Goal: Information Seeking & Learning: Learn about a topic

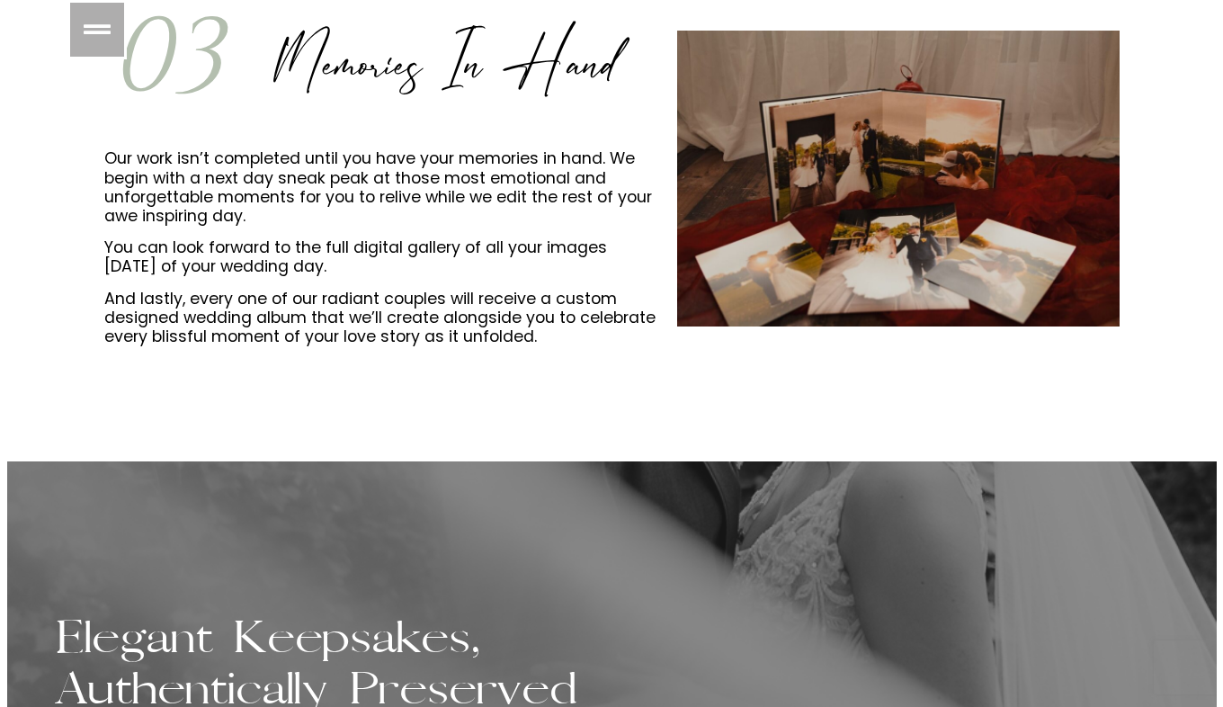
scroll to position [2222, 0]
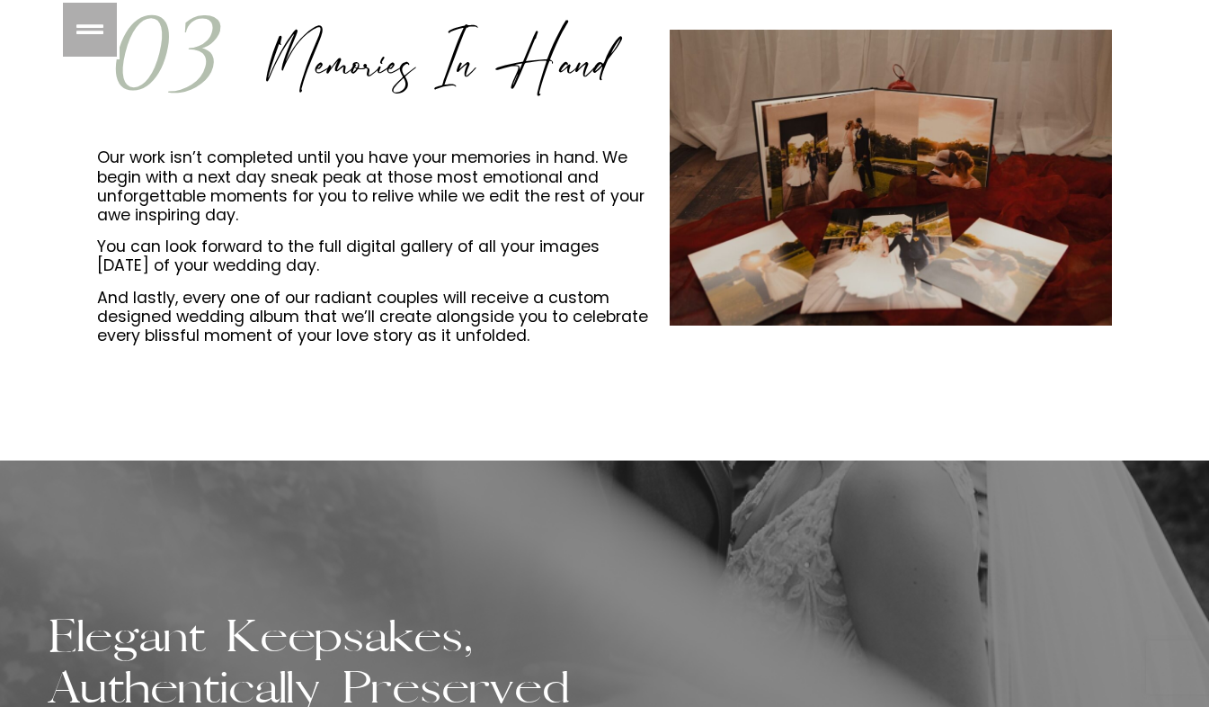
click at [76, 21] on link at bounding box center [89, 29] width 59 height 59
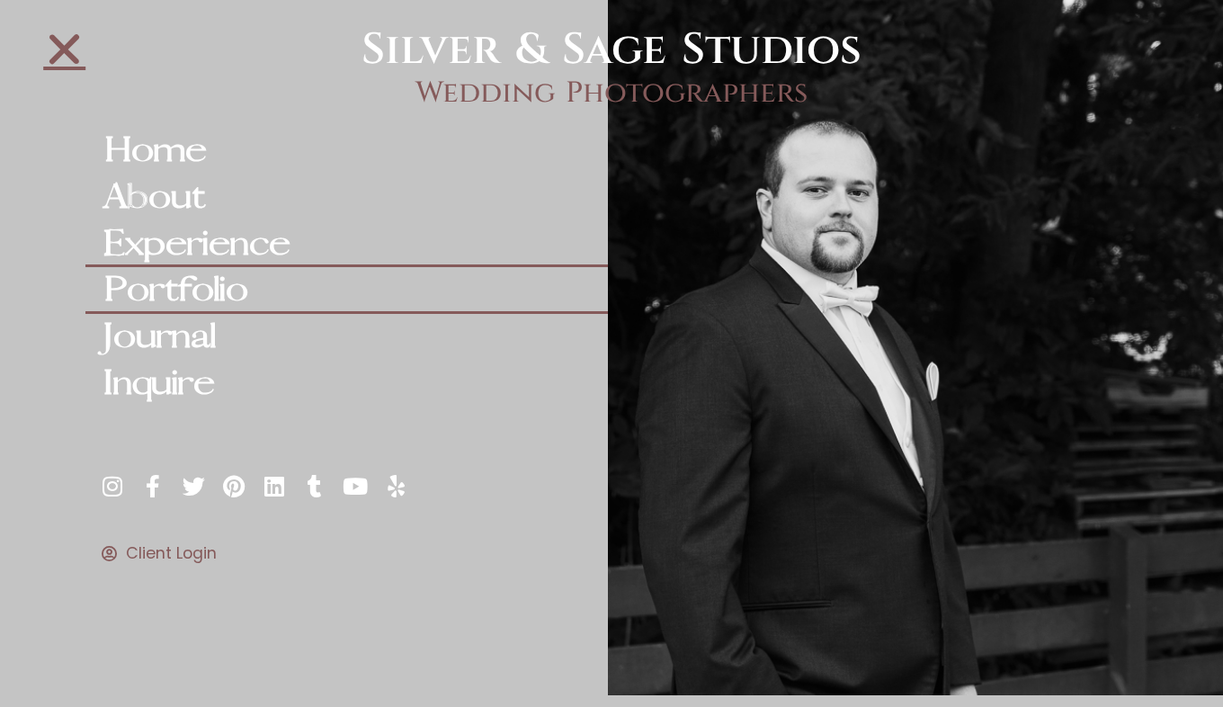
click at [183, 294] on link "Portfolio" at bounding box center [346, 290] width 522 height 47
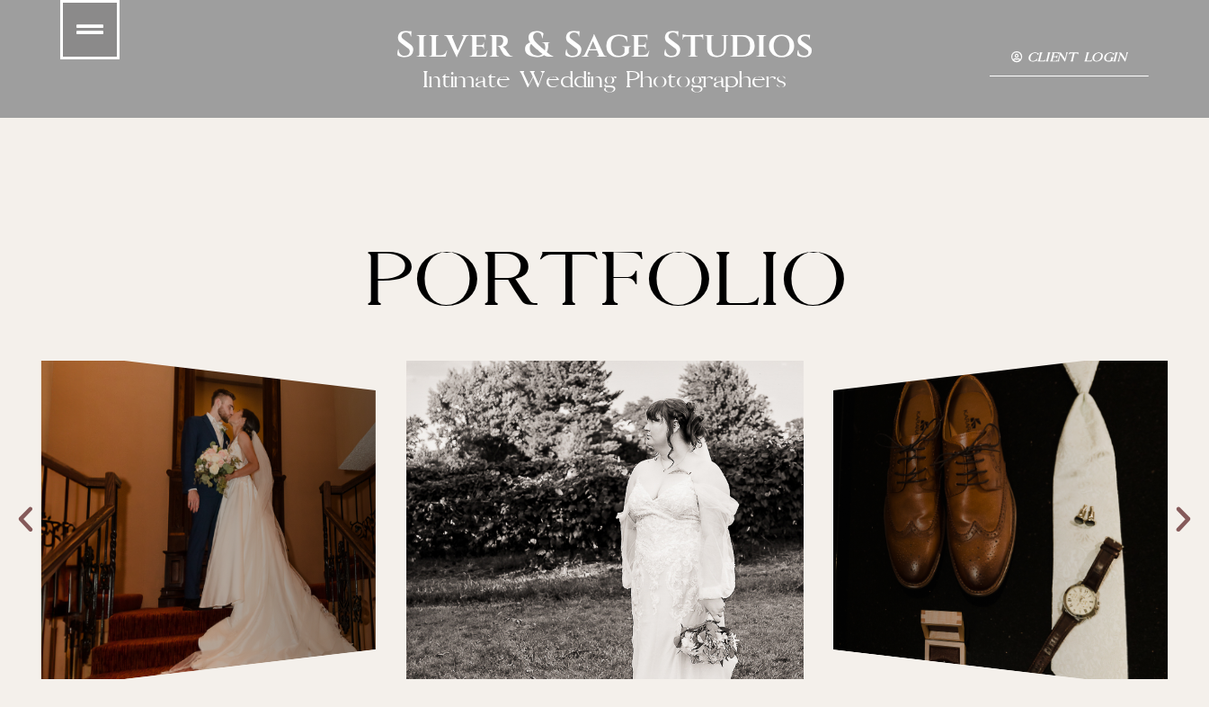
scroll to position [145, 0]
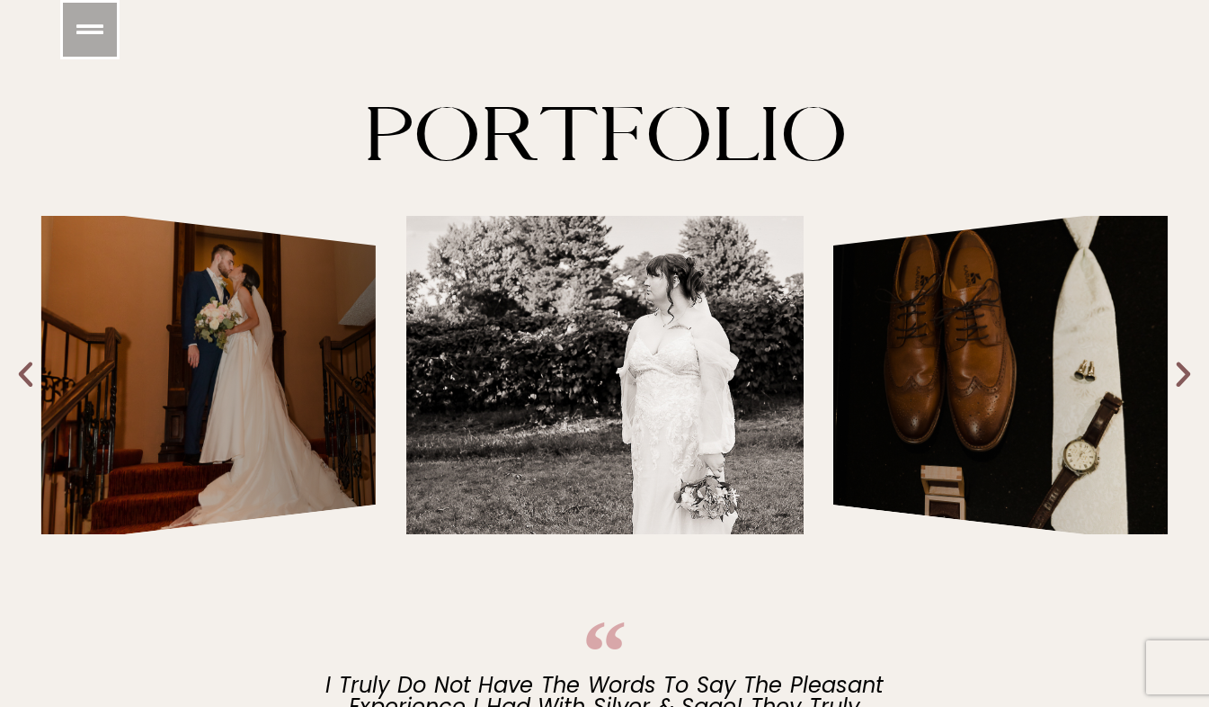
click at [312, 373] on div "Capturing Your Love Story with Elegance & Grace" at bounding box center [208, 375] width 335 height 337
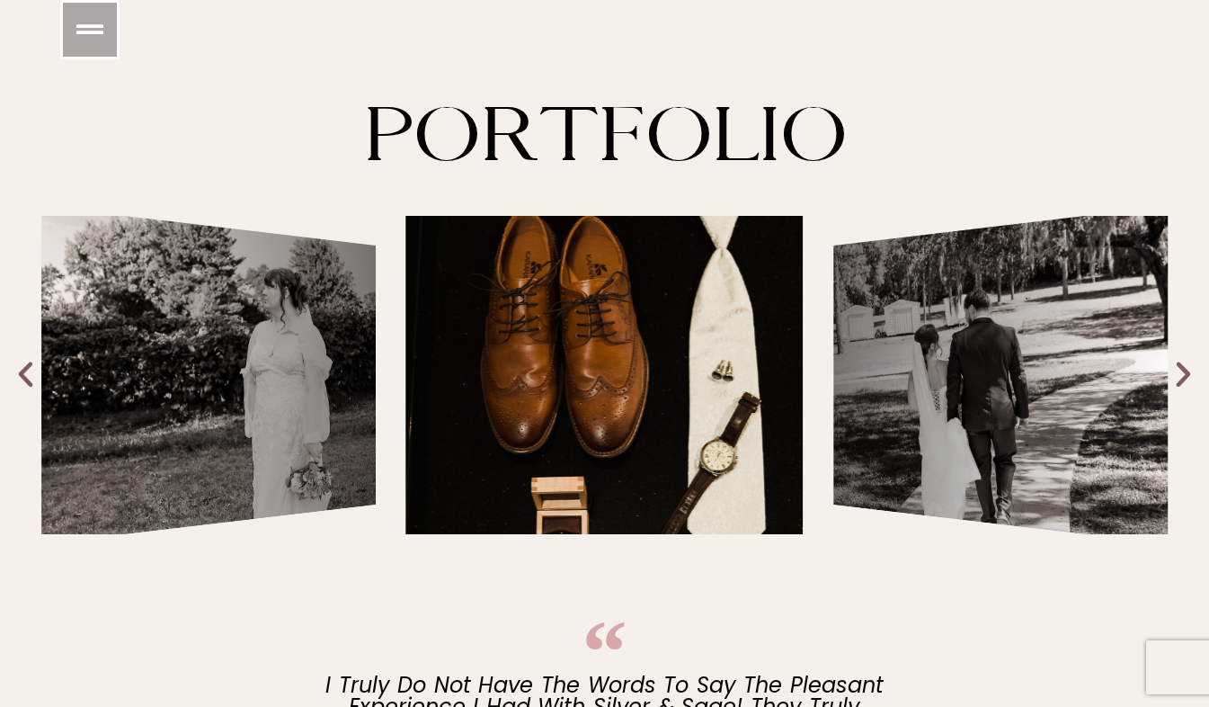
click at [1184, 381] on icon "Next slide" at bounding box center [1183, 375] width 33 height 33
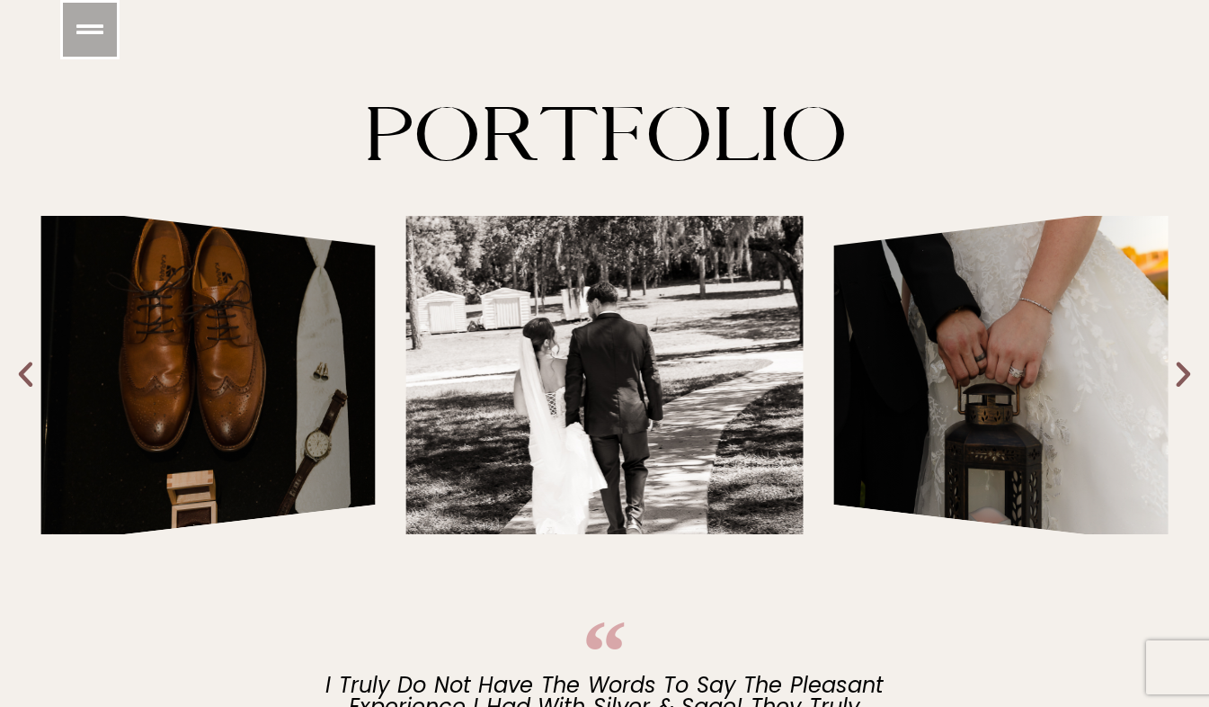
click at [1184, 381] on icon "Next slide" at bounding box center [1183, 375] width 33 height 33
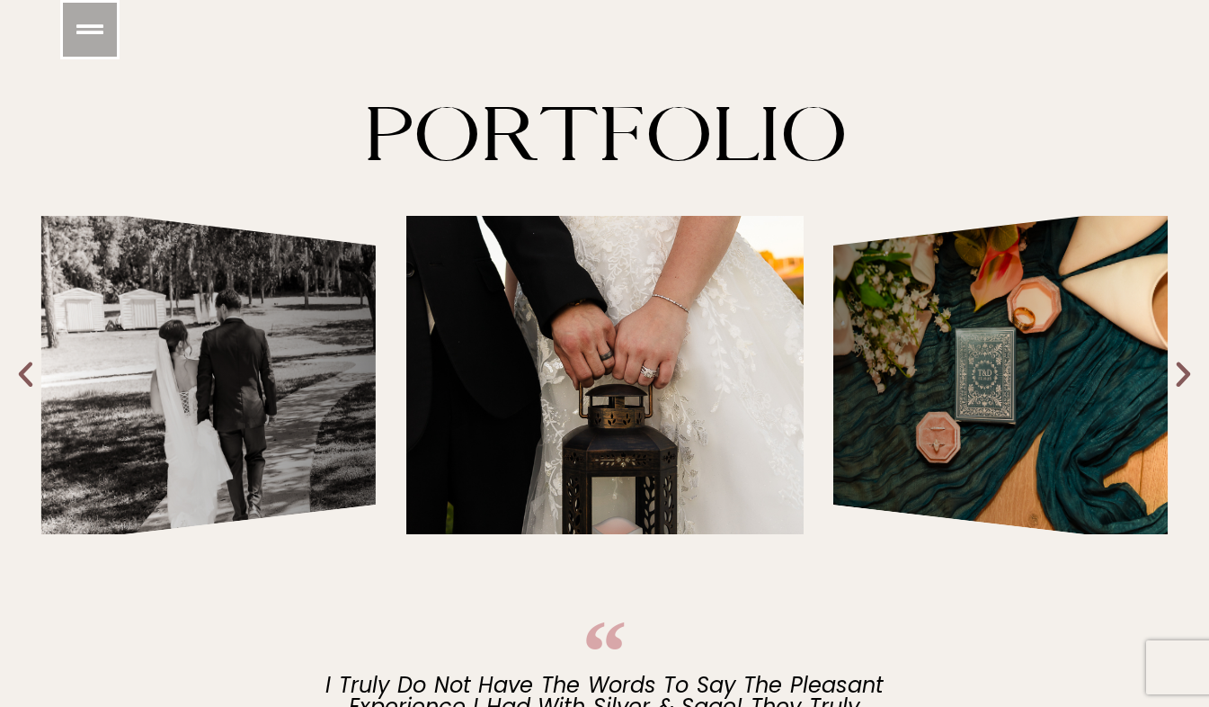
click at [1184, 381] on icon "Next slide" at bounding box center [1183, 375] width 33 height 33
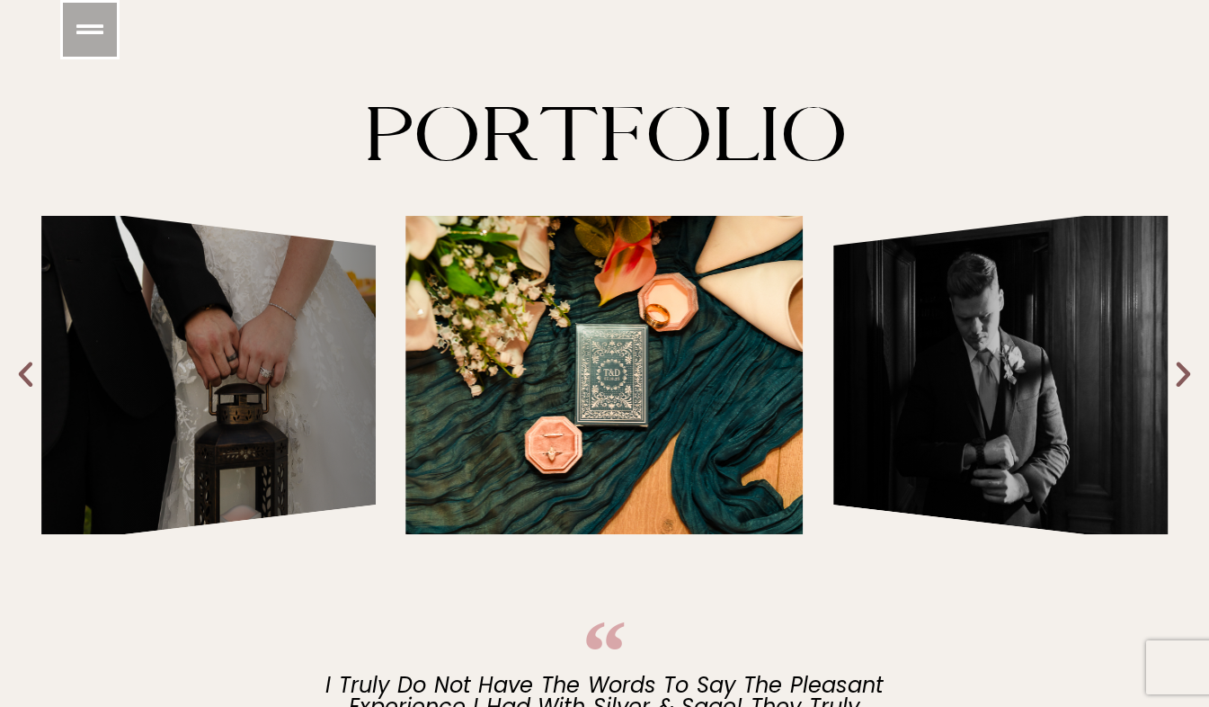
click at [1184, 381] on icon "Next slide" at bounding box center [1183, 375] width 33 height 33
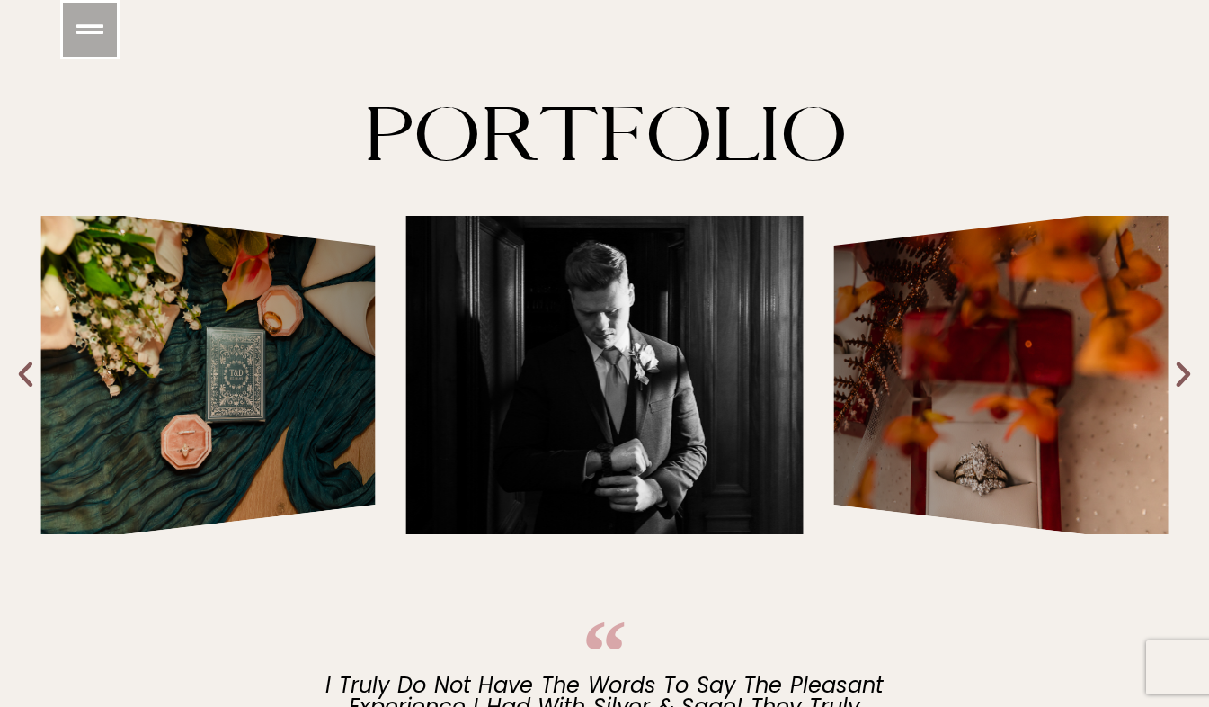
click at [1184, 381] on icon "Next slide" at bounding box center [1183, 375] width 33 height 33
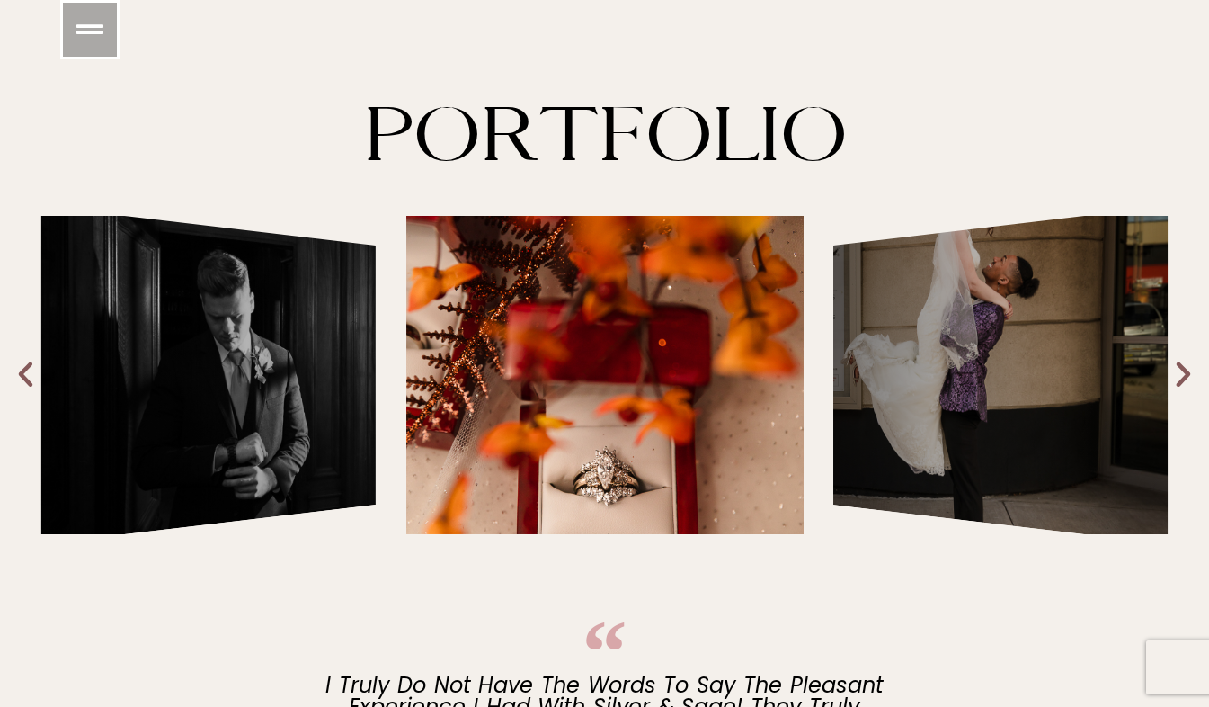
click at [1184, 381] on icon "Next slide" at bounding box center [1183, 375] width 33 height 33
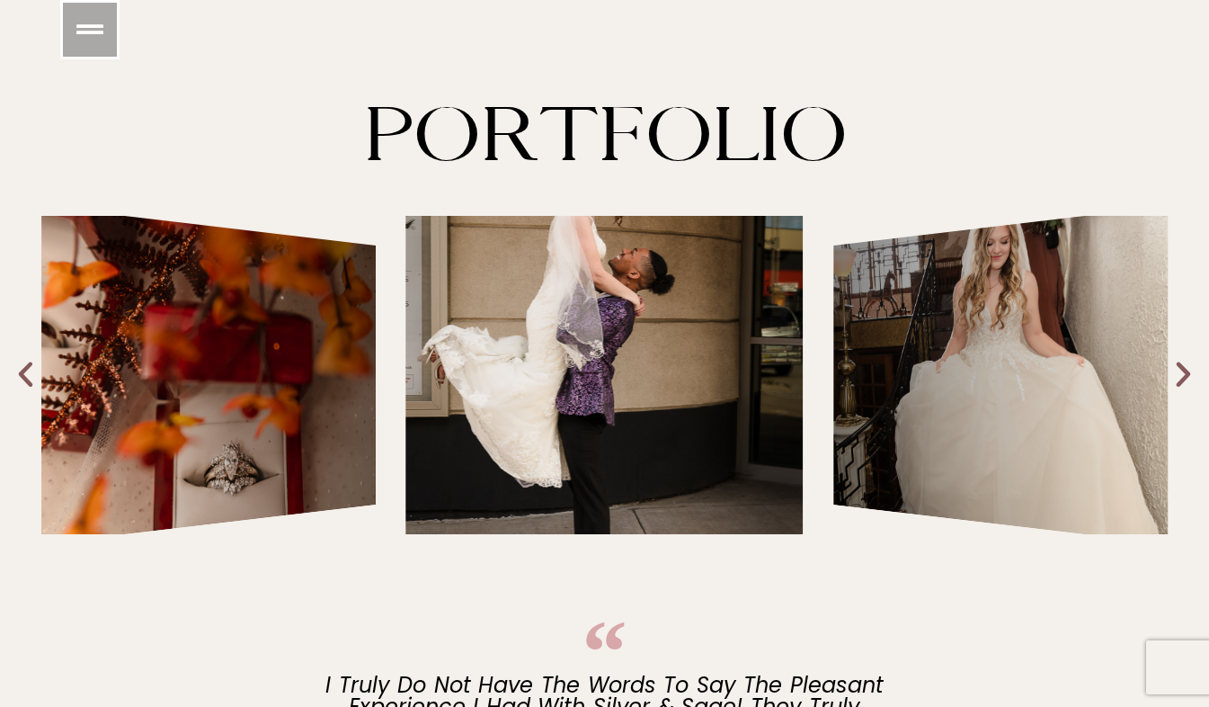
click at [1184, 381] on icon "Next slide" at bounding box center [1183, 375] width 33 height 33
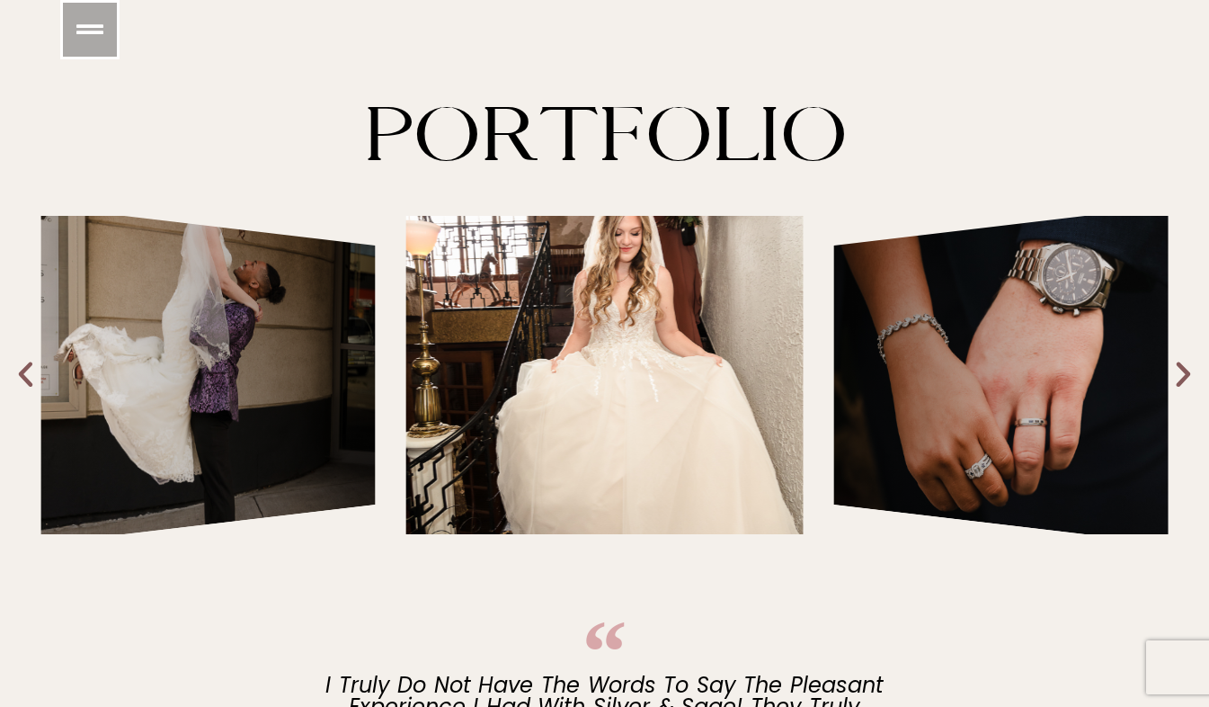
click at [1184, 381] on icon "Next slide" at bounding box center [1183, 375] width 33 height 33
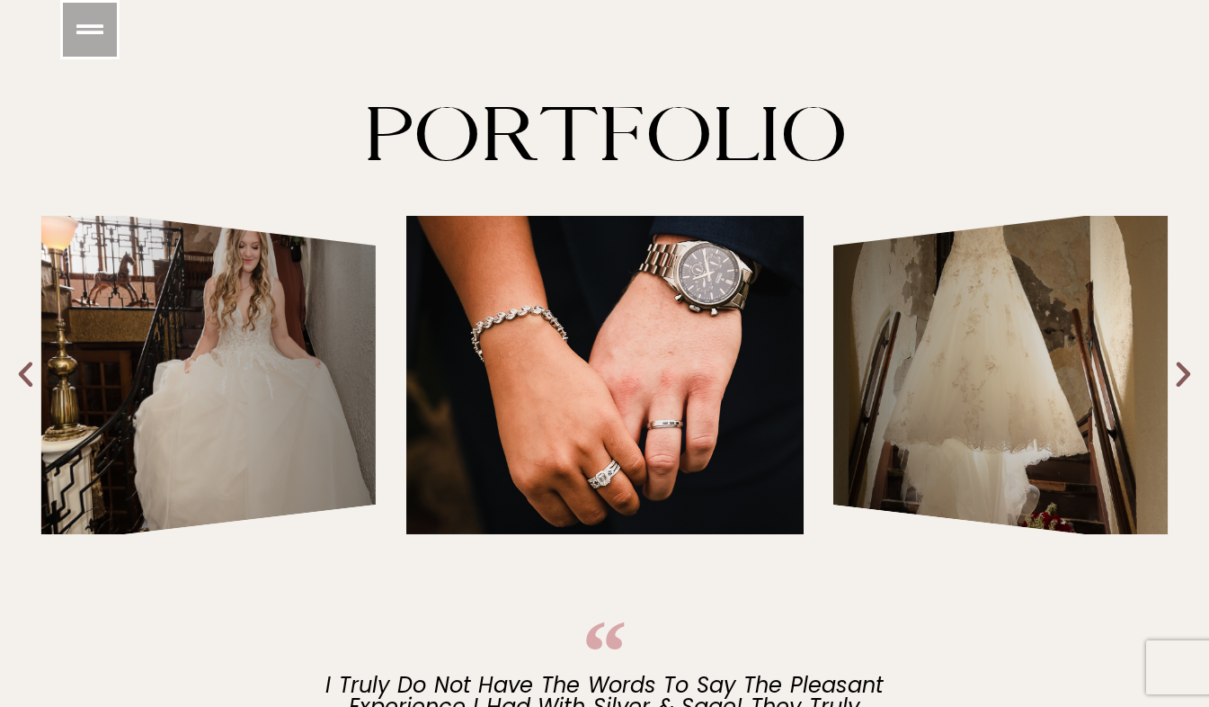
click at [1184, 381] on icon "Next slide" at bounding box center [1183, 375] width 33 height 33
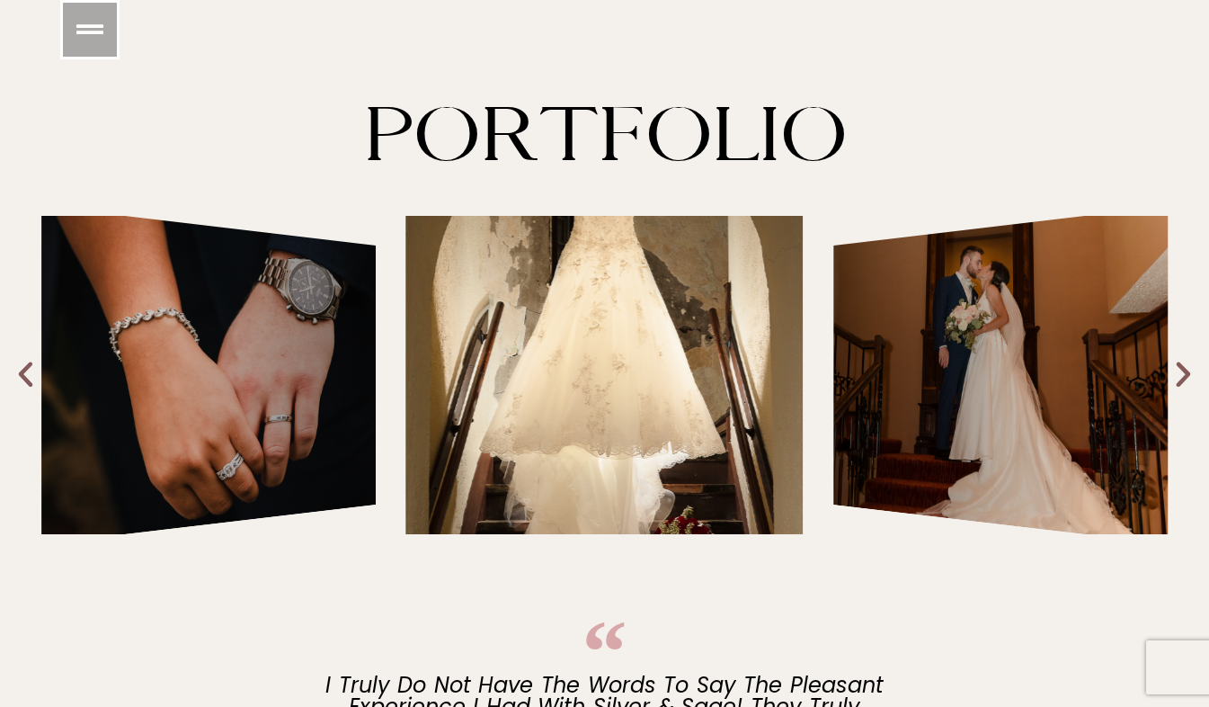
click at [1184, 381] on icon "Next slide" at bounding box center [1183, 375] width 33 height 33
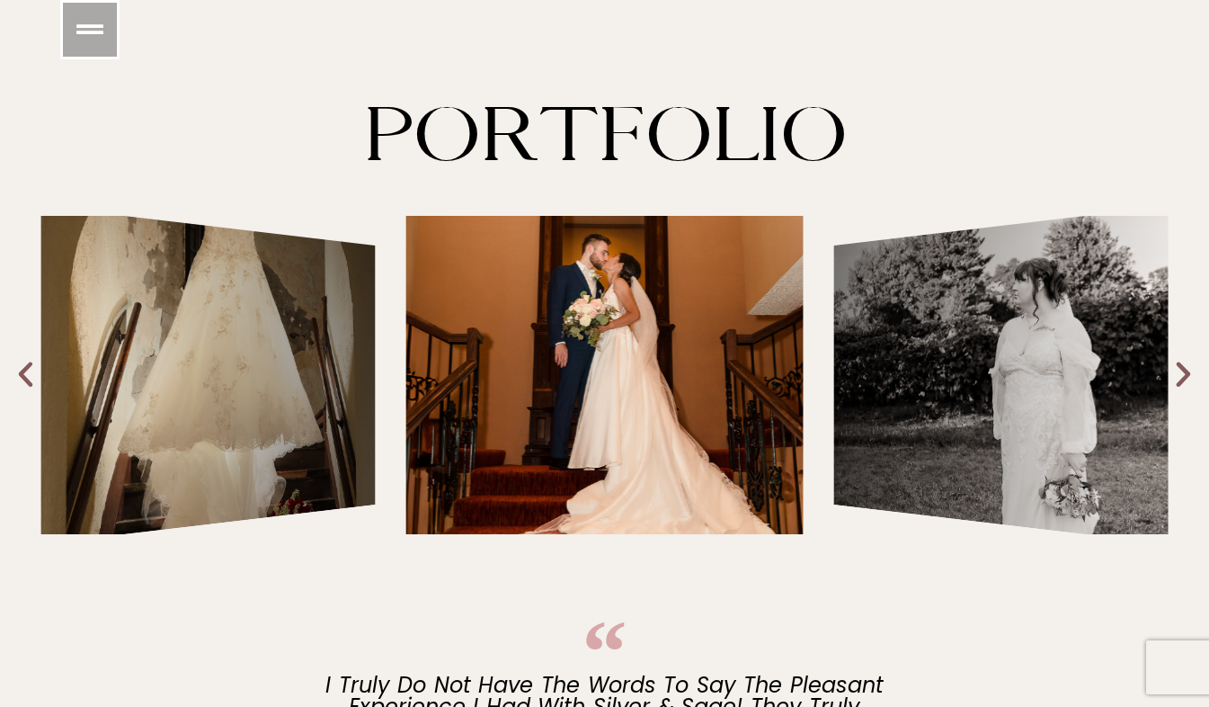
click at [1184, 381] on icon "Next slide" at bounding box center [1183, 375] width 33 height 33
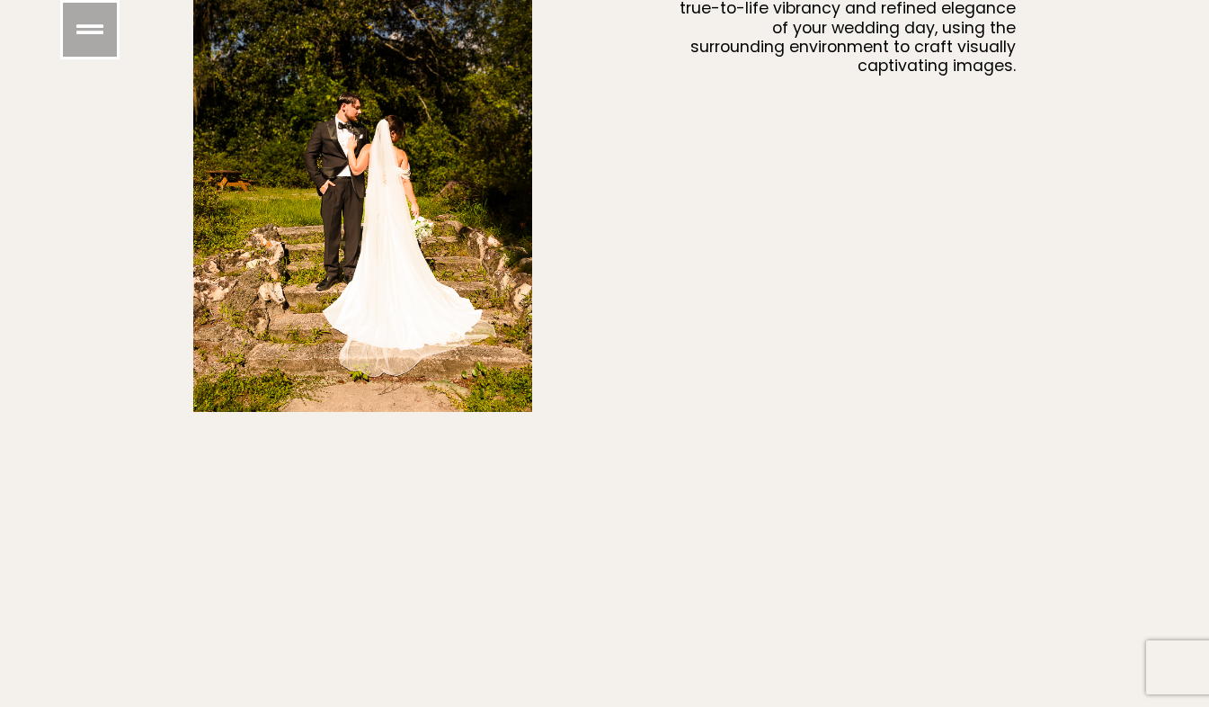
scroll to position [1407, 0]
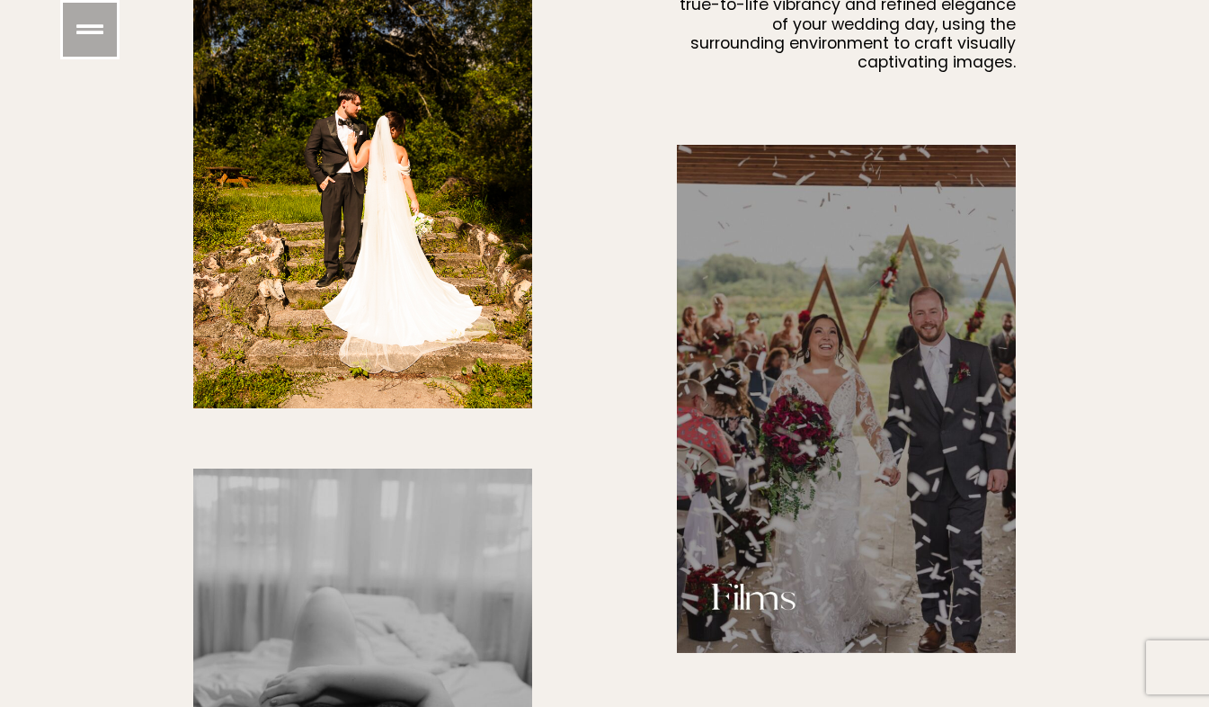
click at [867, 470] on img at bounding box center [846, 399] width 339 height 508
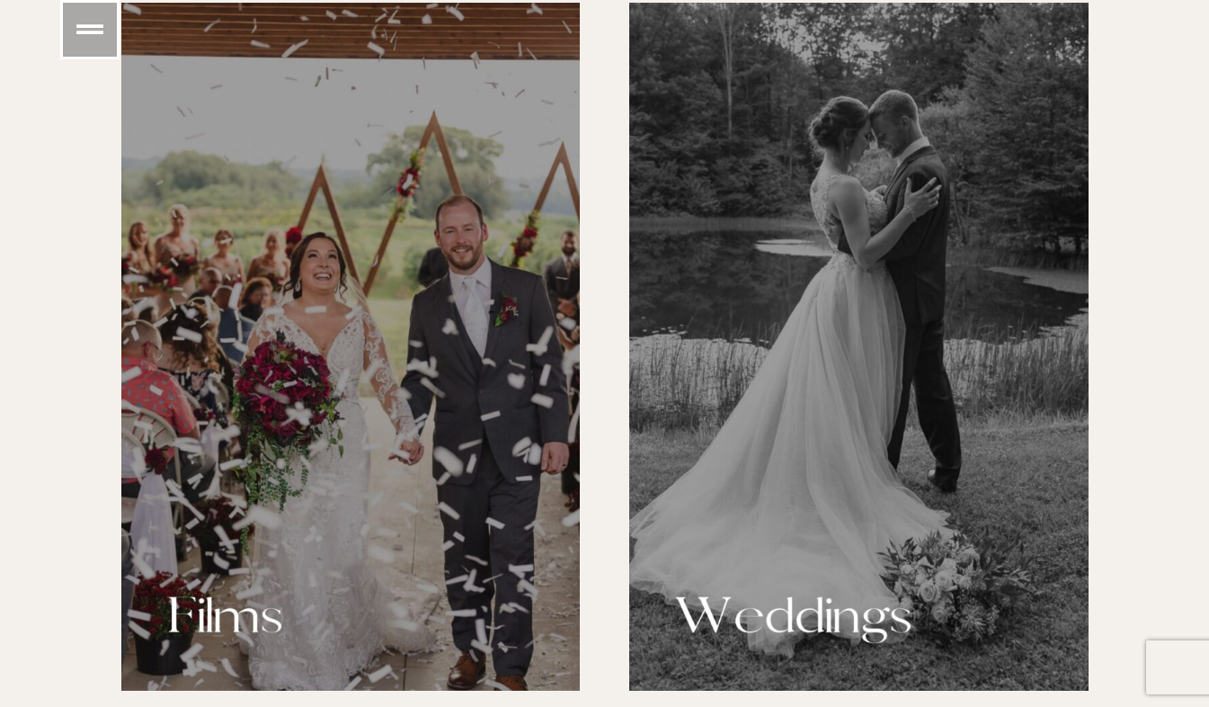
scroll to position [1469, 0]
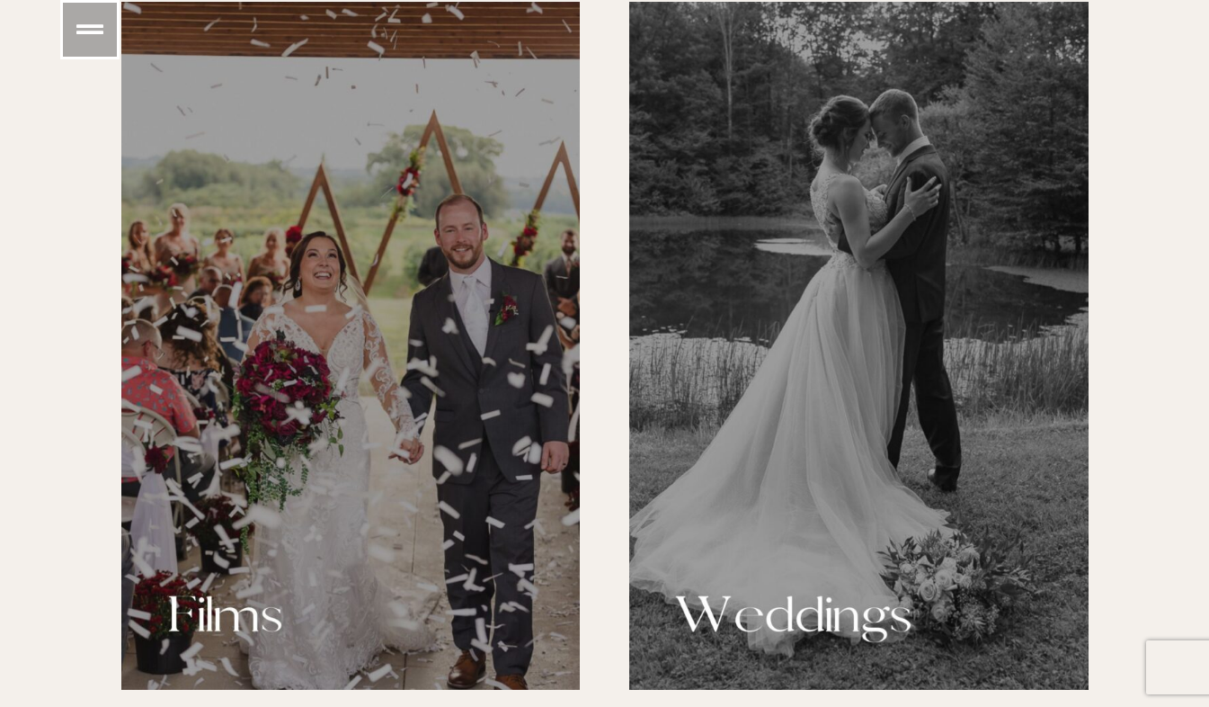
click at [781, 522] on div "Wedding Collections" at bounding box center [859, 346] width 460 height 688
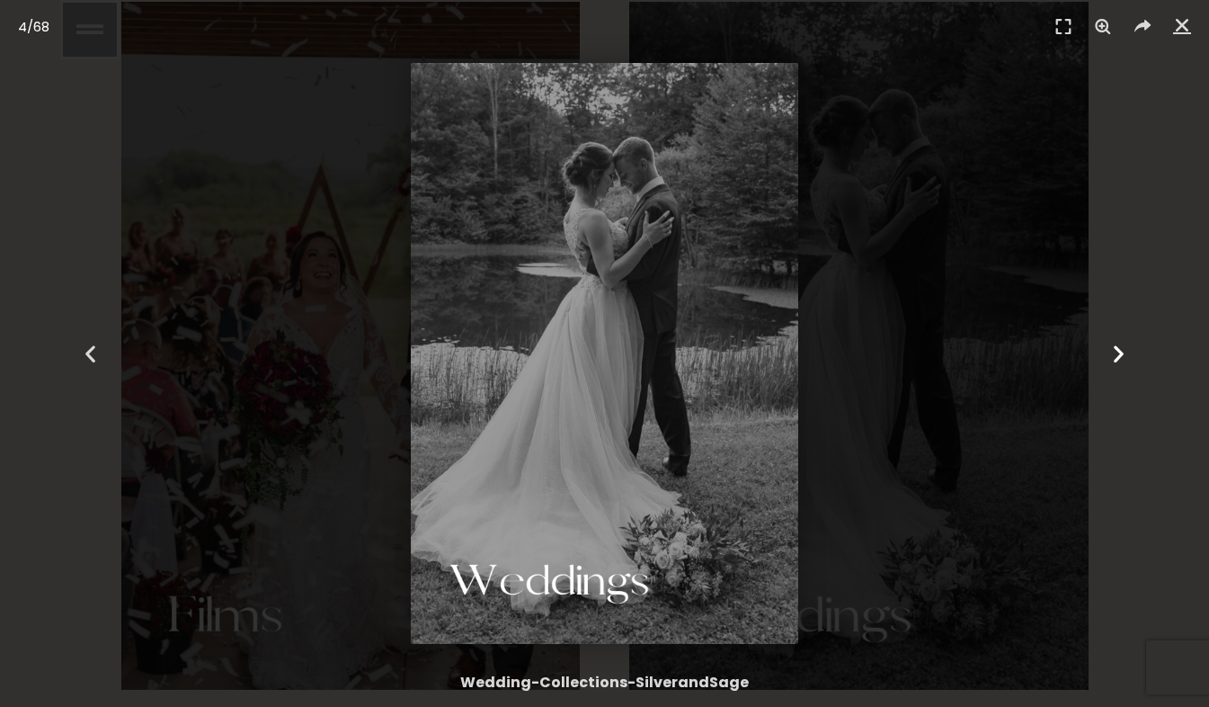
click at [1124, 354] on icon "Next slide" at bounding box center [1119, 354] width 22 height 22
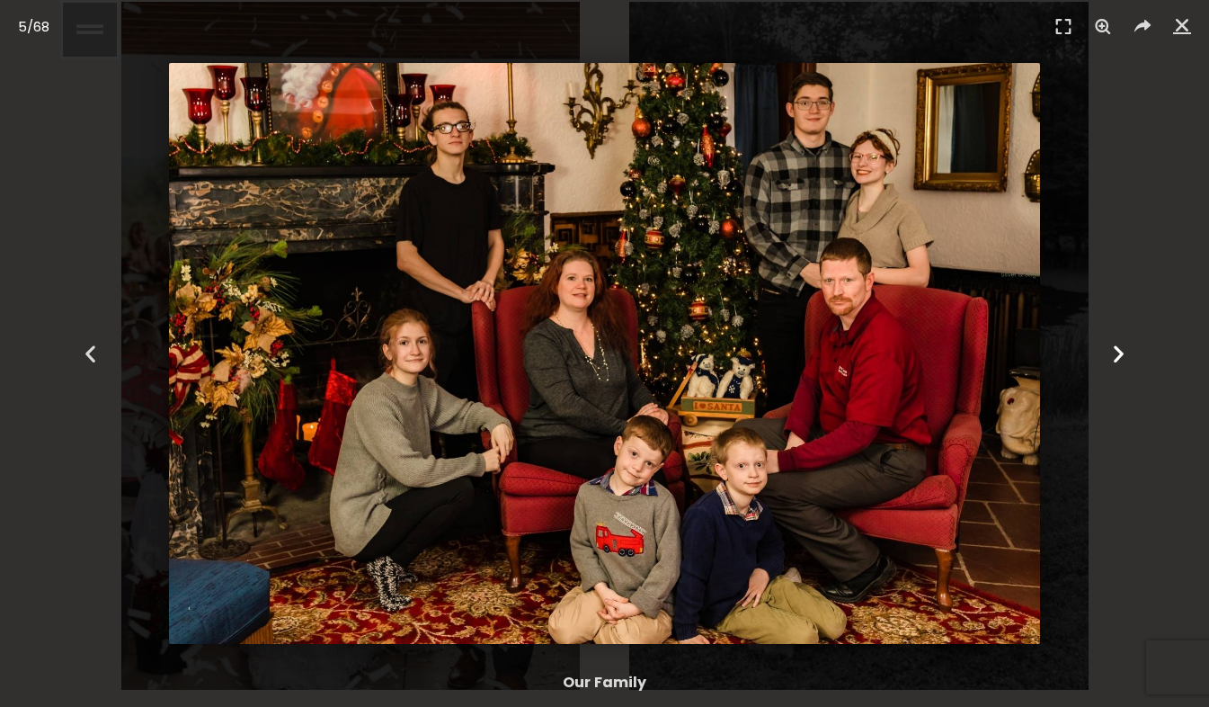
click at [1124, 354] on icon "Next slide" at bounding box center [1119, 354] width 22 height 22
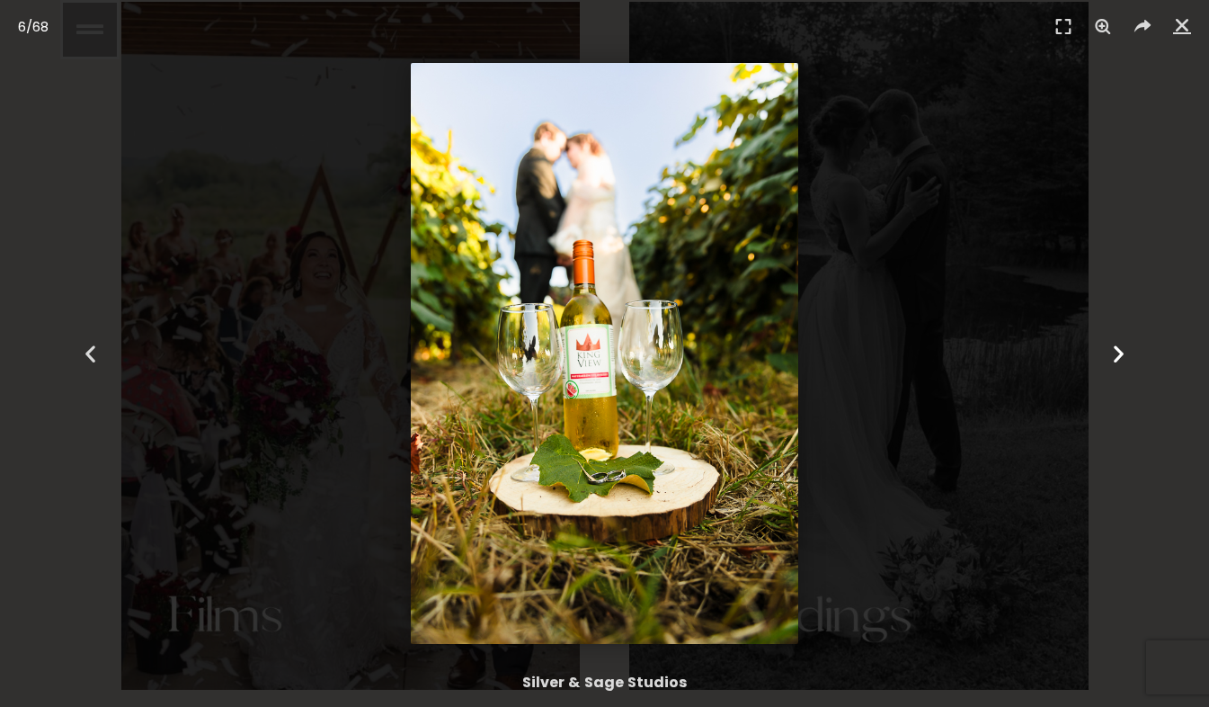
click at [1124, 354] on icon "Next slide" at bounding box center [1119, 354] width 22 height 22
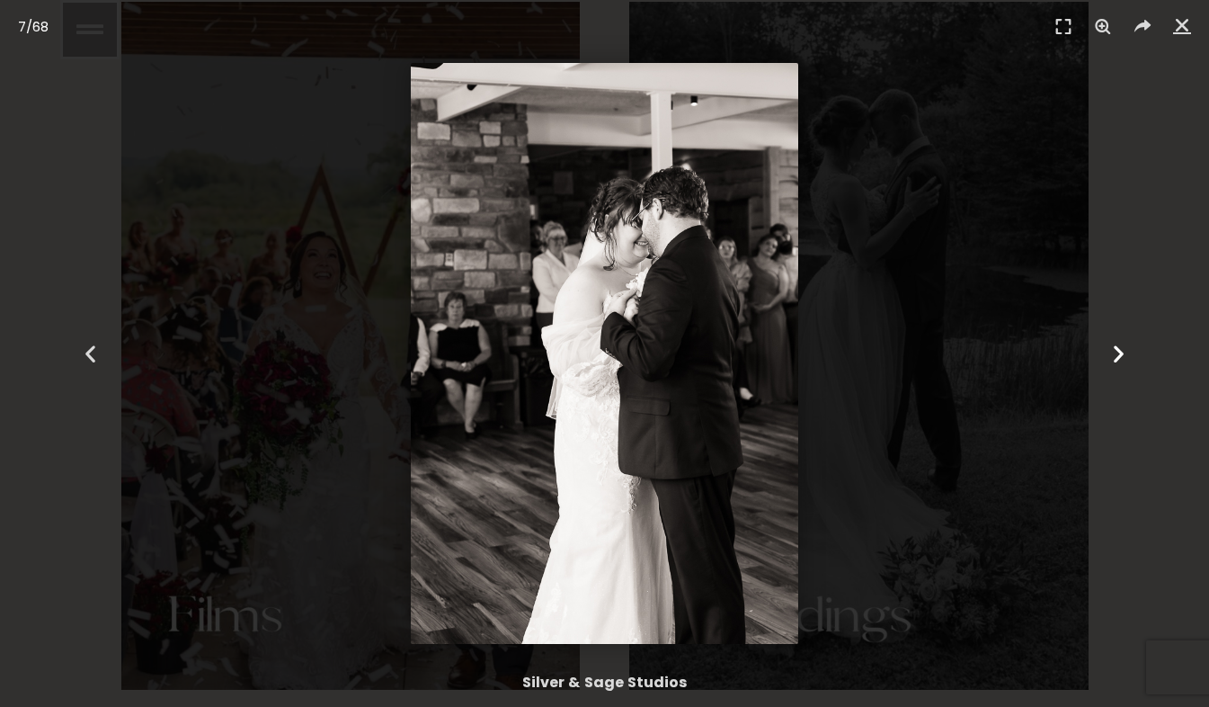
click at [1124, 354] on icon "Next slide" at bounding box center [1119, 354] width 22 height 22
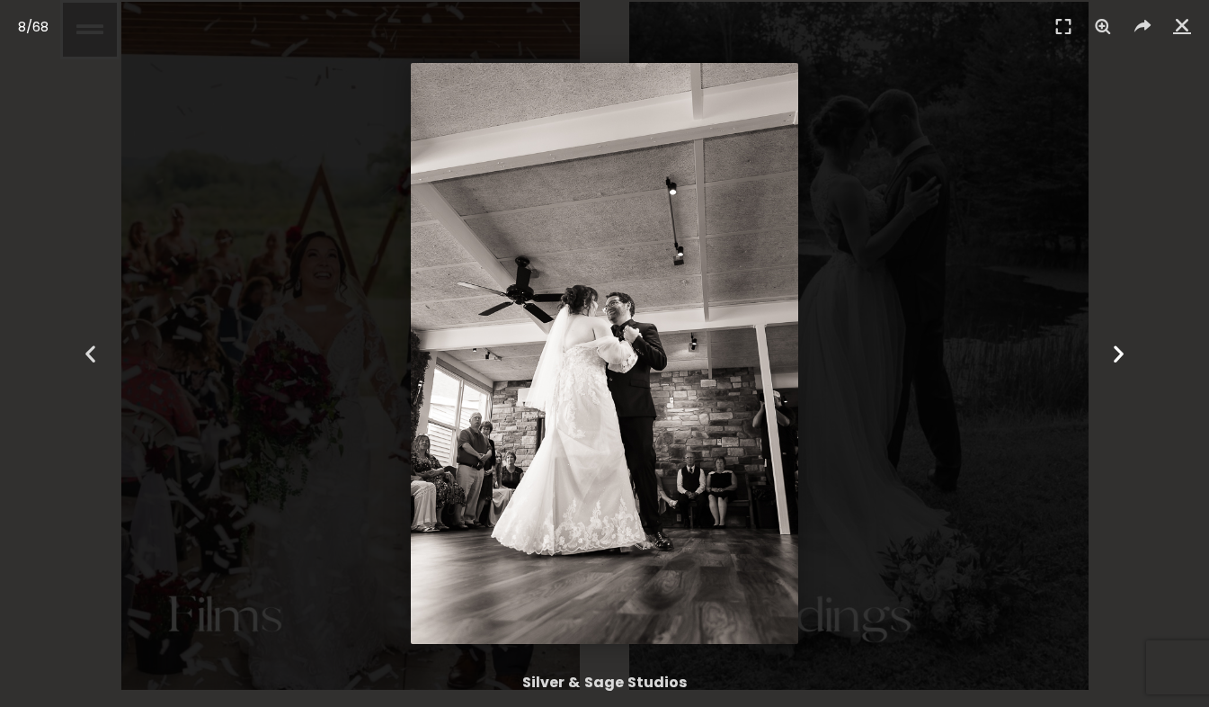
click at [1124, 354] on icon "Next slide" at bounding box center [1119, 354] width 22 height 22
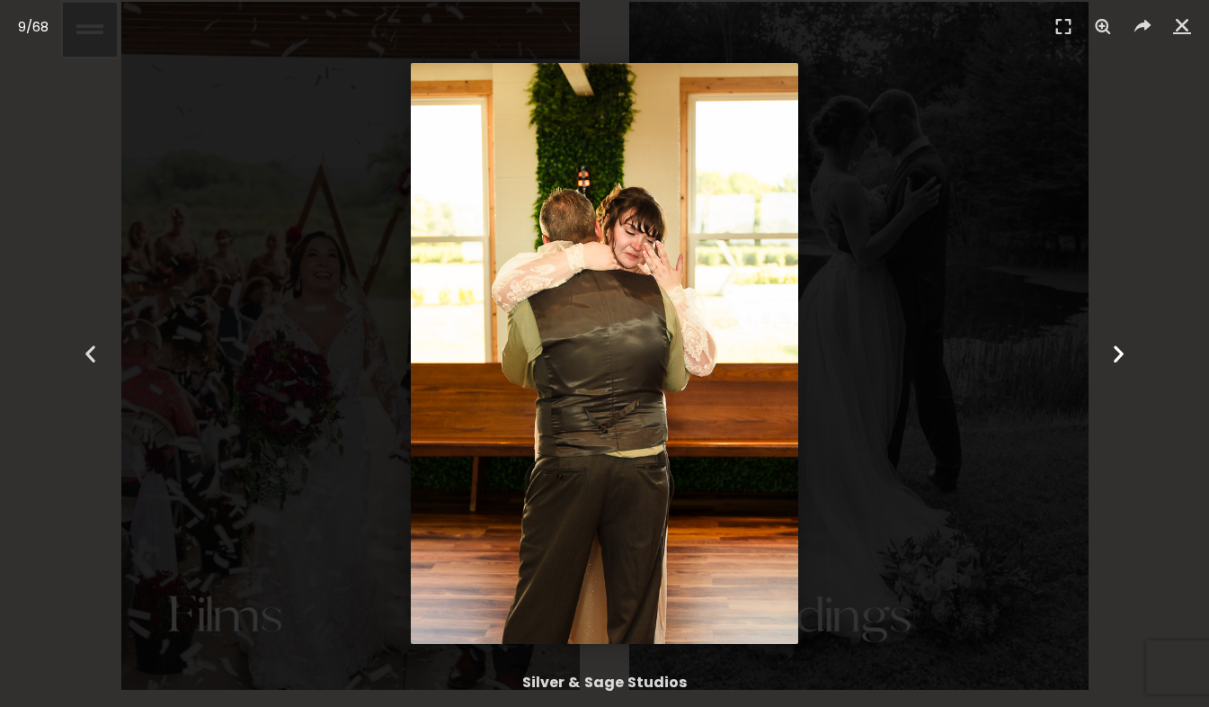
click at [1124, 354] on icon "Next slide" at bounding box center [1119, 354] width 22 height 22
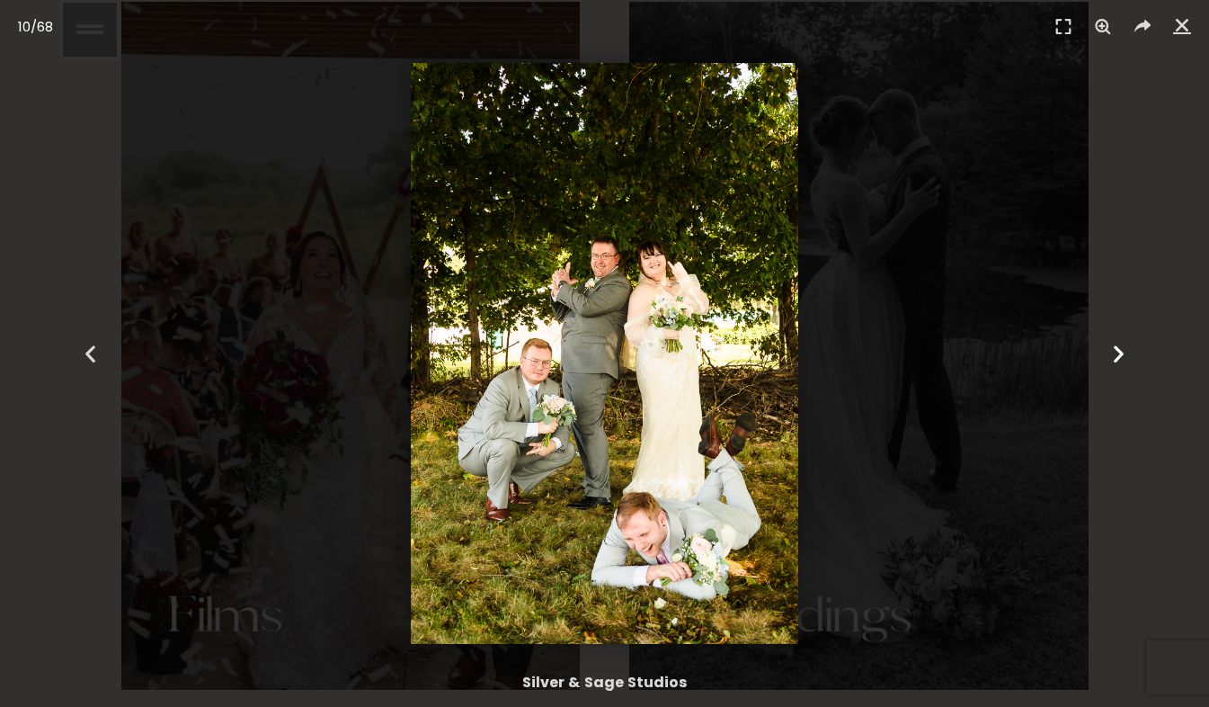
click at [1114, 358] on icon "Next slide" at bounding box center [1119, 354] width 22 height 22
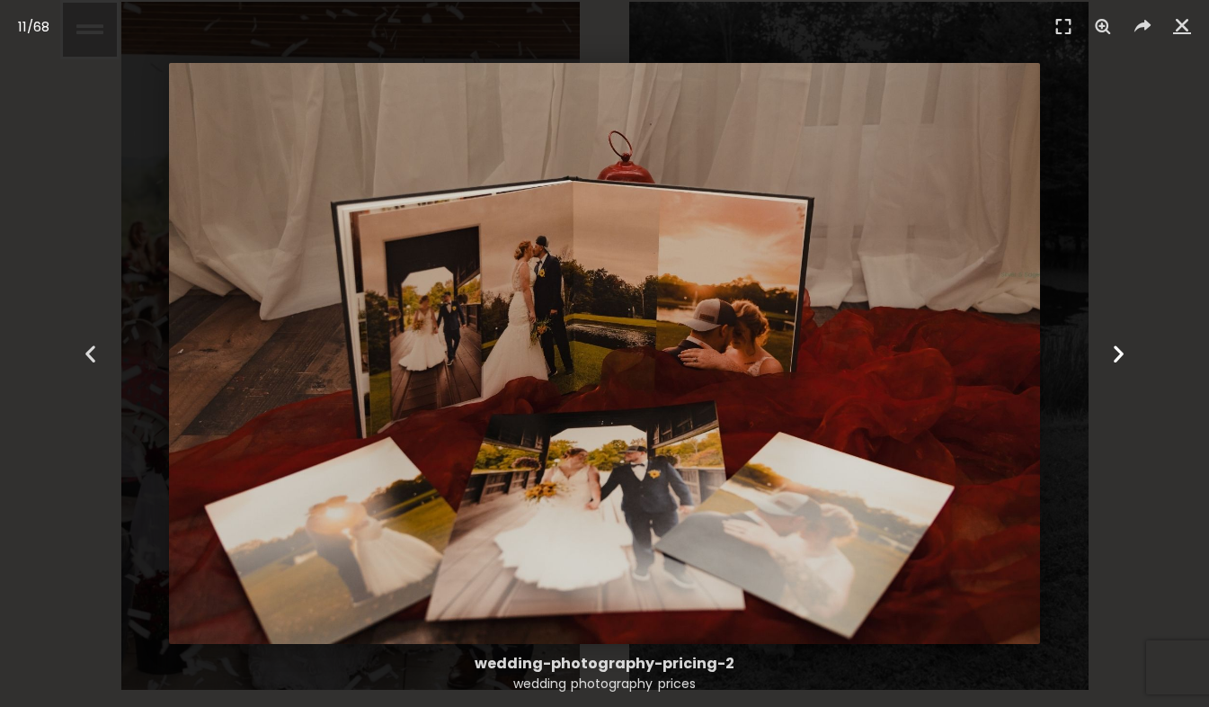
click at [1114, 358] on icon "Next slide" at bounding box center [1119, 354] width 22 height 22
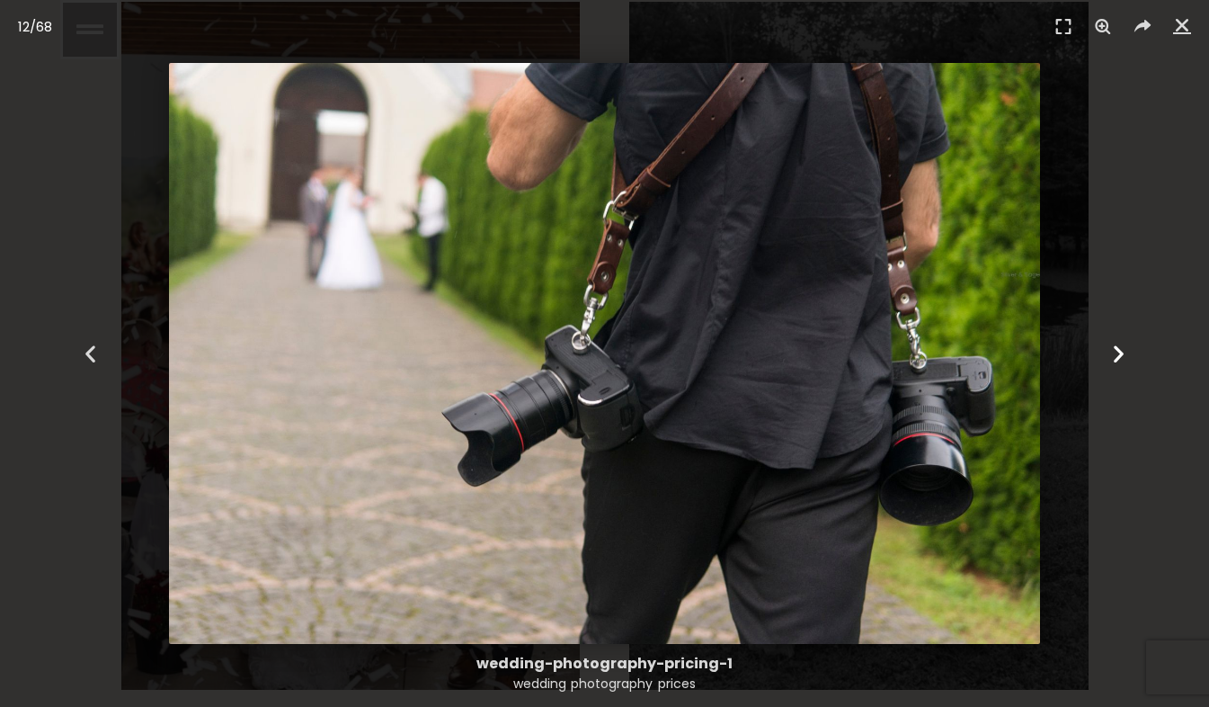
click at [1114, 358] on icon "Next slide" at bounding box center [1119, 354] width 22 height 22
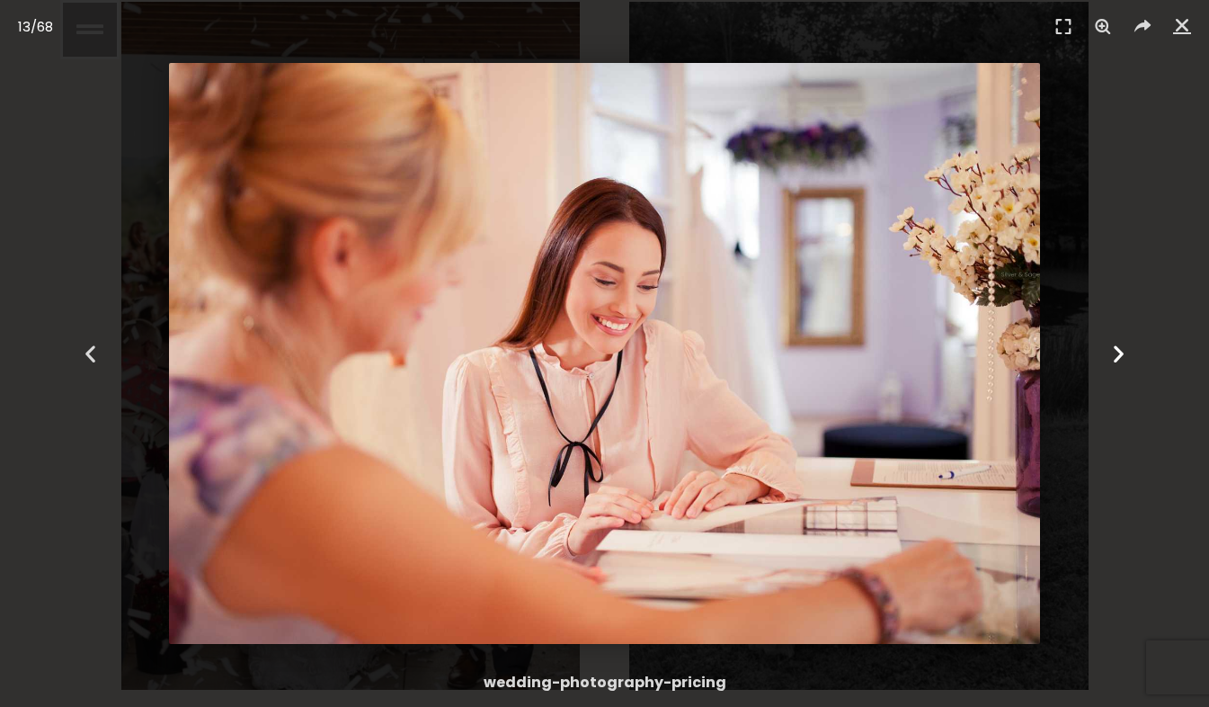
click at [1114, 358] on icon "Next slide" at bounding box center [1119, 354] width 22 height 22
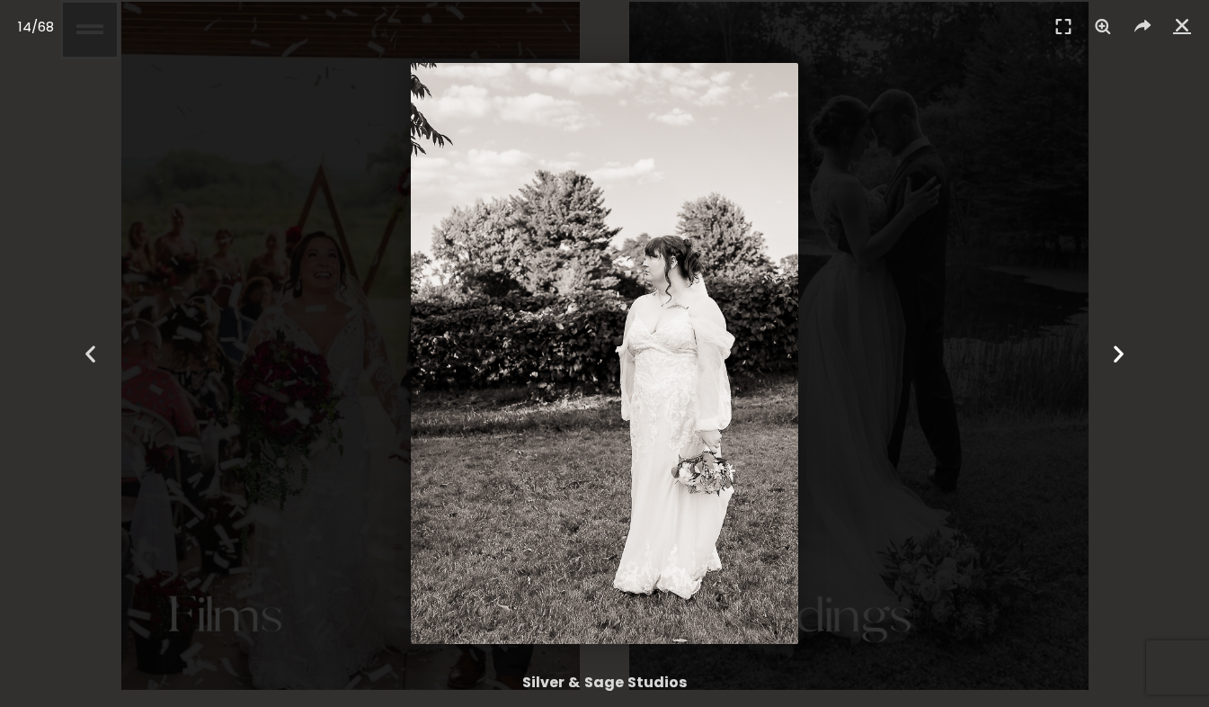
click at [1114, 358] on icon "Next slide" at bounding box center [1119, 354] width 22 height 22
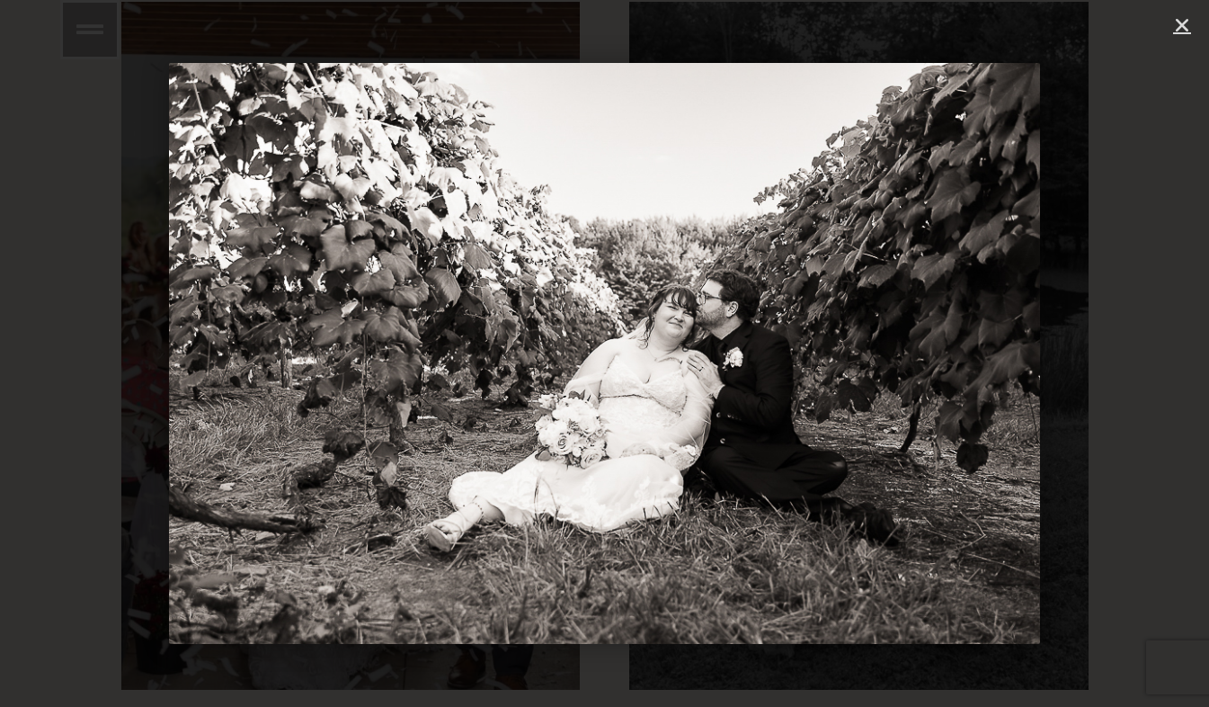
click at [1114, 358] on icon "Next slide" at bounding box center [1119, 354] width 22 height 22
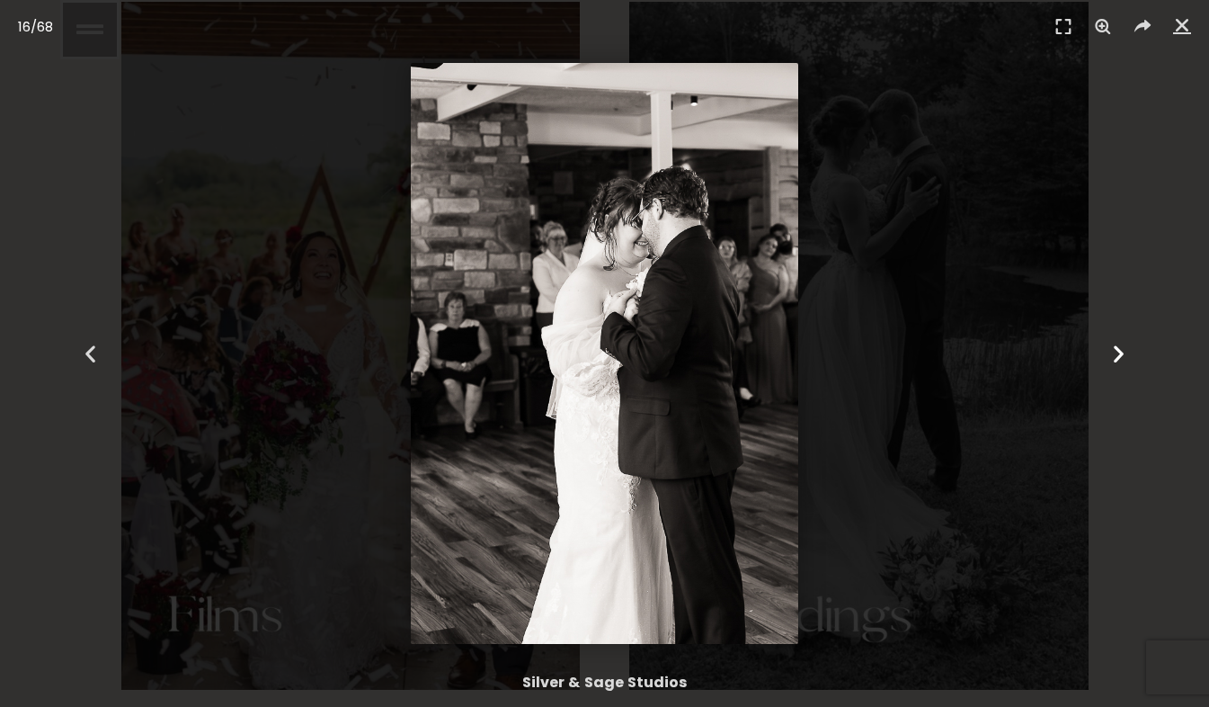
click at [1114, 358] on icon "Next slide" at bounding box center [1119, 354] width 22 height 22
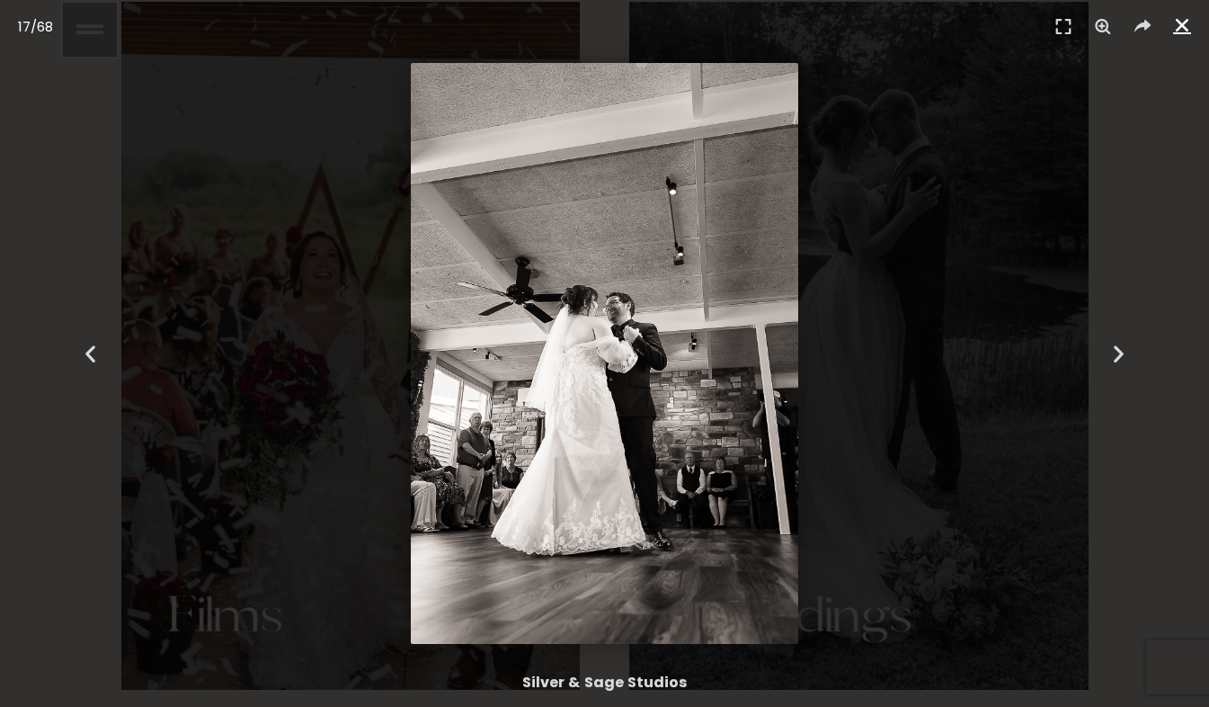
click at [1190, 22] on icon "Close (Esc)" at bounding box center [1183, 25] width 18 height 18
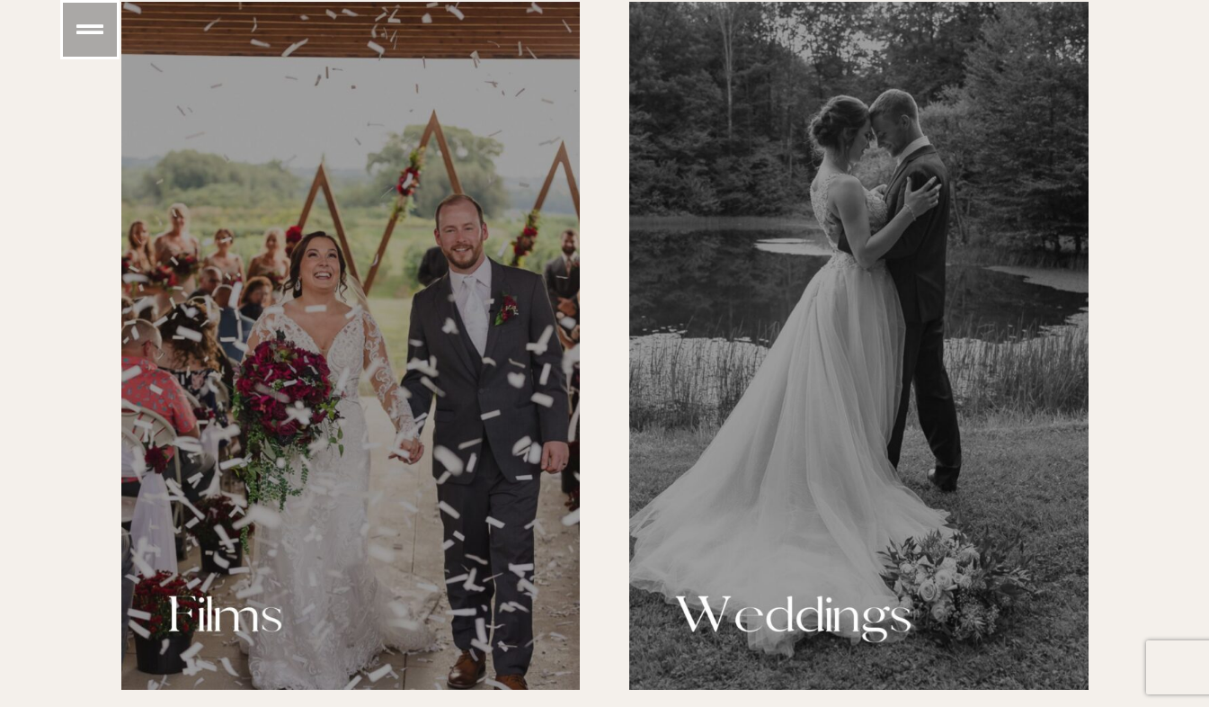
click at [454, 358] on div at bounding box center [351, 346] width 460 height 688
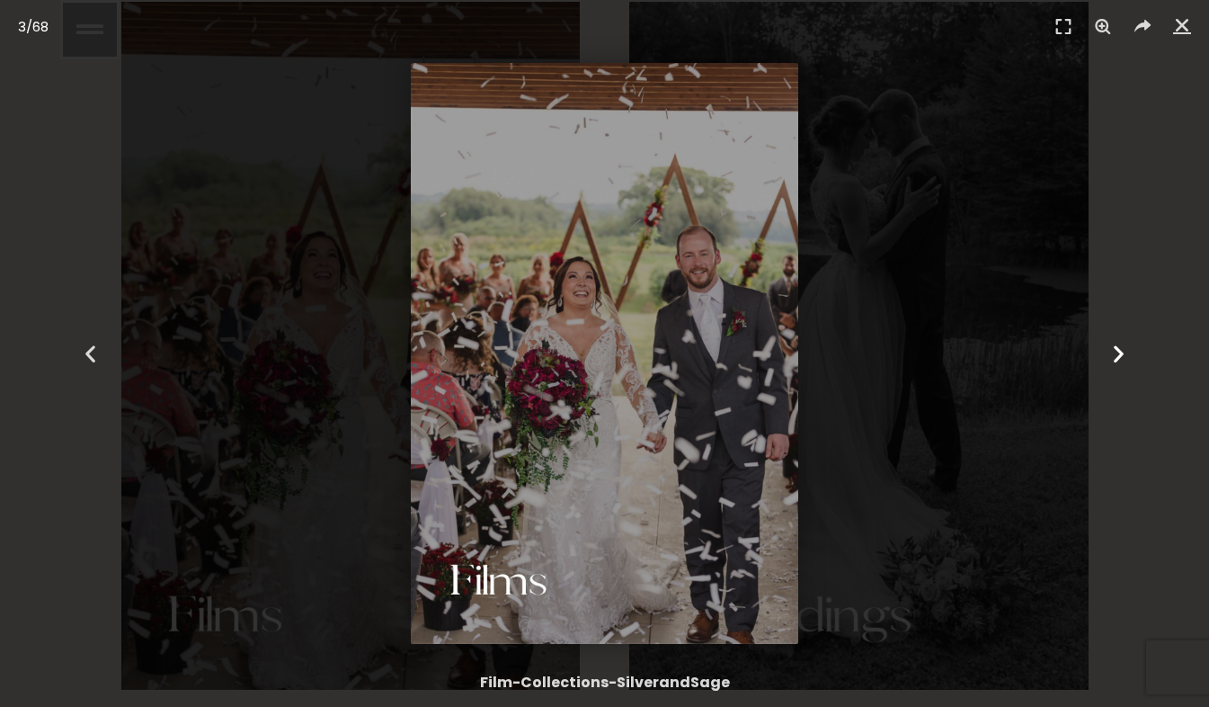
click at [1102, 355] on div "Next" at bounding box center [1119, 353] width 182 height 707
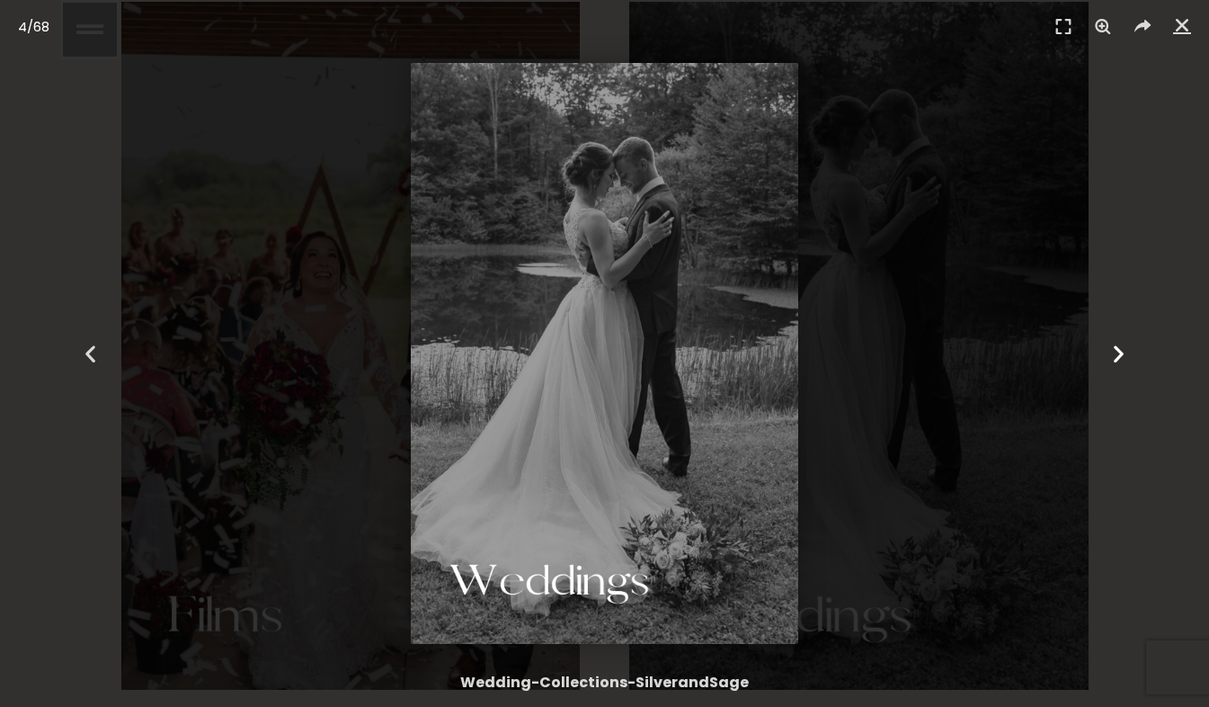
click at [1102, 355] on div "Next" at bounding box center [1119, 353] width 182 height 707
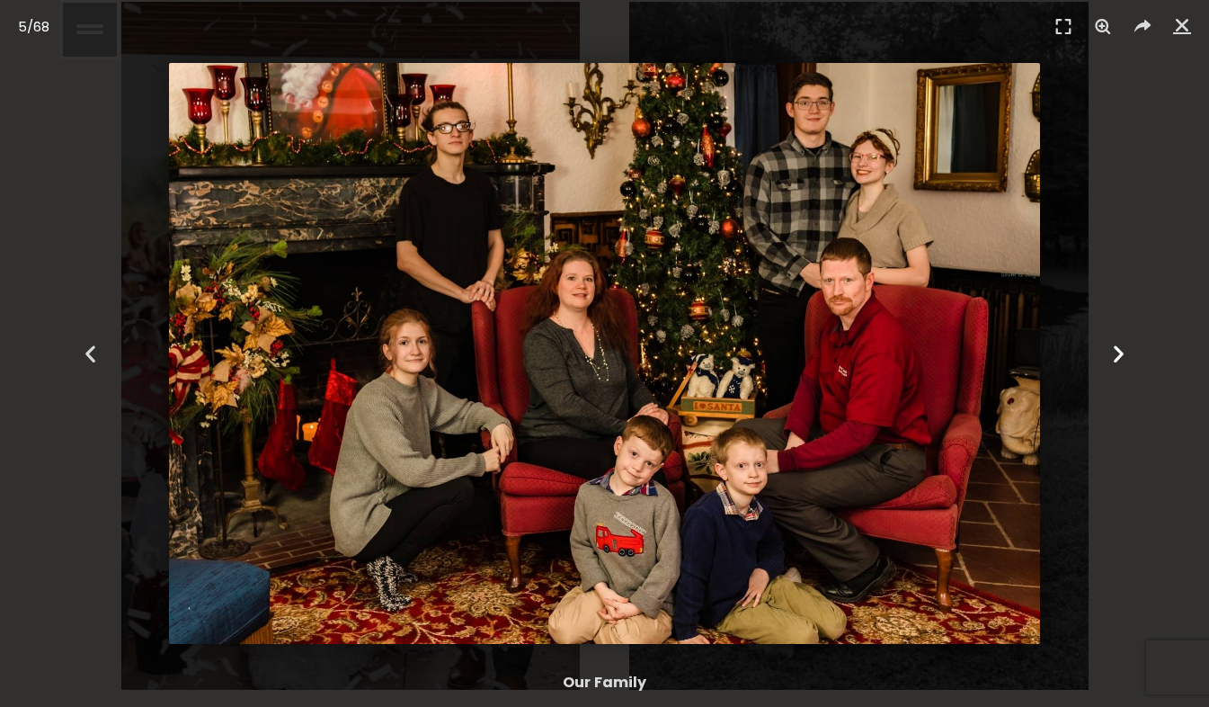
click at [1102, 355] on div "Next" at bounding box center [1119, 353] width 182 height 707
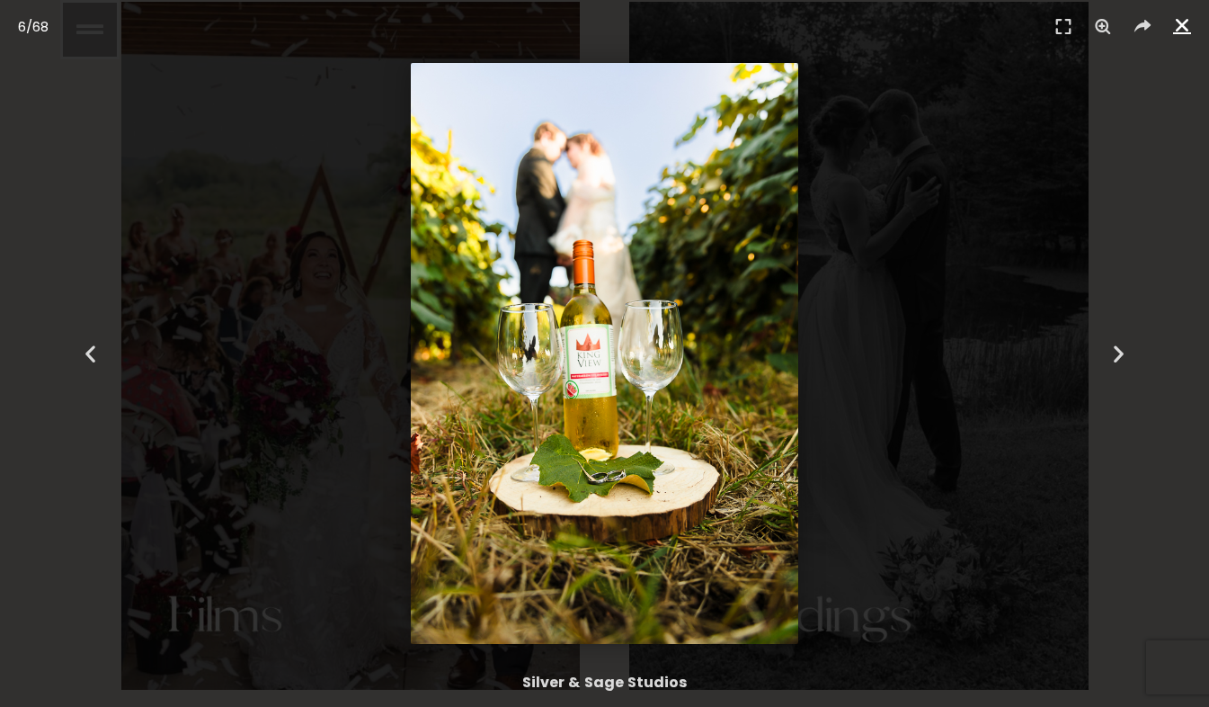
click at [1180, 31] on icon "Close (Esc)" at bounding box center [1183, 25] width 18 height 18
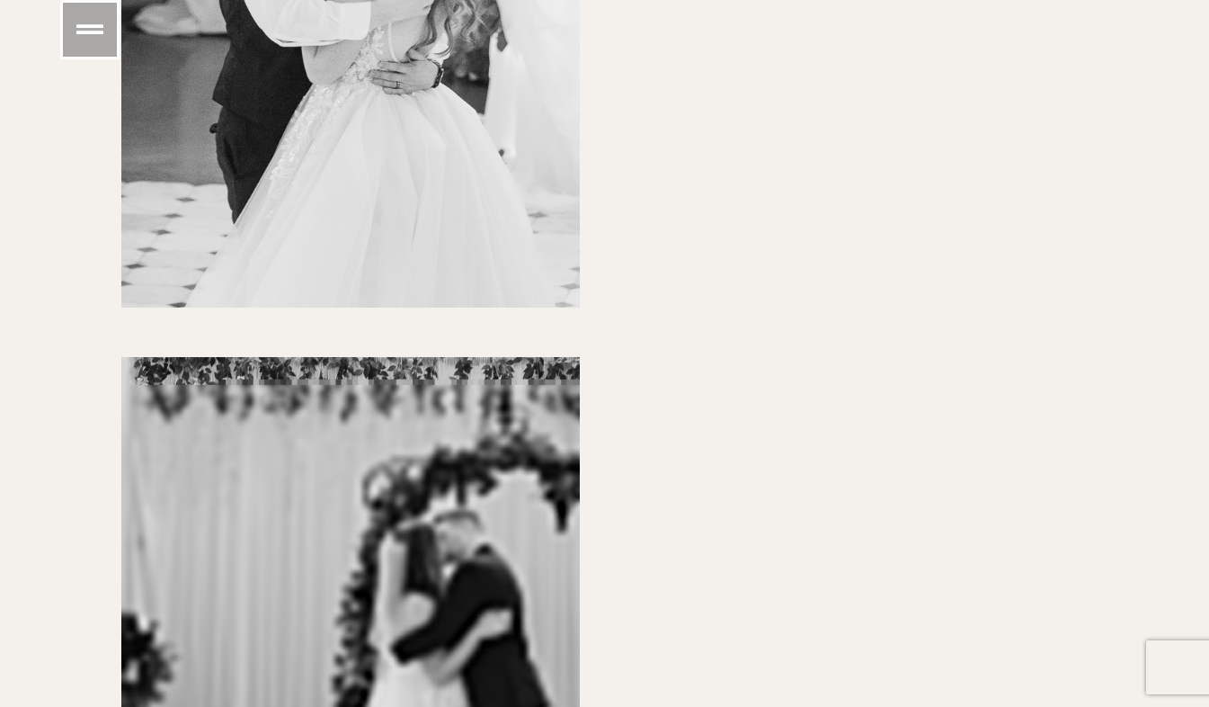
scroll to position [6968, 0]
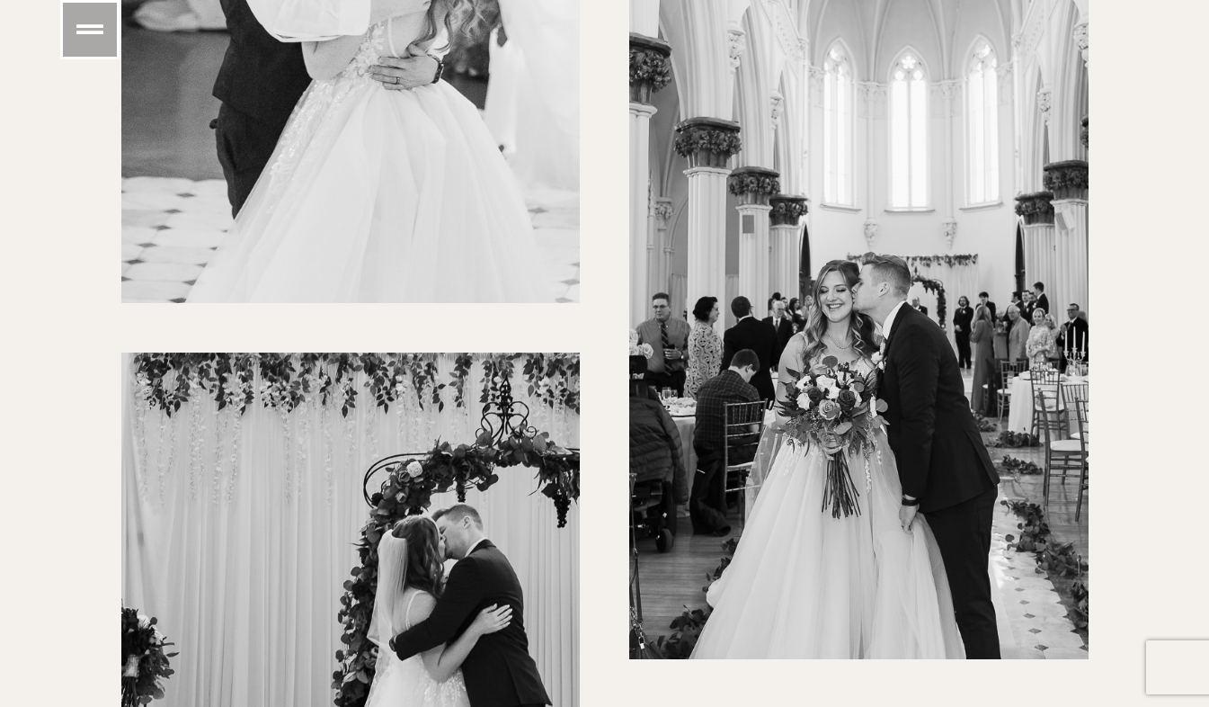
click at [861, 363] on div at bounding box center [859, 314] width 460 height 688
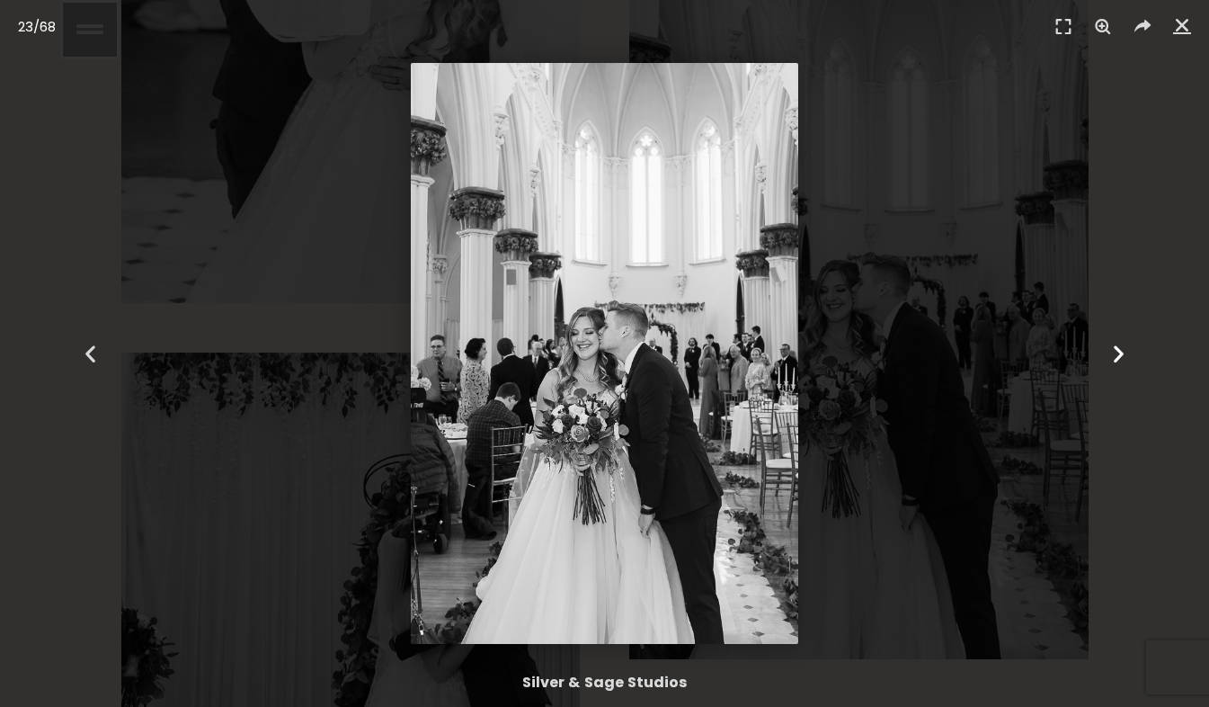
click at [1116, 355] on icon "Next slide" at bounding box center [1119, 354] width 22 height 22
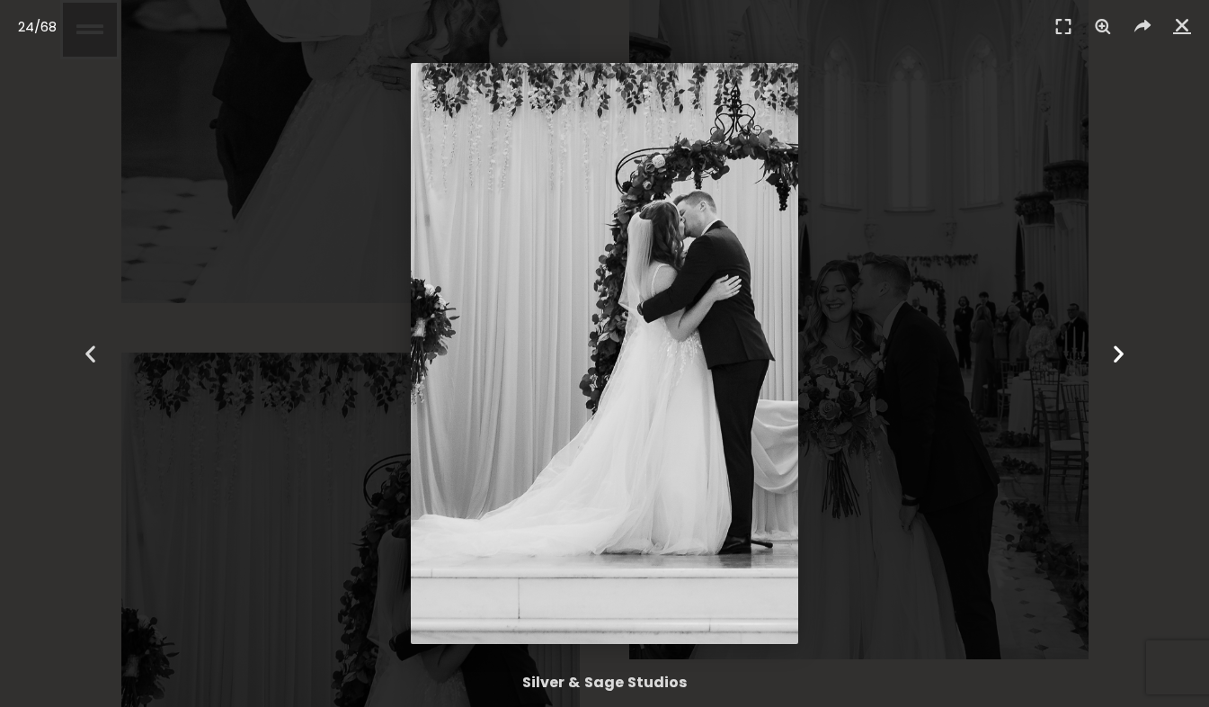
click at [1116, 355] on icon "Next slide" at bounding box center [1119, 354] width 22 height 22
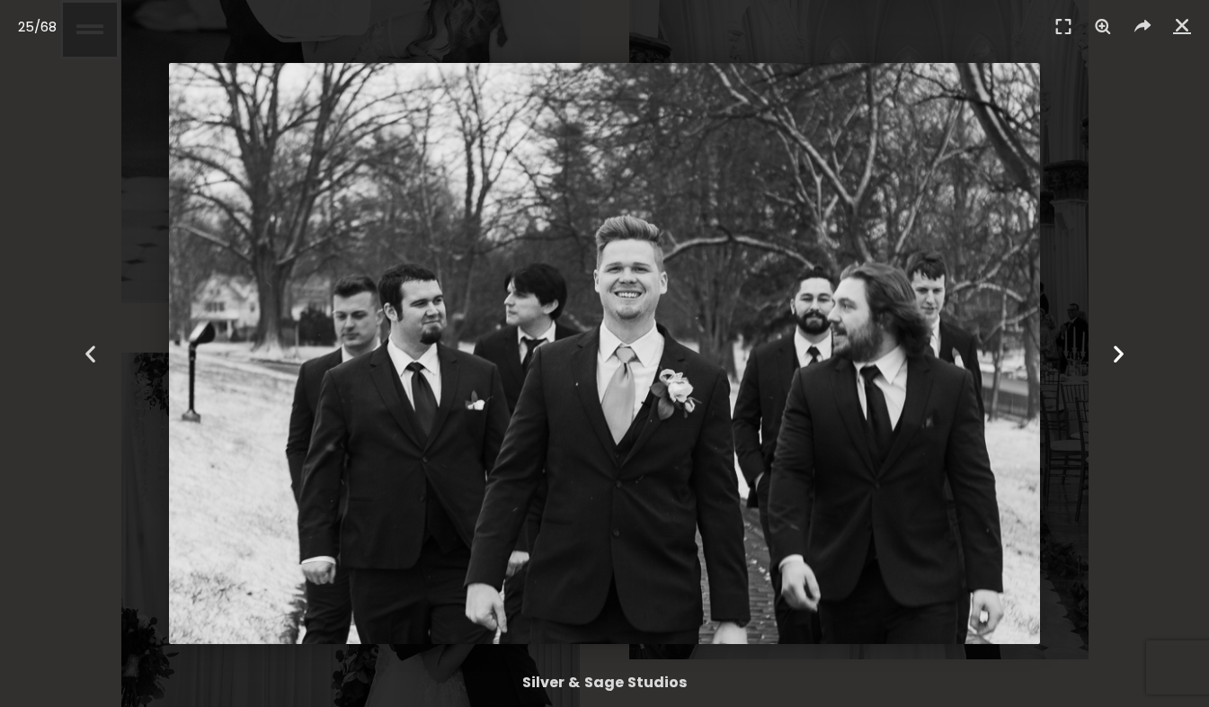
click at [1116, 355] on icon "Next slide" at bounding box center [1119, 354] width 22 height 22
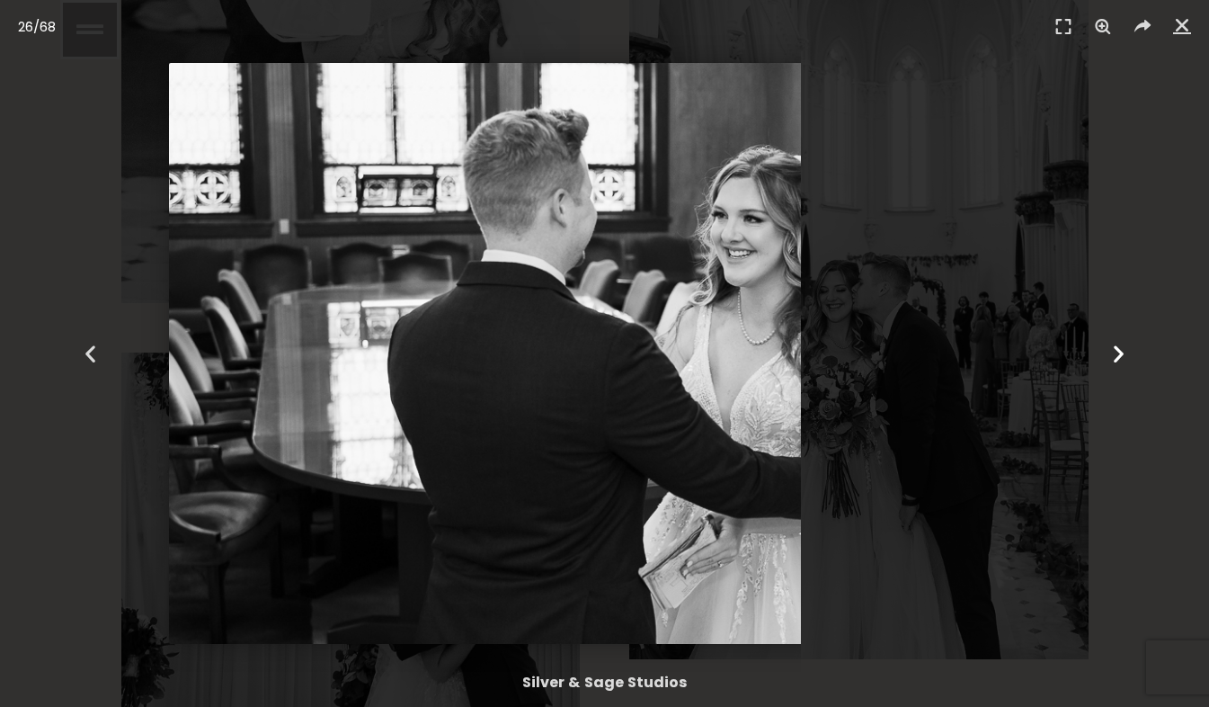
click at [1116, 355] on icon "Next slide" at bounding box center [1119, 354] width 22 height 22
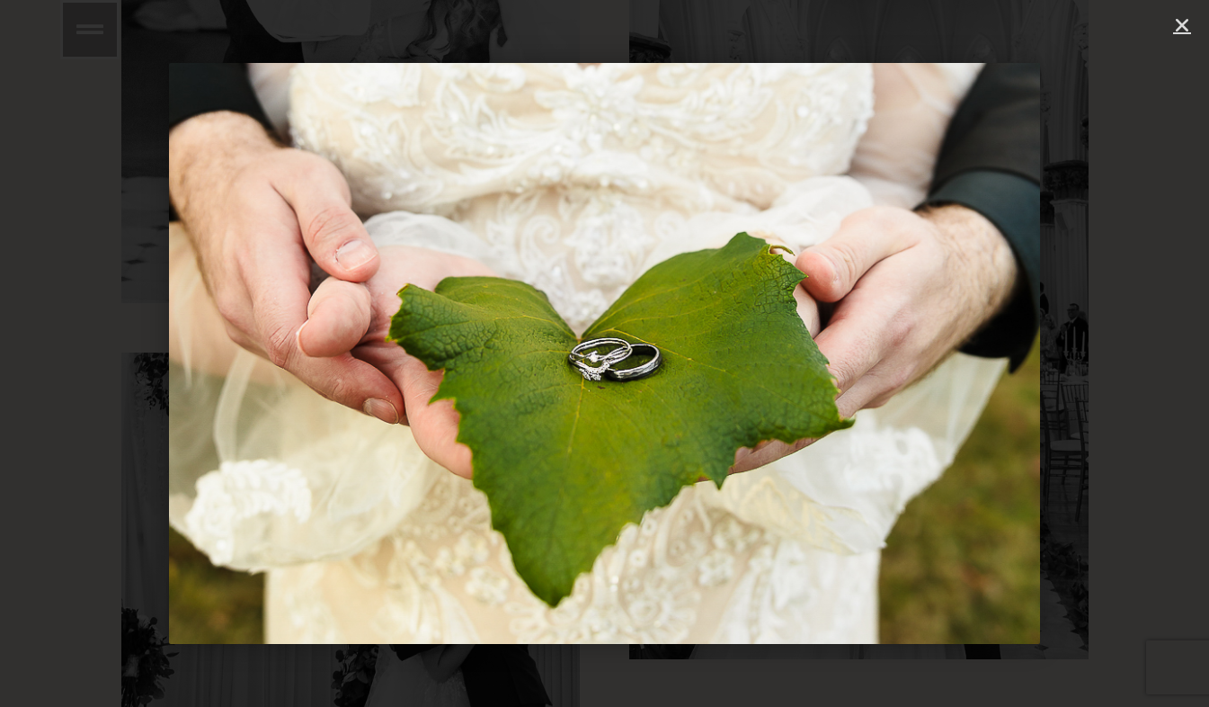
click at [1116, 355] on icon "Next slide" at bounding box center [1119, 354] width 22 height 22
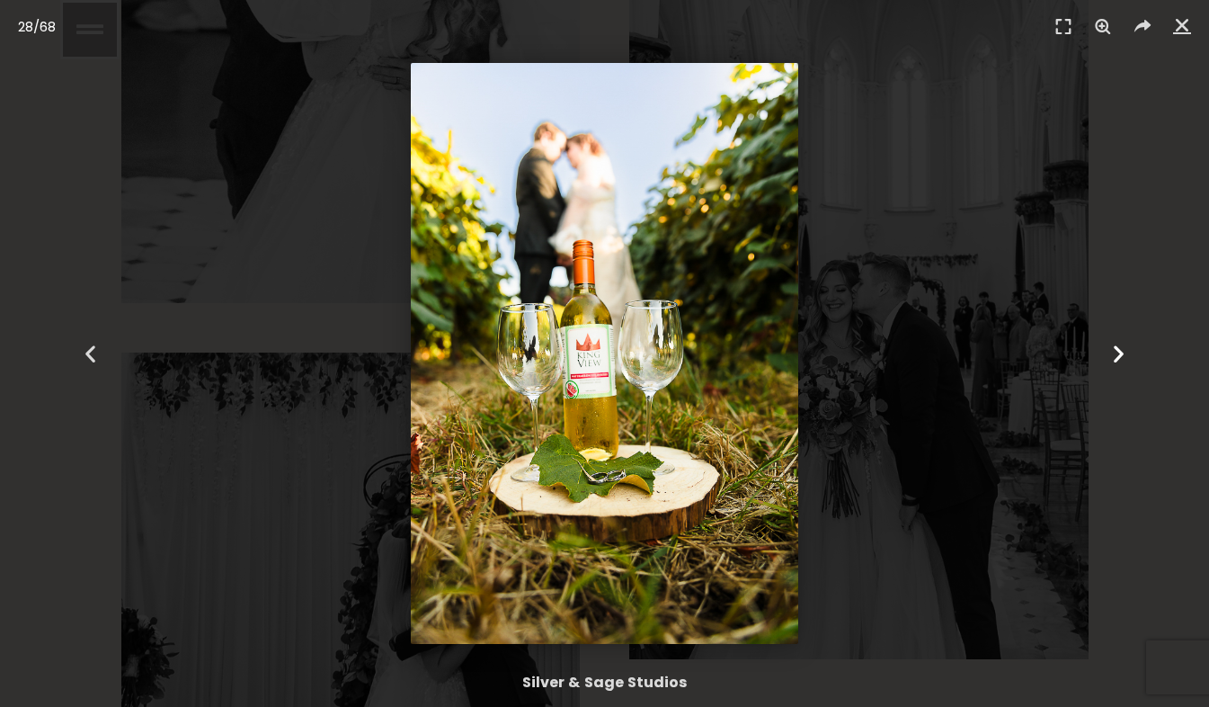
click at [1116, 355] on icon "Next slide" at bounding box center [1119, 354] width 22 height 22
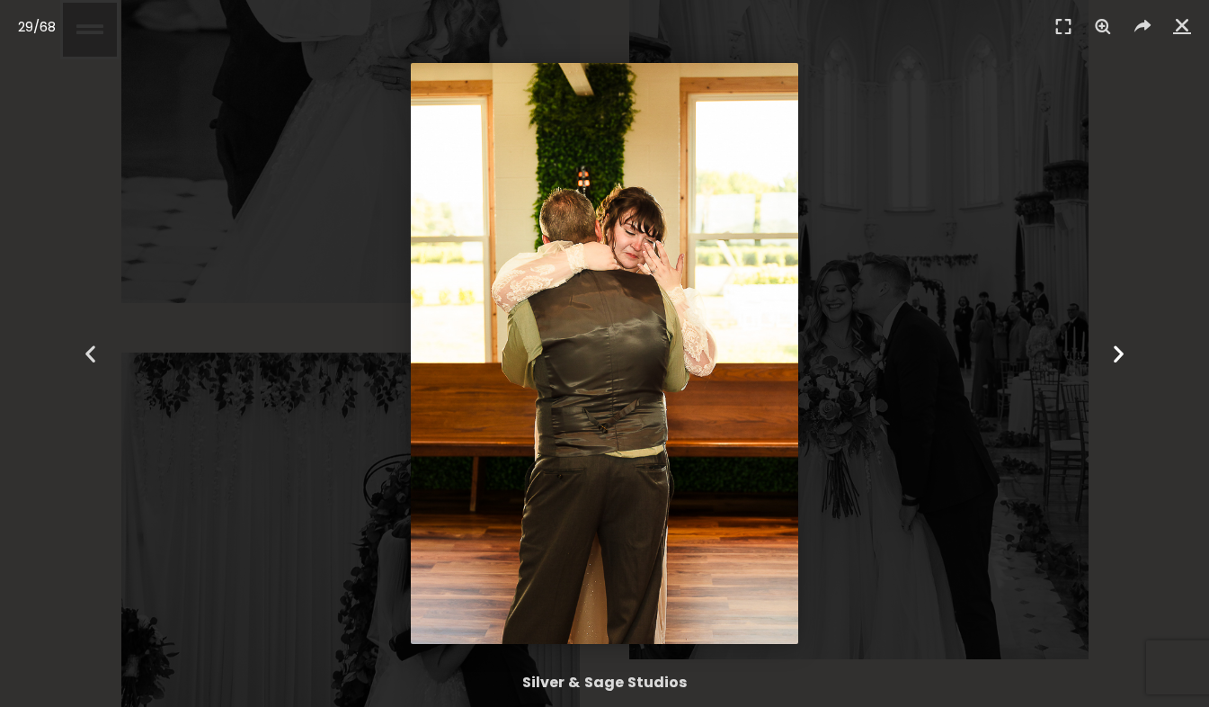
click at [1116, 355] on icon "Next slide" at bounding box center [1119, 354] width 22 height 22
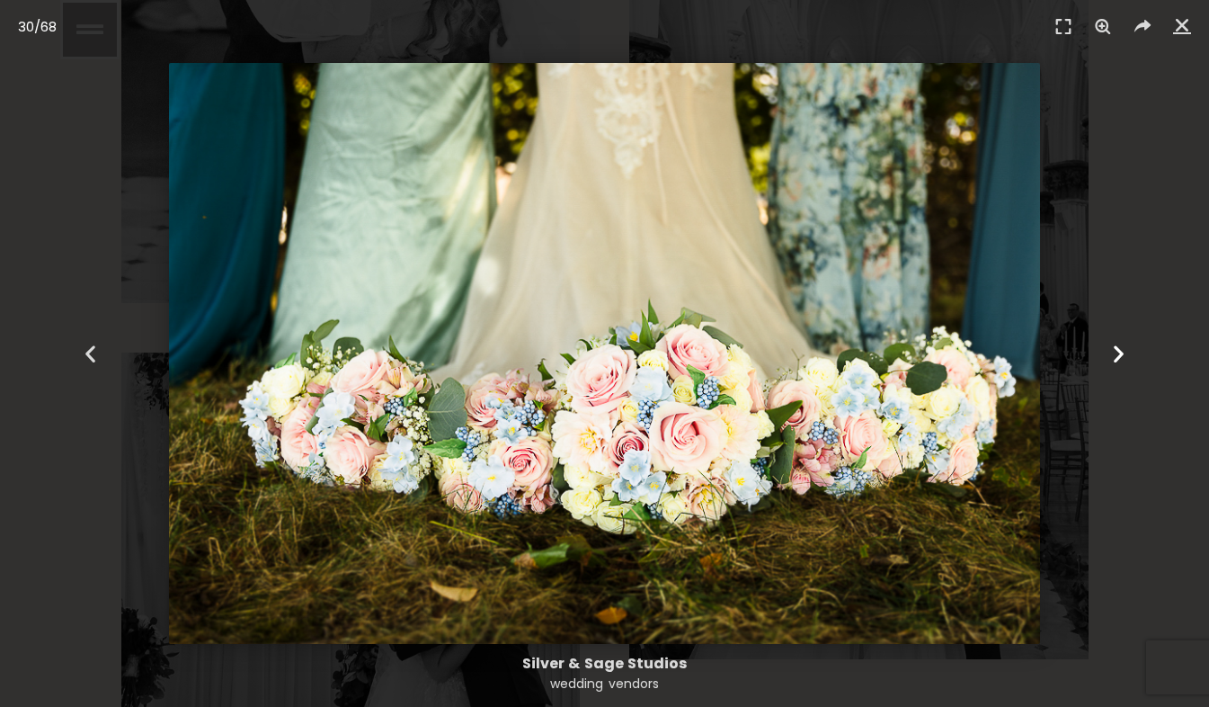
click at [1120, 348] on icon "Next slide" at bounding box center [1119, 354] width 22 height 22
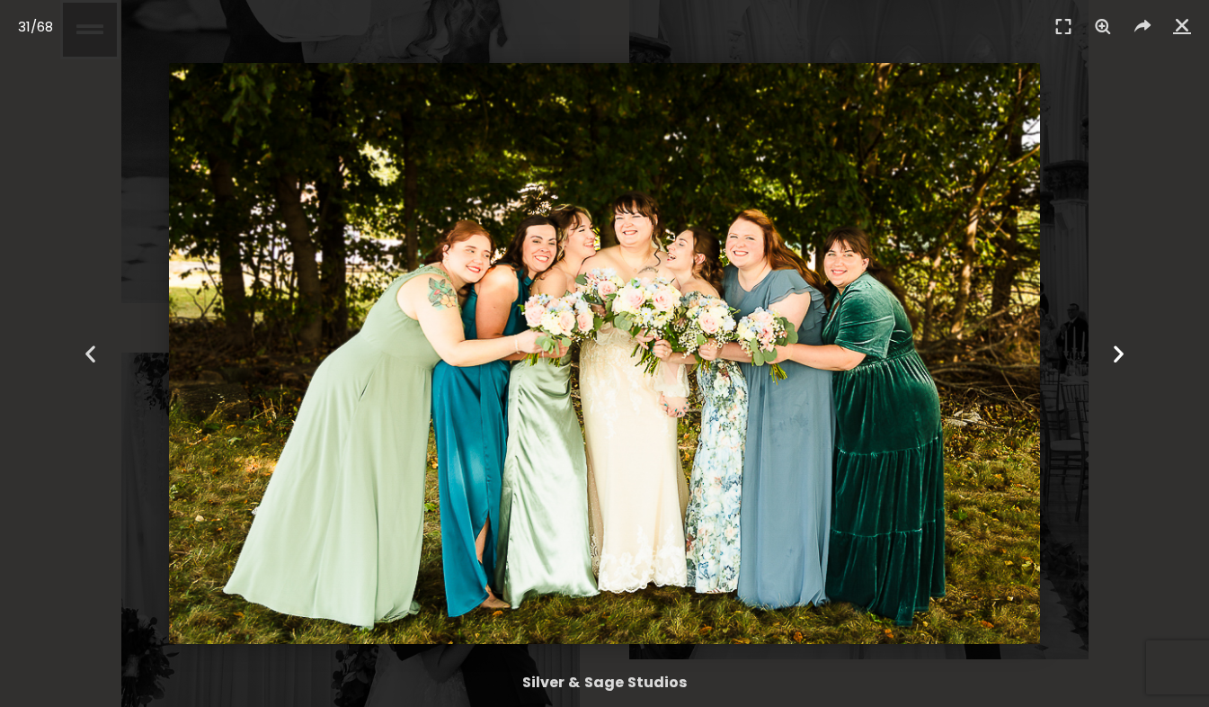
click at [1120, 348] on icon "Next slide" at bounding box center [1119, 354] width 22 height 22
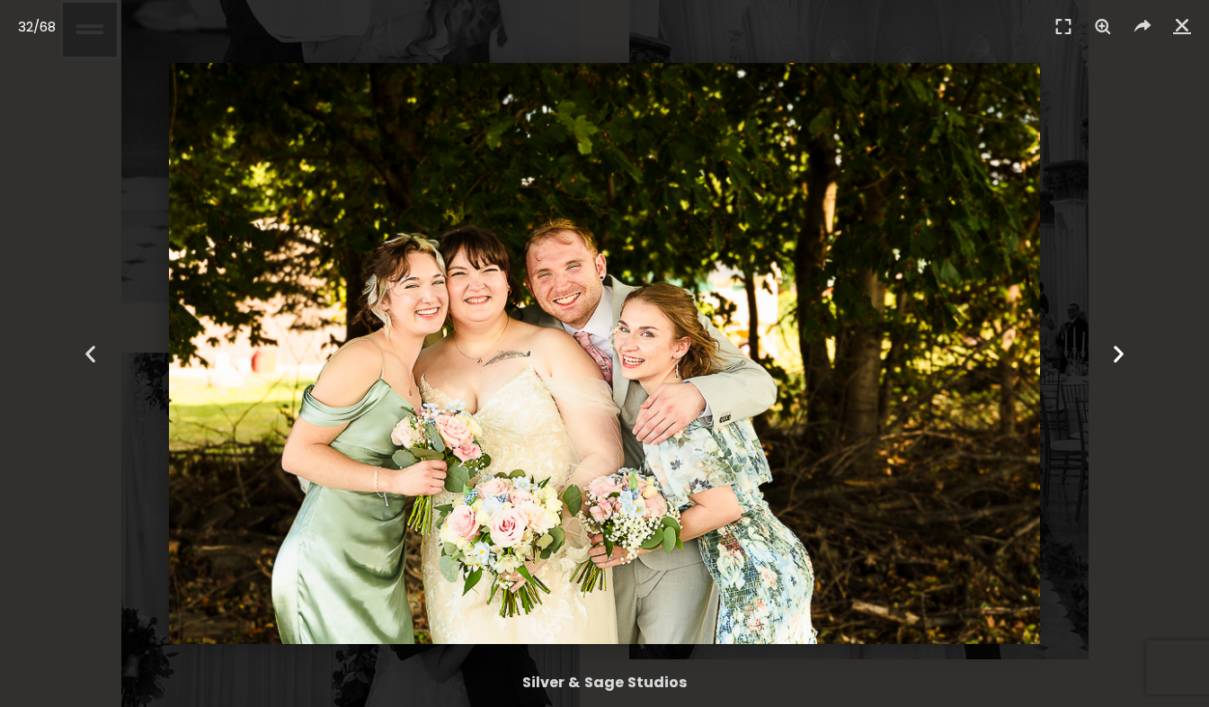
click at [1120, 348] on icon "Next slide" at bounding box center [1119, 354] width 22 height 22
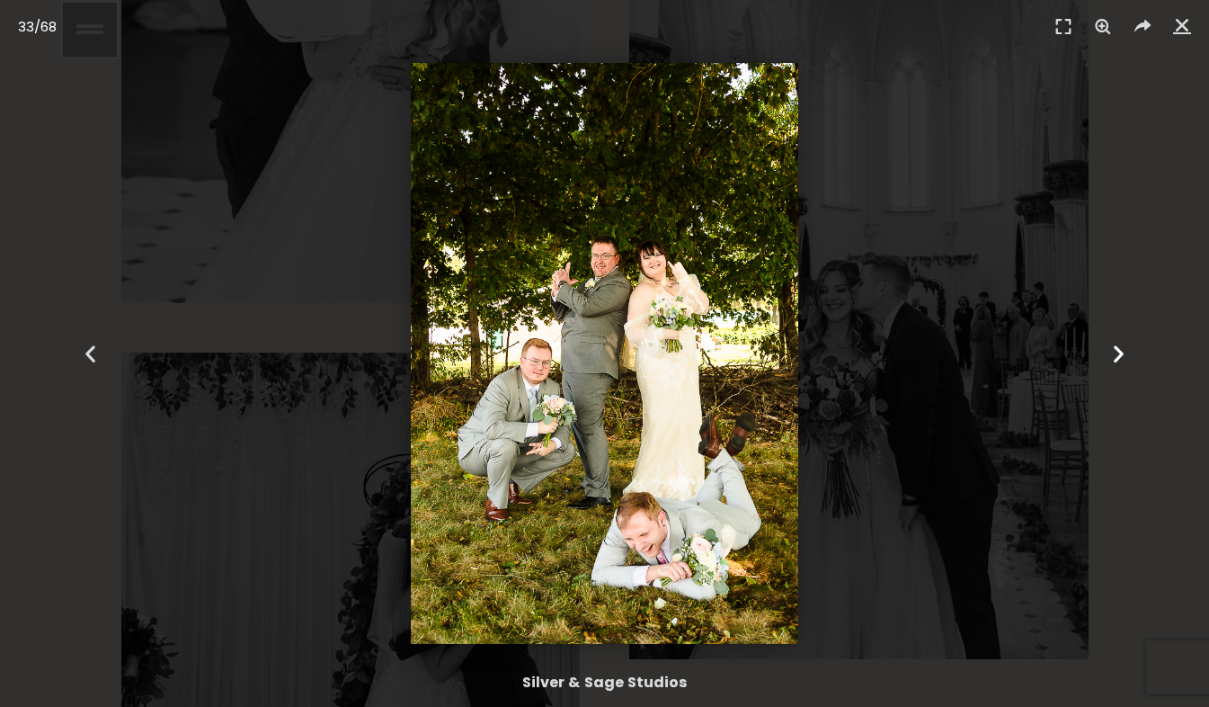
click at [1120, 348] on icon "Next slide" at bounding box center [1119, 354] width 22 height 22
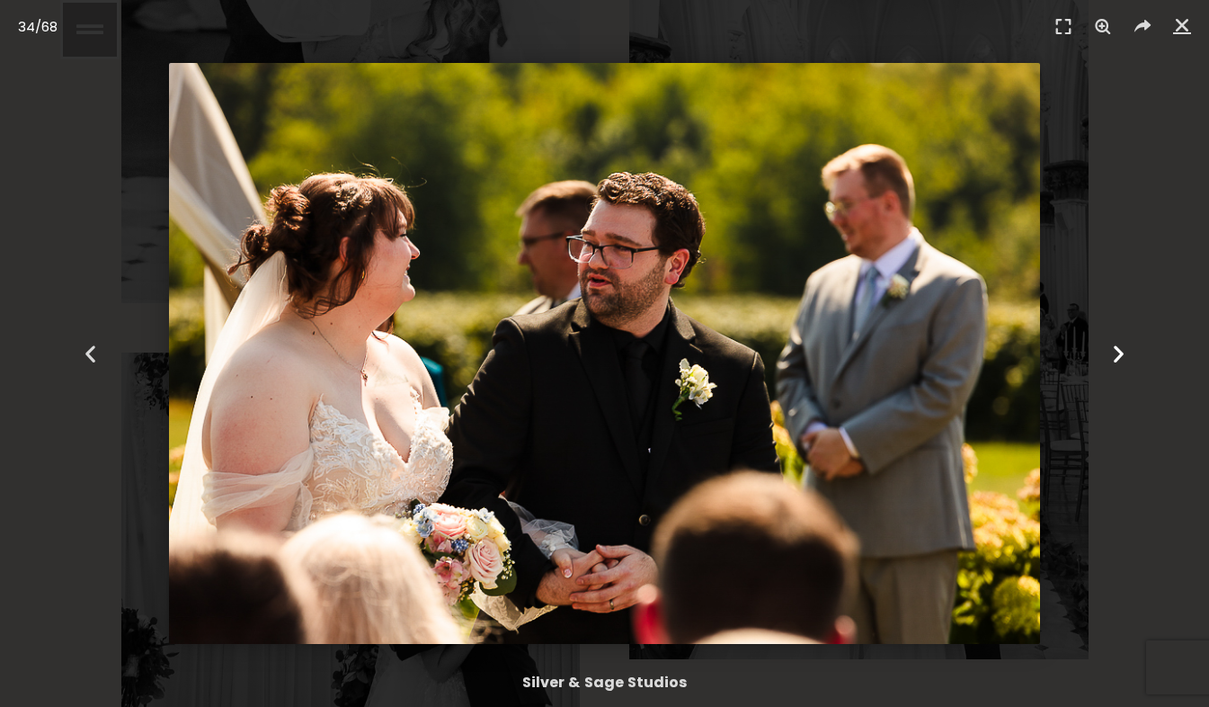
click at [1120, 348] on icon "Next slide" at bounding box center [1119, 354] width 22 height 22
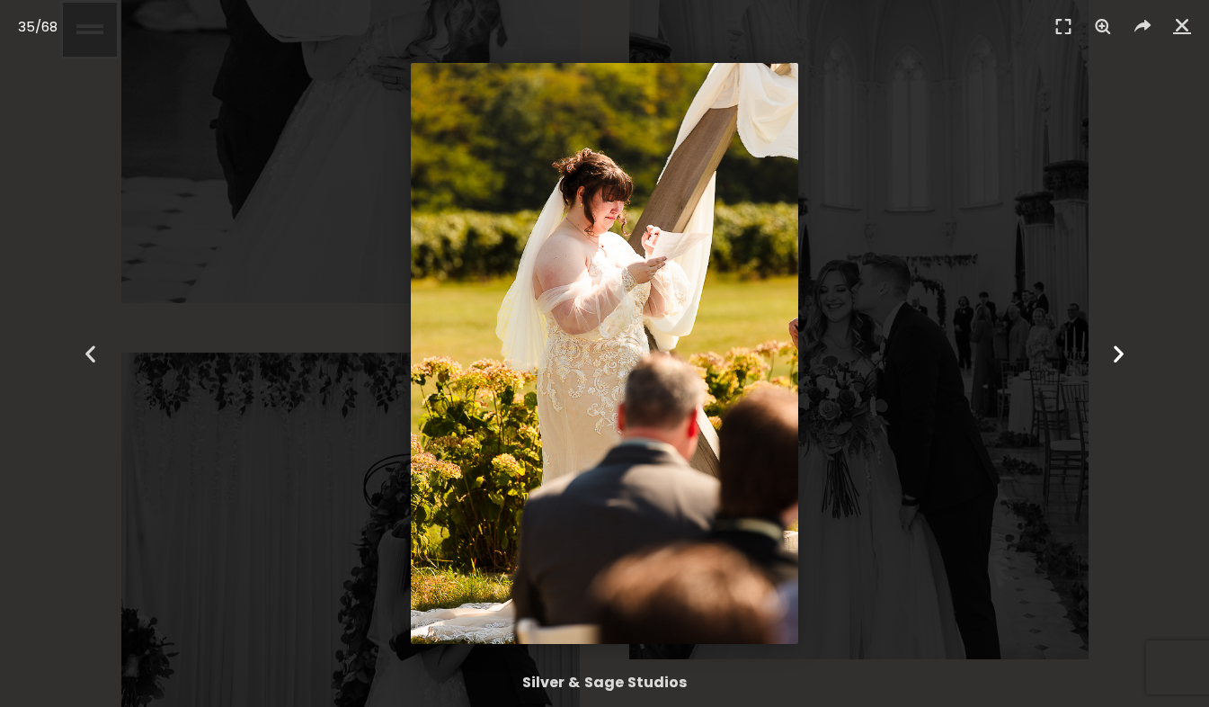
click at [1120, 348] on icon "Next slide" at bounding box center [1119, 354] width 22 height 22
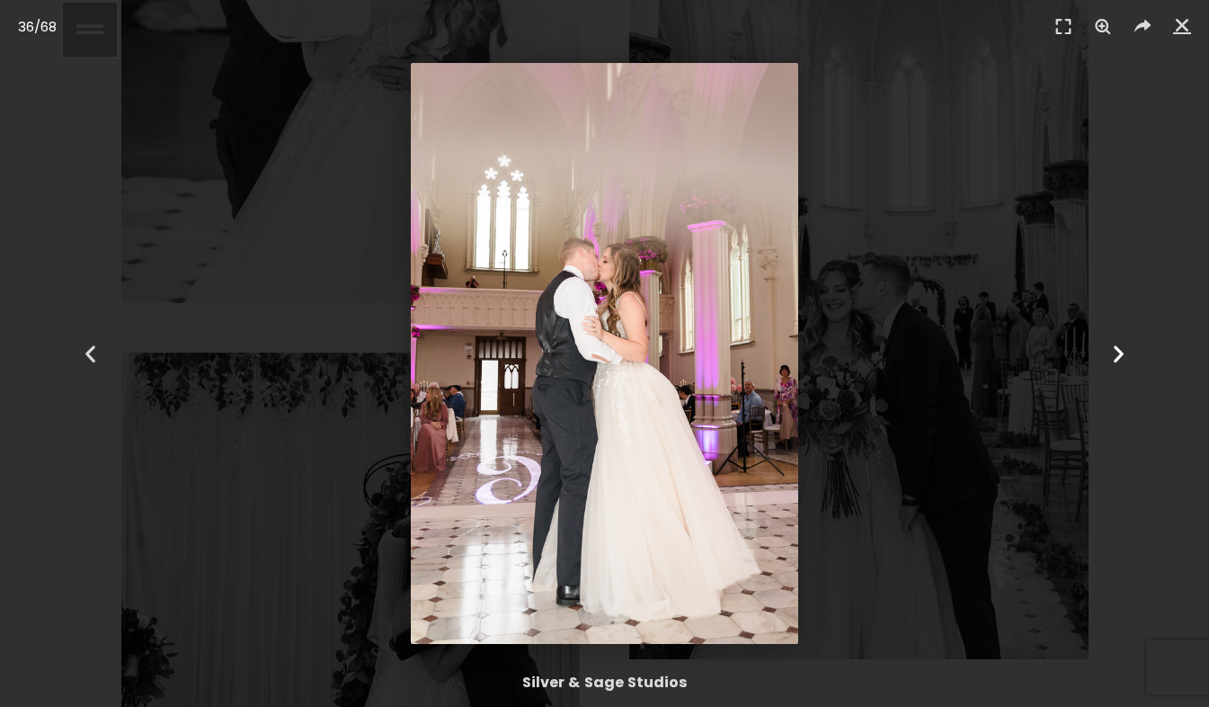
click at [1121, 353] on icon "Next slide" at bounding box center [1119, 354] width 22 height 22
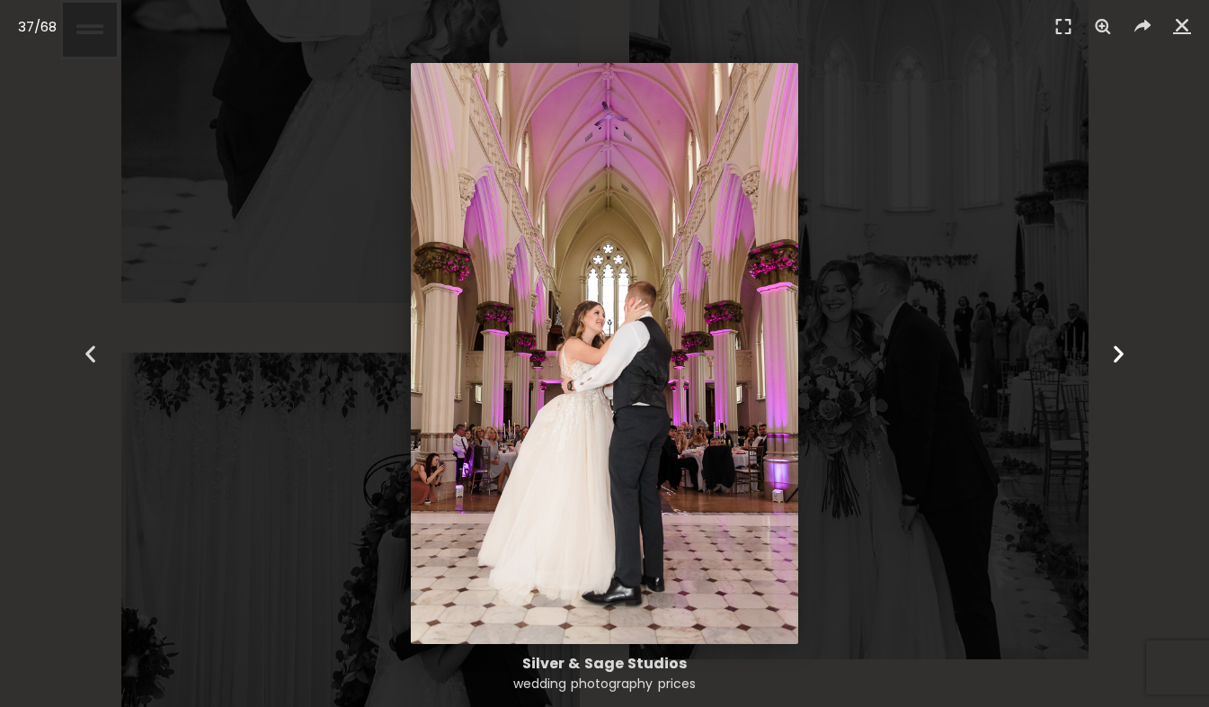
click at [1121, 353] on icon "Next slide" at bounding box center [1119, 354] width 22 height 22
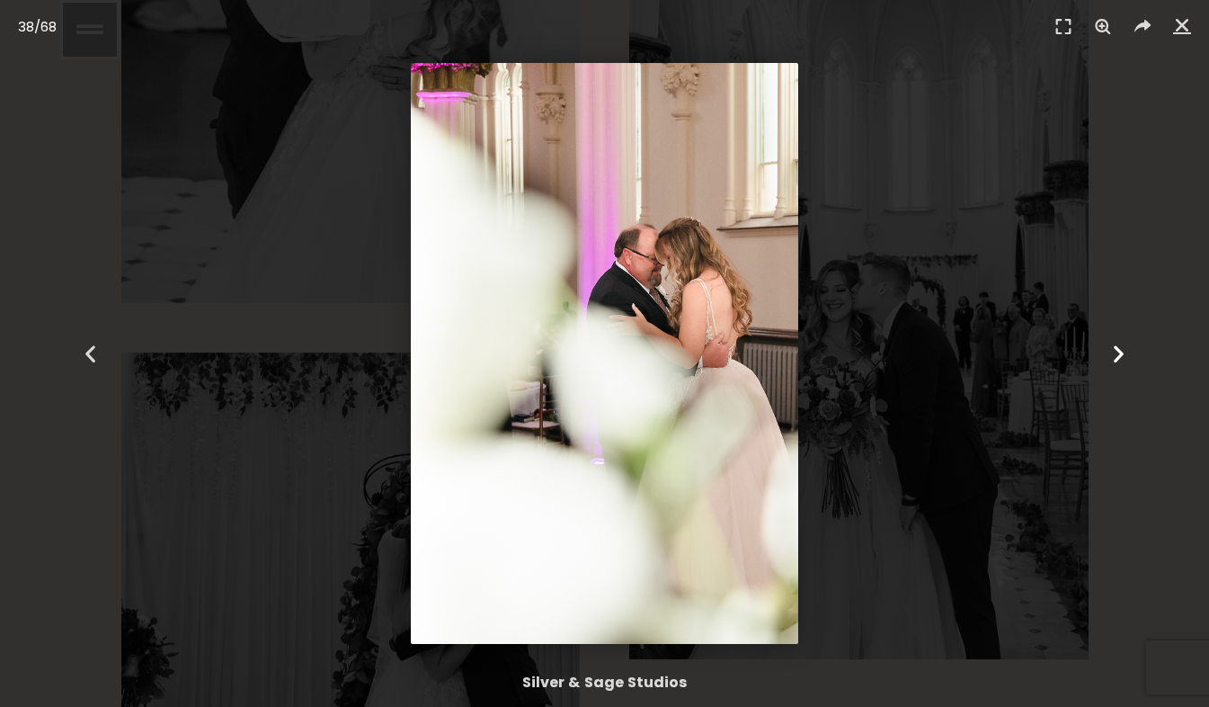
click at [1121, 353] on icon "Next slide" at bounding box center [1119, 354] width 22 height 22
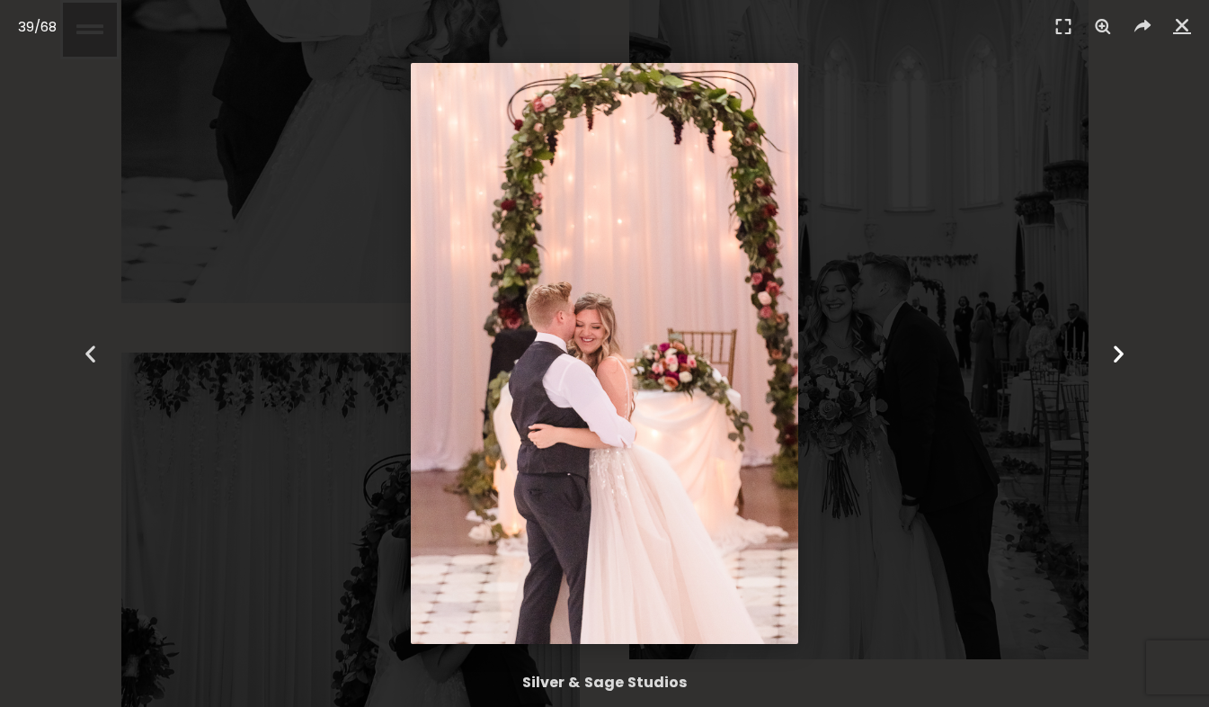
click at [1121, 353] on icon "Next slide" at bounding box center [1119, 354] width 22 height 22
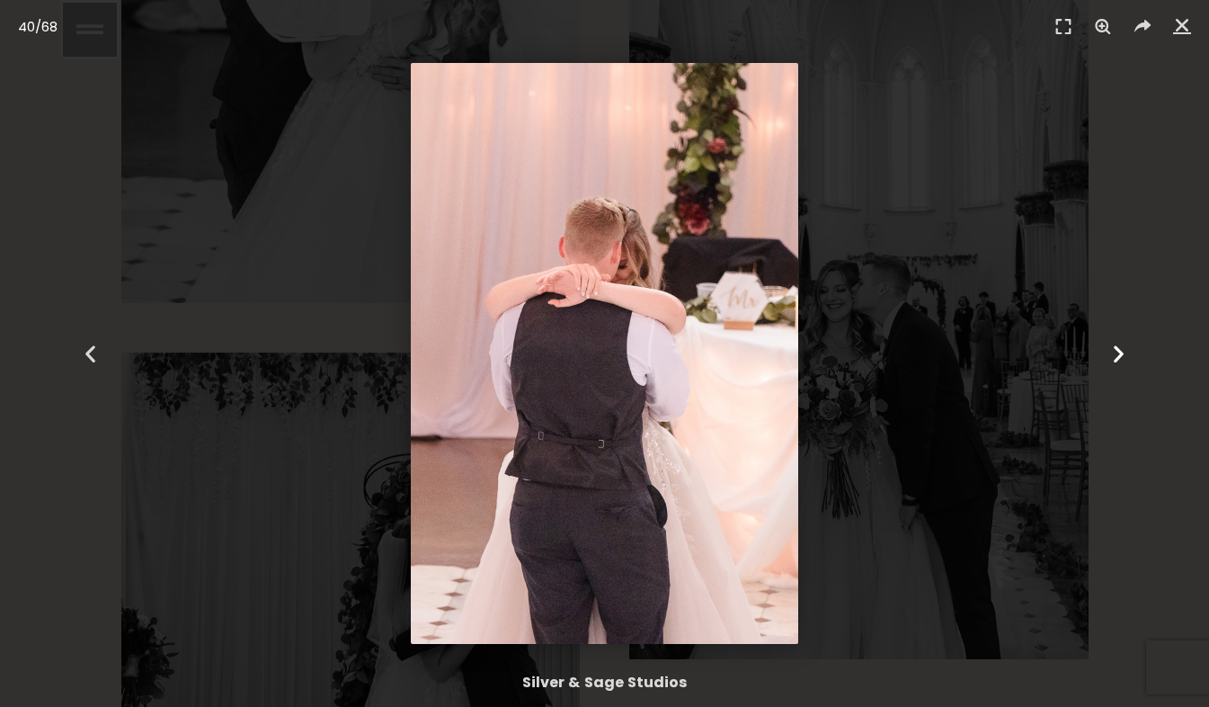
click at [1121, 353] on icon "Next slide" at bounding box center [1119, 354] width 22 height 22
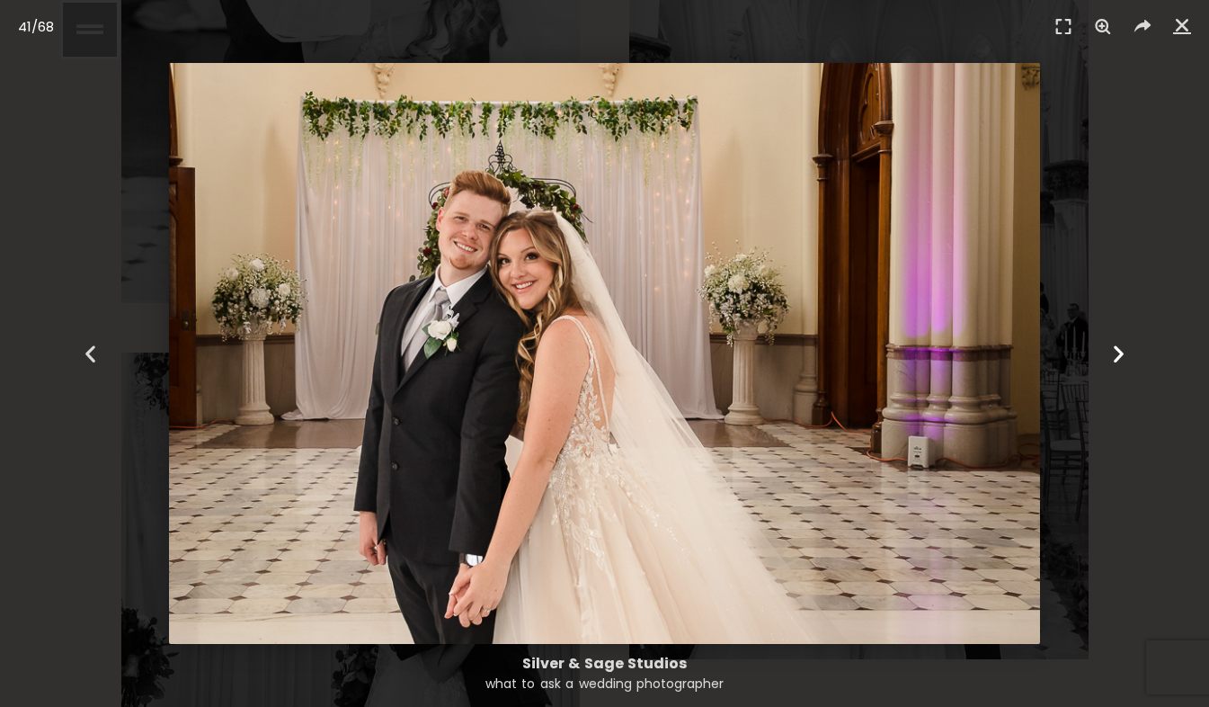
click at [1119, 355] on icon "Next slide" at bounding box center [1119, 354] width 22 height 22
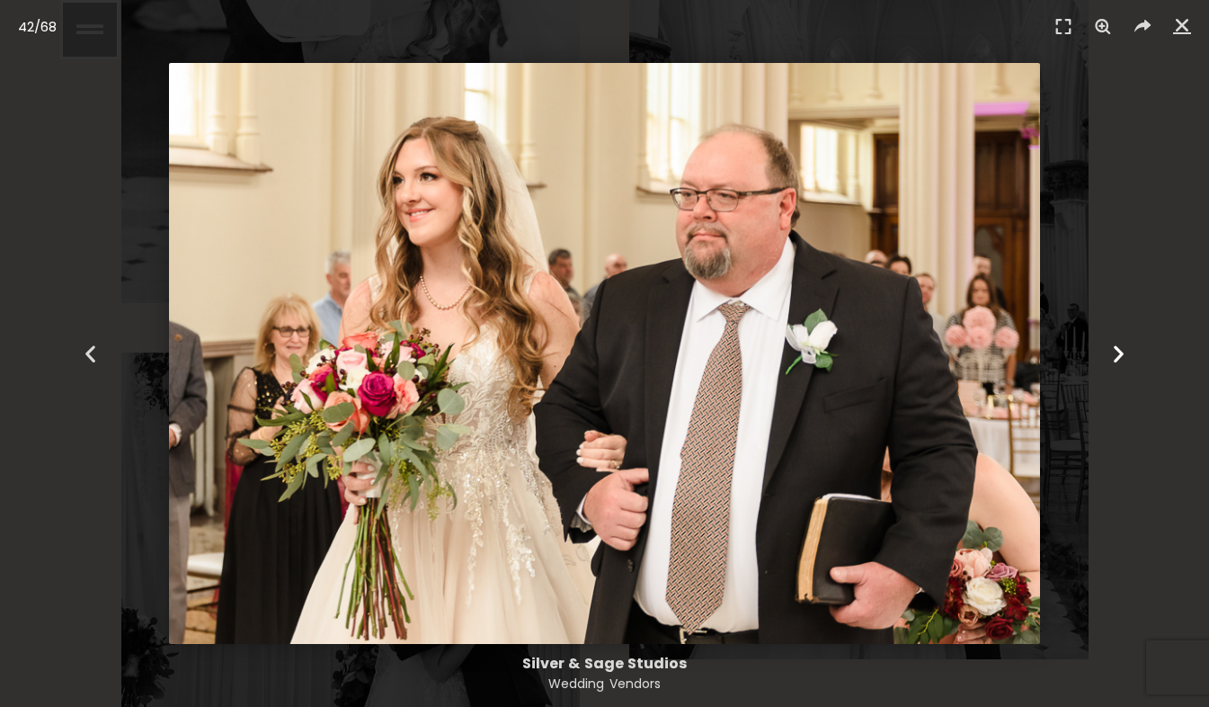
click at [1119, 355] on icon "Next slide" at bounding box center [1119, 354] width 22 height 22
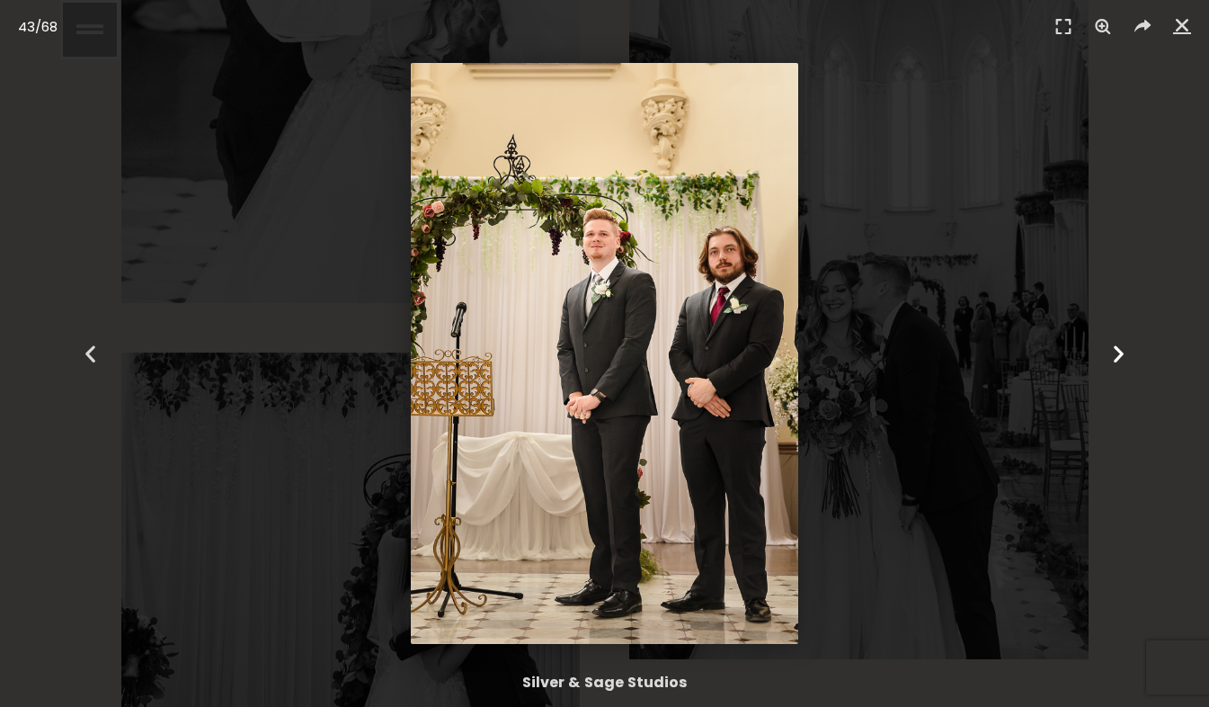
click at [1119, 355] on icon "Next slide" at bounding box center [1119, 354] width 22 height 22
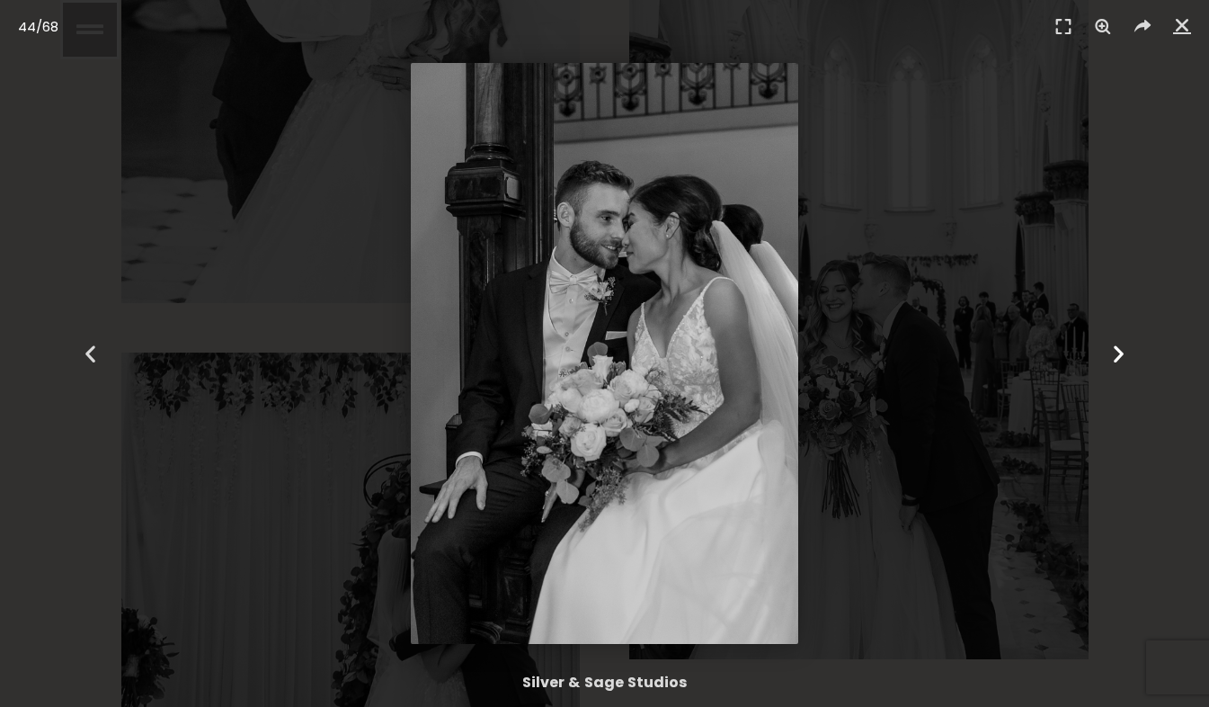
click at [1119, 355] on icon "Next slide" at bounding box center [1119, 354] width 22 height 22
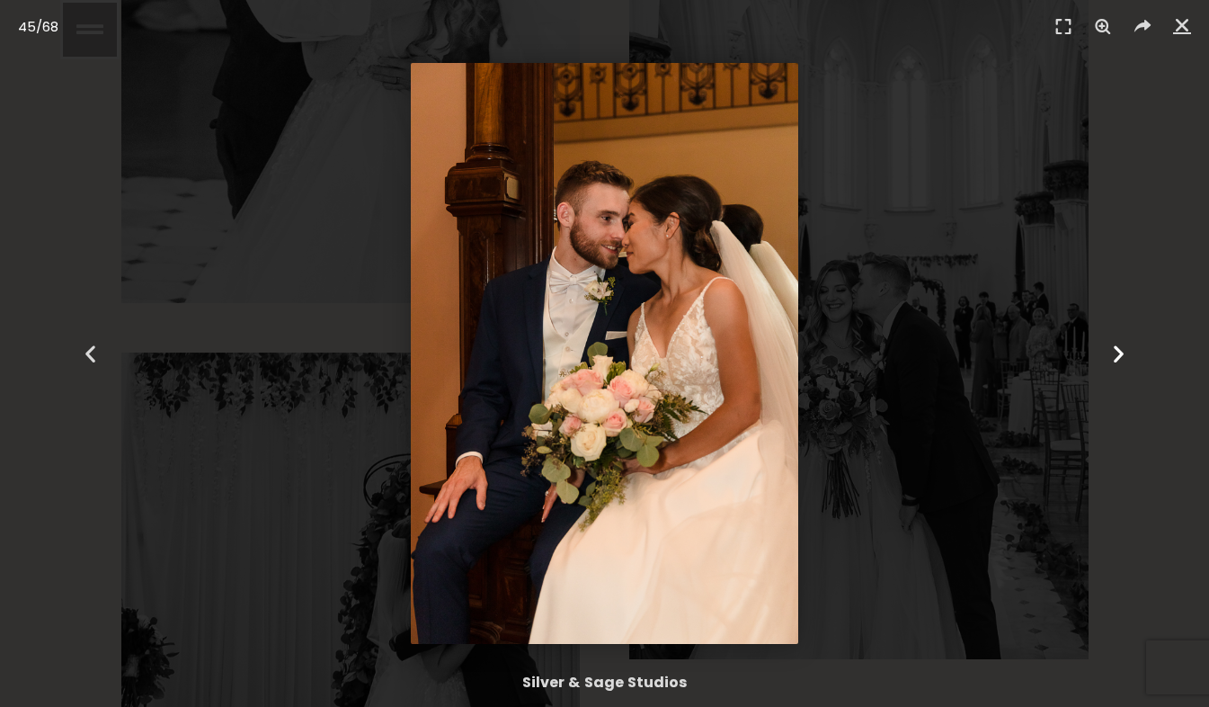
click at [1119, 355] on icon "Next slide" at bounding box center [1119, 354] width 22 height 22
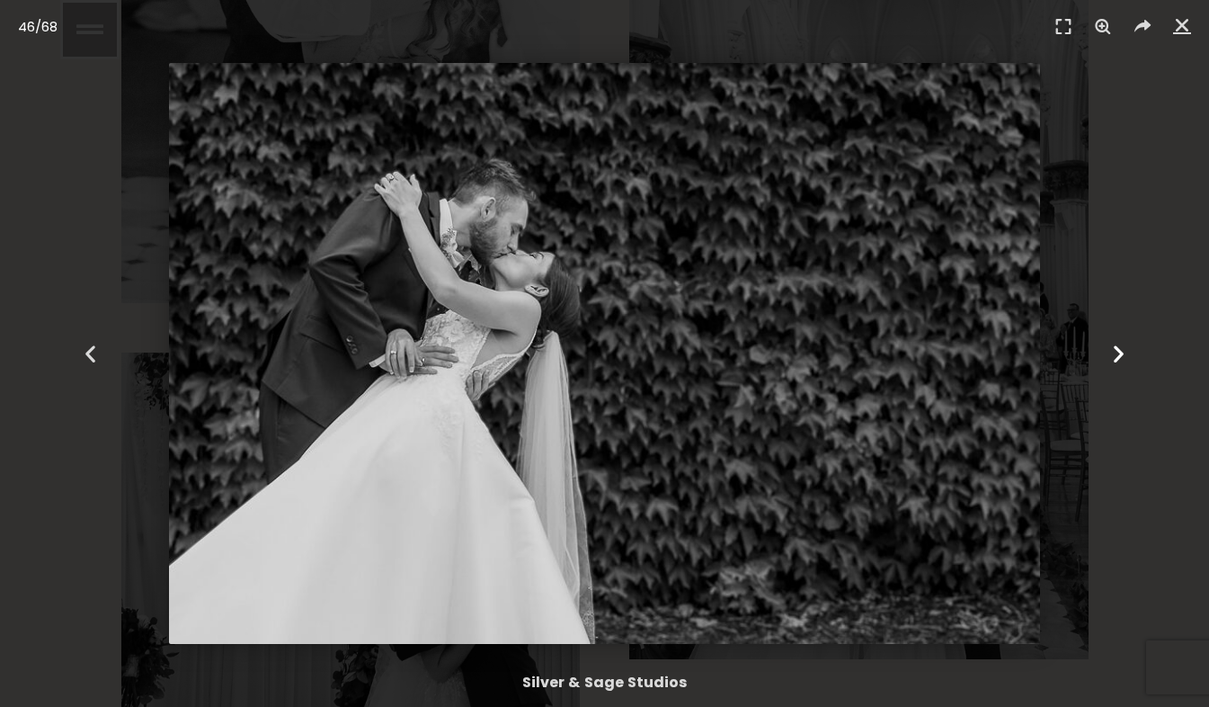
click at [1119, 355] on icon "Next slide" at bounding box center [1119, 354] width 22 height 22
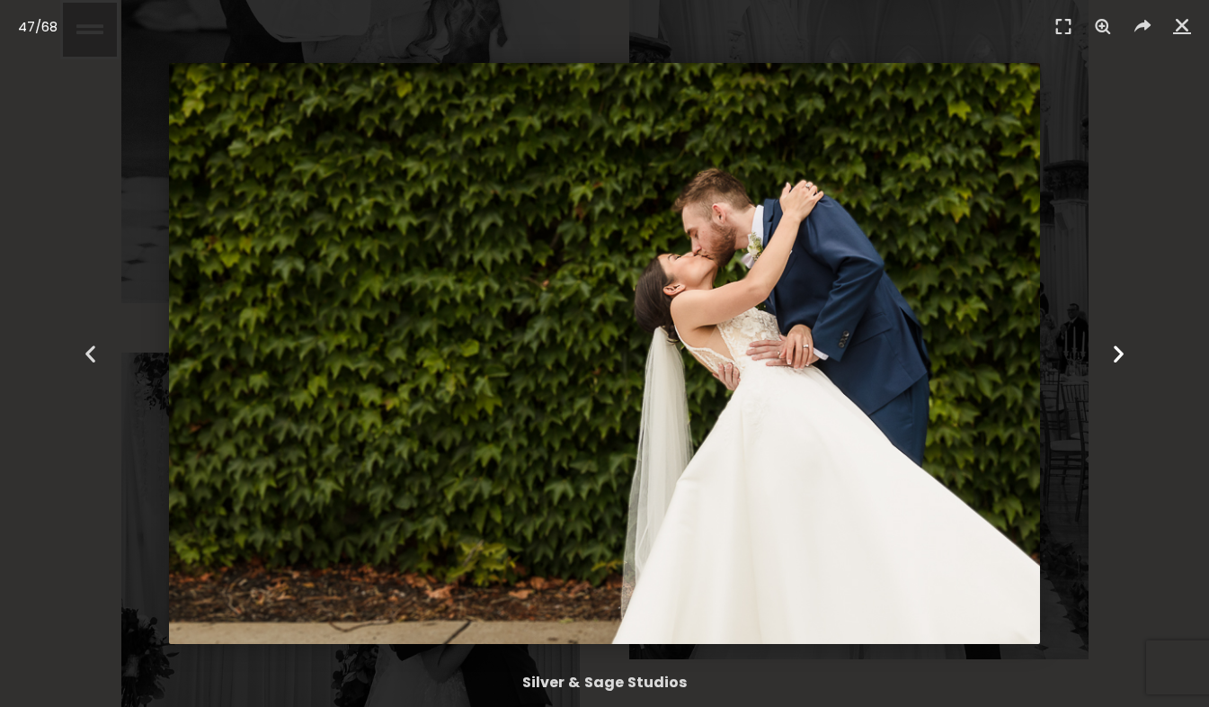
click at [1119, 355] on icon "Next slide" at bounding box center [1119, 354] width 22 height 22
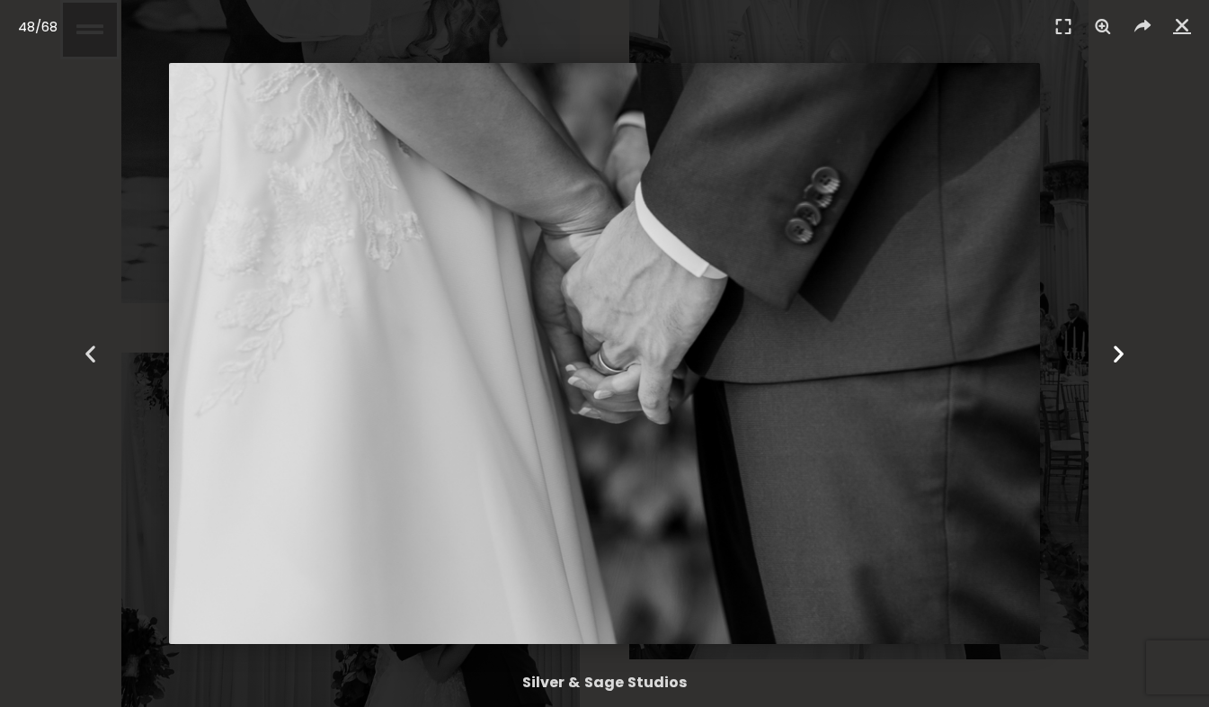
click at [1119, 355] on icon "Next slide" at bounding box center [1119, 354] width 22 height 22
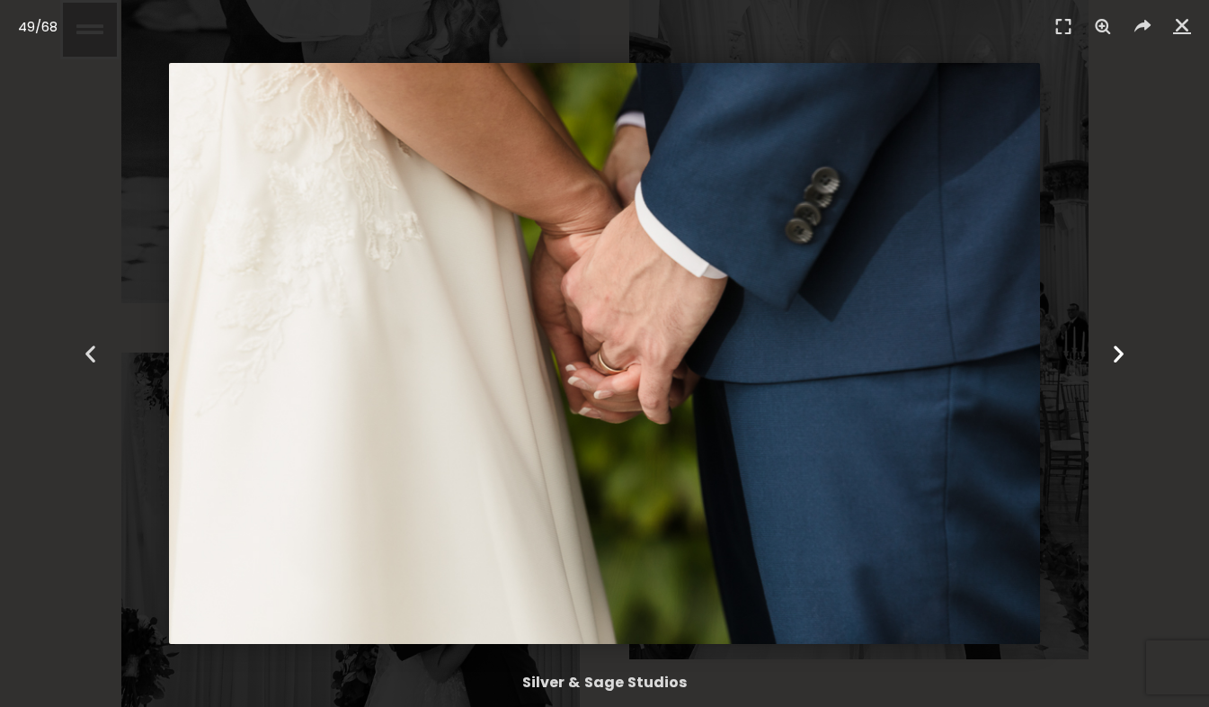
click at [1119, 355] on icon "Next slide" at bounding box center [1119, 354] width 22 height 22
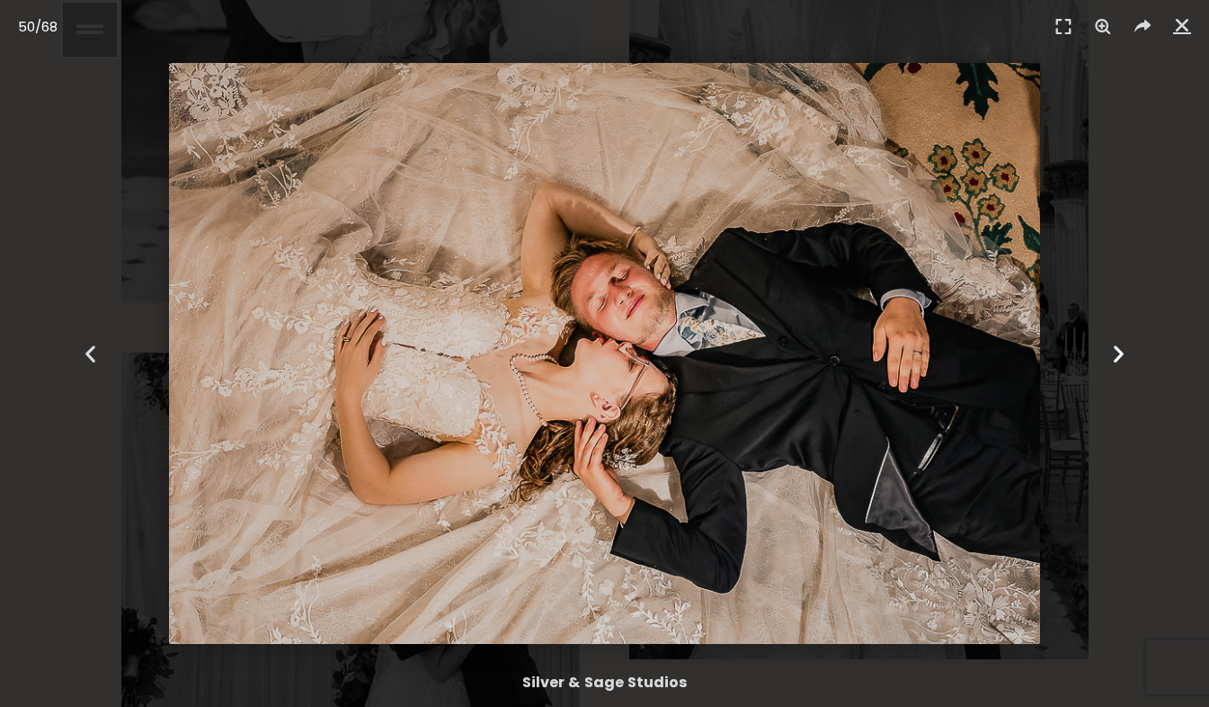
click at [1119, 355] on icon "Next slide" at bounding box center [1119, 354] width 22 height 22
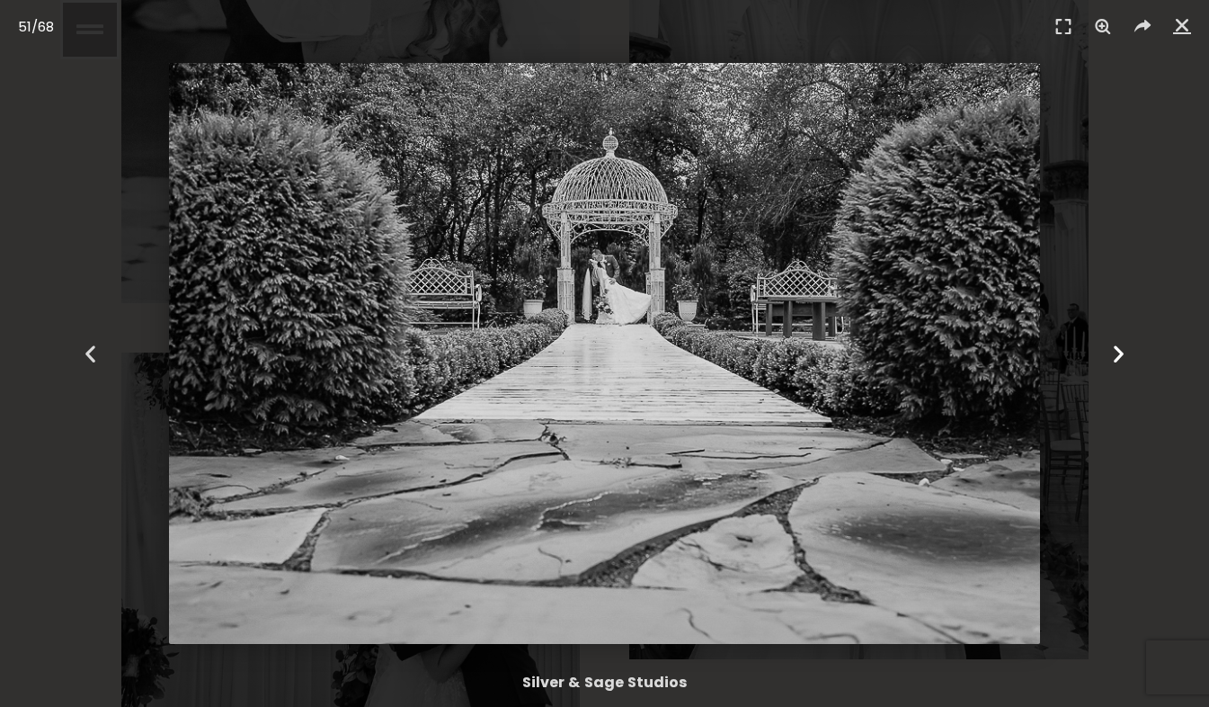
click at [1116, 353] on icon "Next slide" at bounding box center [1119, 354] width 22 height 22
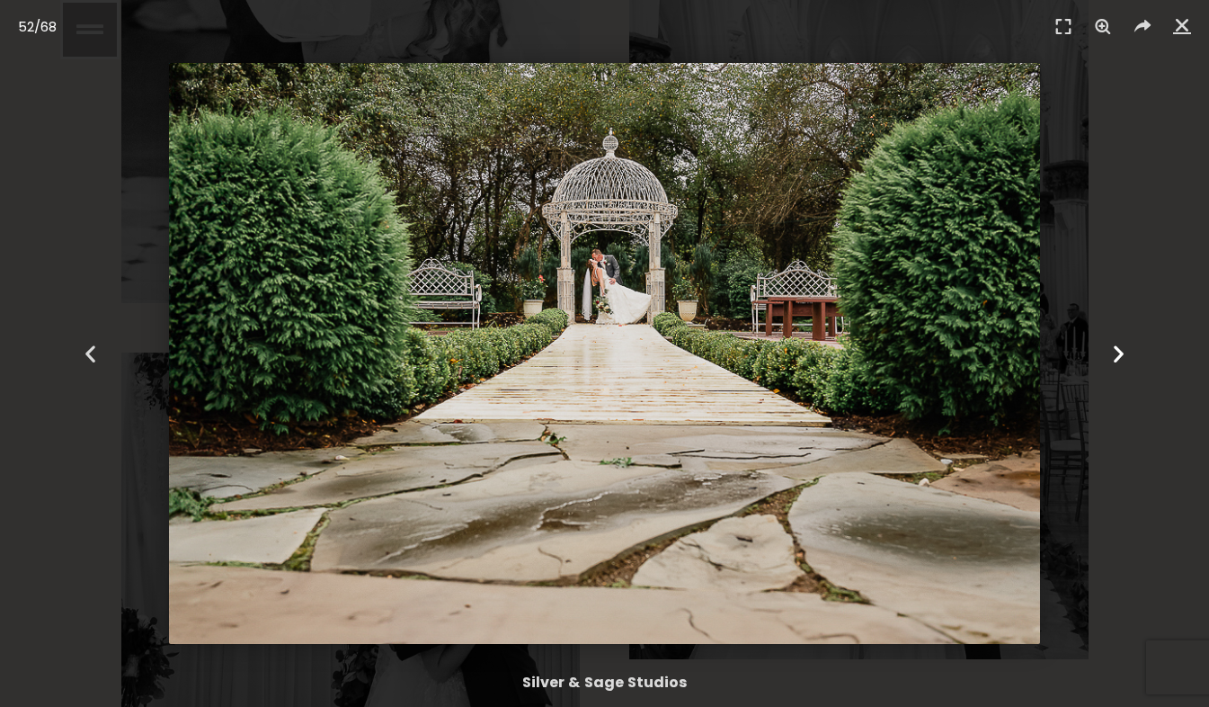
click at [1116, 353] on icon "Next slide" at bounding box center [1119, 354] width 22 height 22
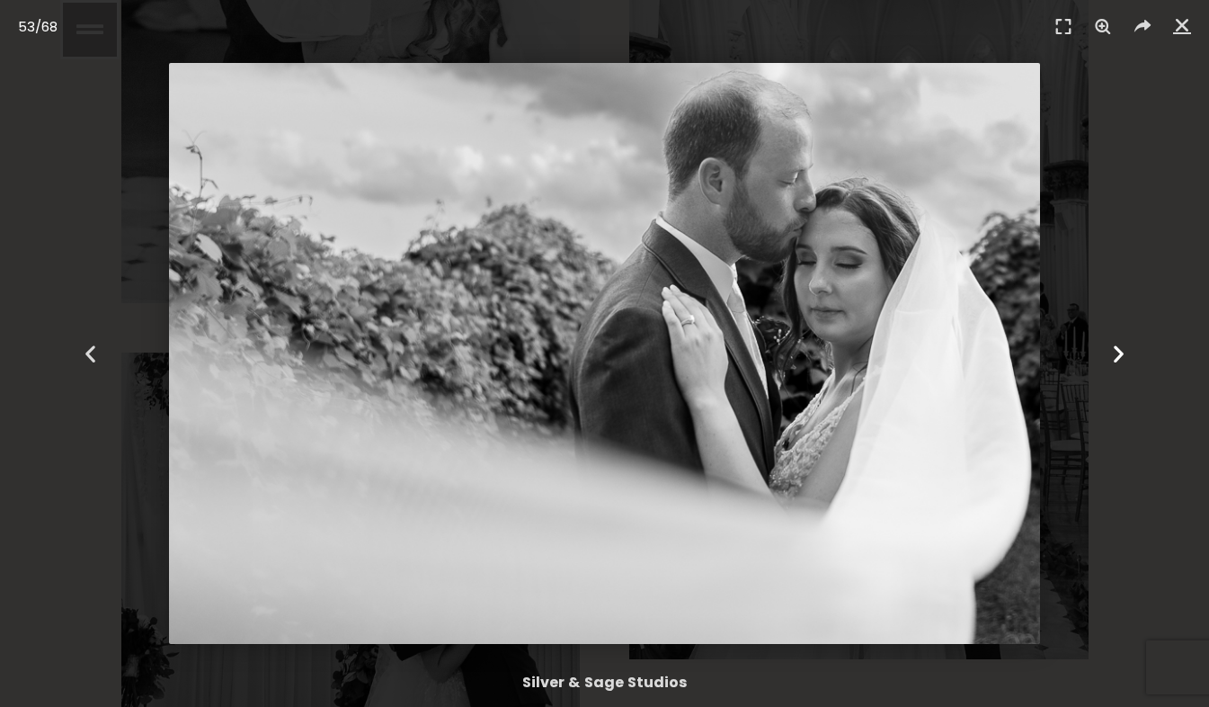
click at [1116, 353] on icon "Next slide" at bounding box center [1119, 354] width 22 height 22
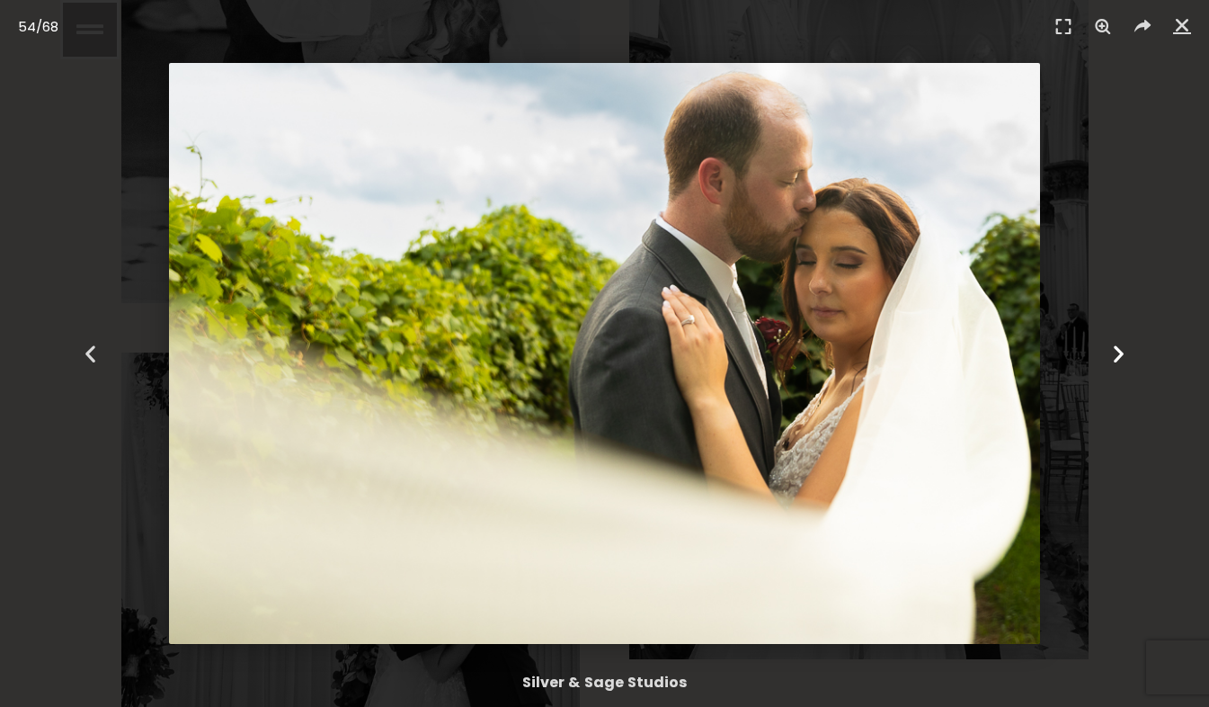
click at [1116, 353] on icon "Next slide" at bounding box center [1119, 354] width 22 height 22
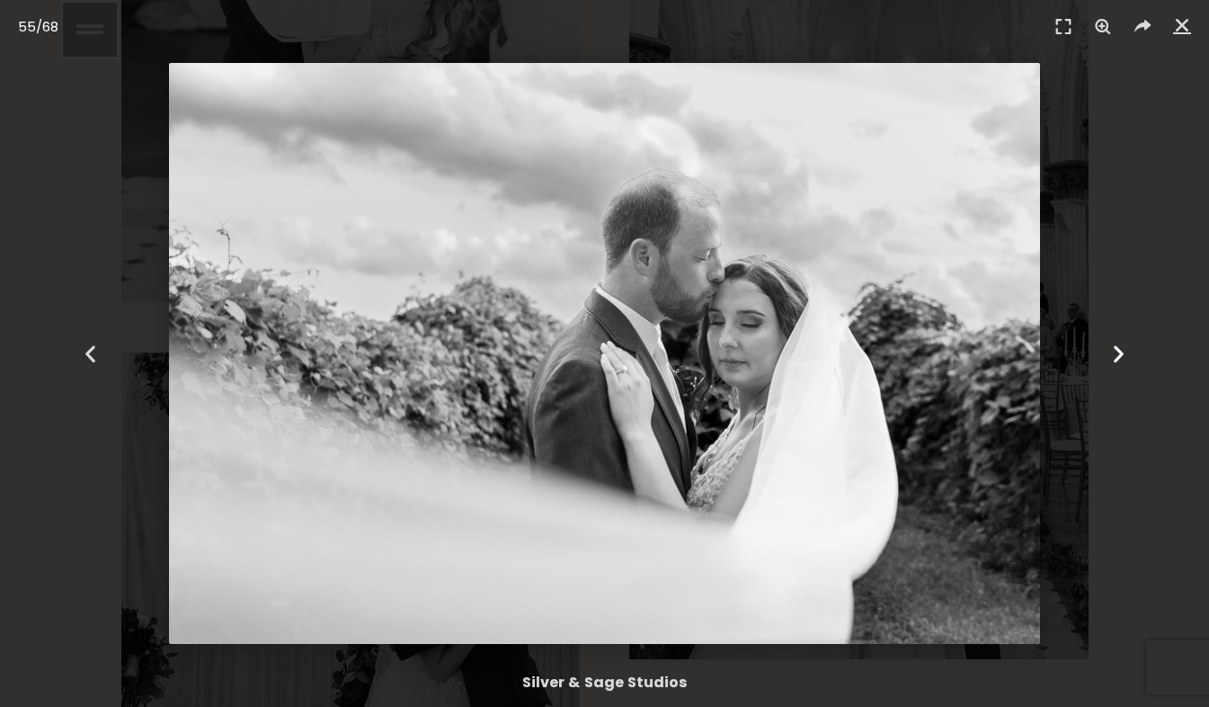
click at [1116, 353] on icon "Next slide" at bounding box center [1119, 354] width 22 height 22
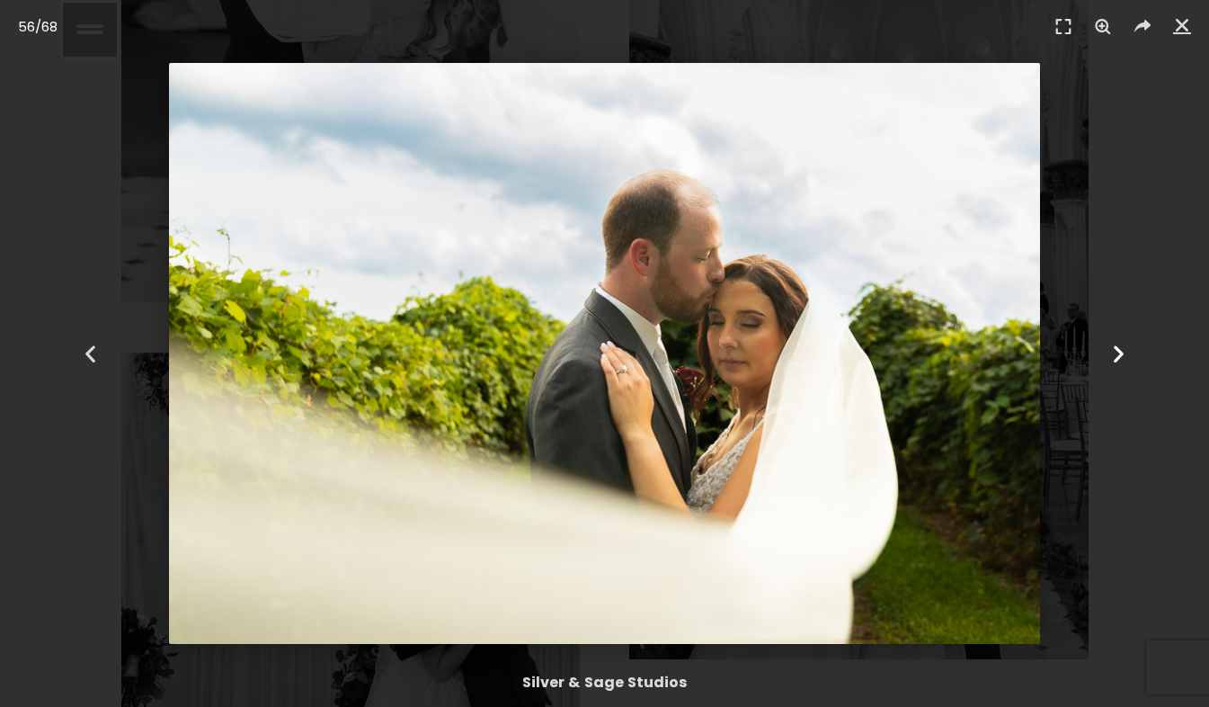
click at [1116, 353] on icon "Next slide" at bounding box center [1119, 354] width 22 height 22
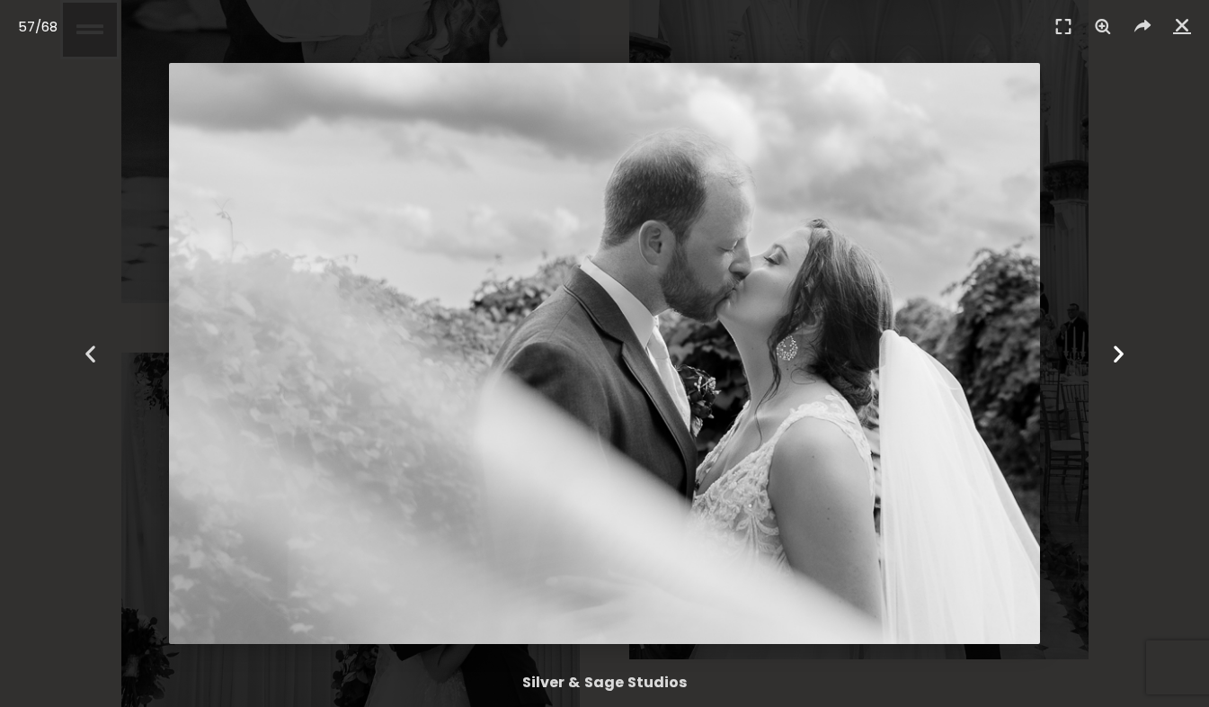
click at [1116, 353] on icon "Next slide" at bounding box center [1119, 354] width 22 height 22
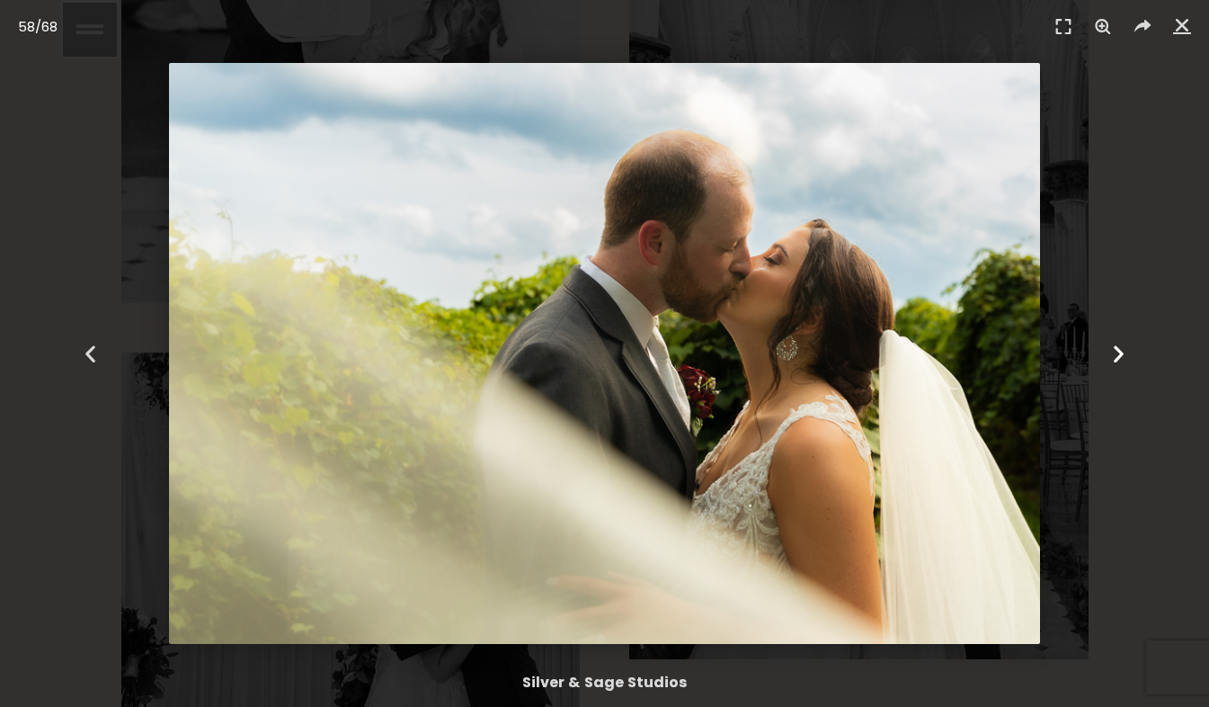
click at [1116, 353] on icon "Next slide" at bounding box center [1119, 354] width 22 height 22
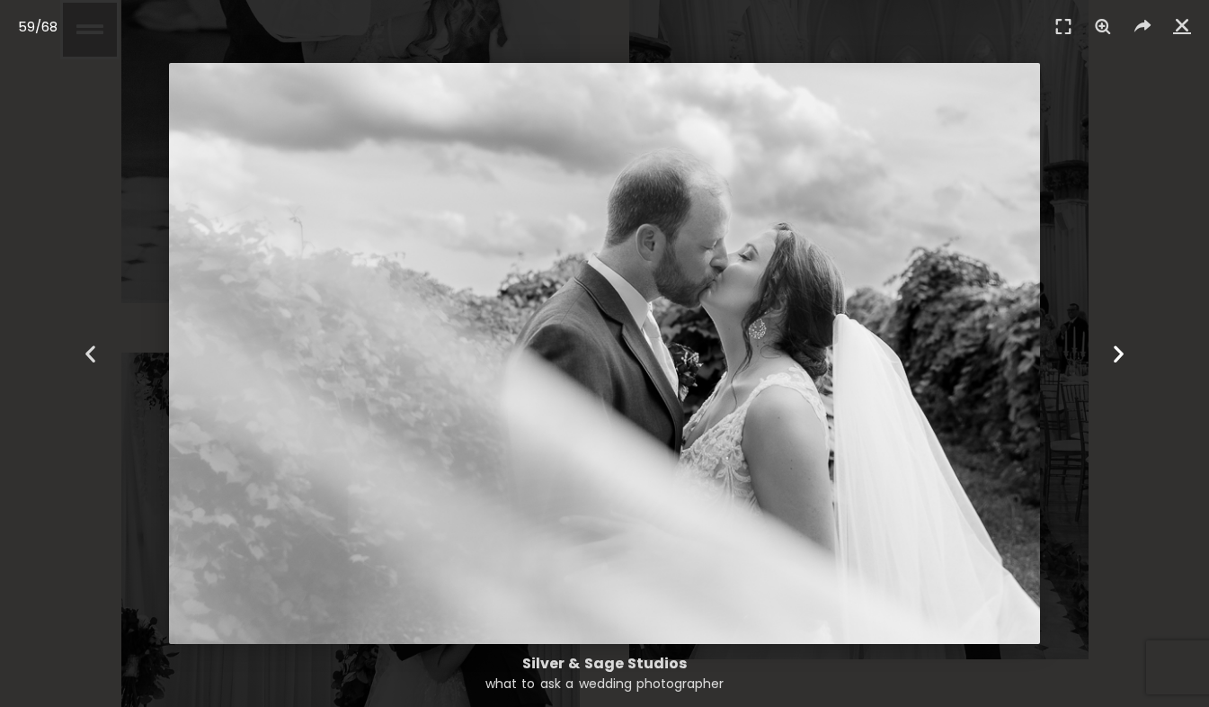
click at [1116, 353] on icon "Next slide" at bounding box center [1119, 354] width 22 height 22
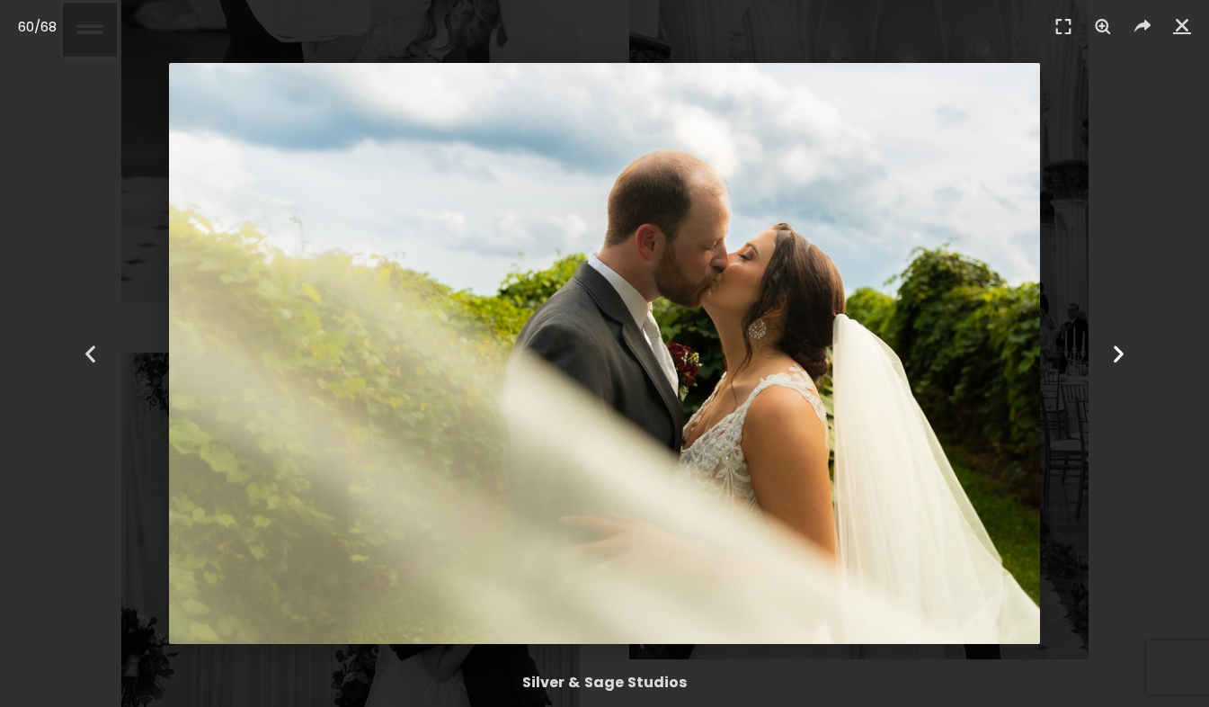
click at [1116, 353] on icon "Next slide" at bounding box center [1119, 354] width 22 height 22
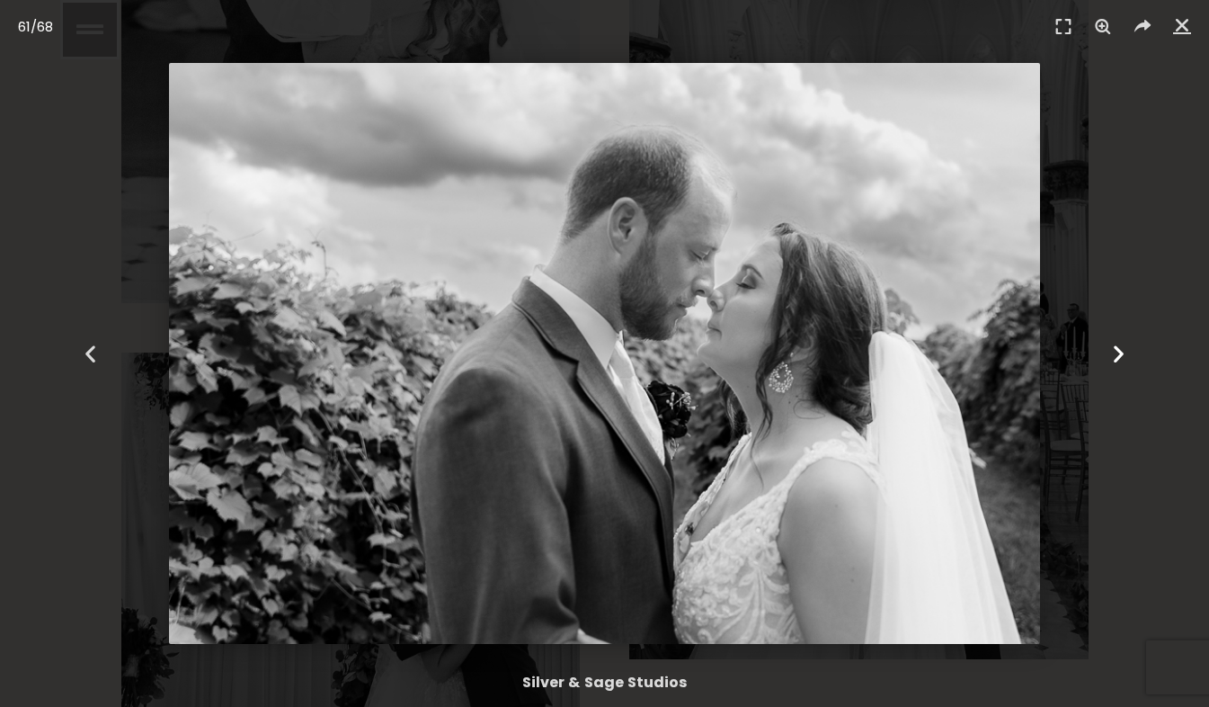
click at [1116, 353] on icon "Next slide" at bounding box center [1119, 354] width 22 height 22
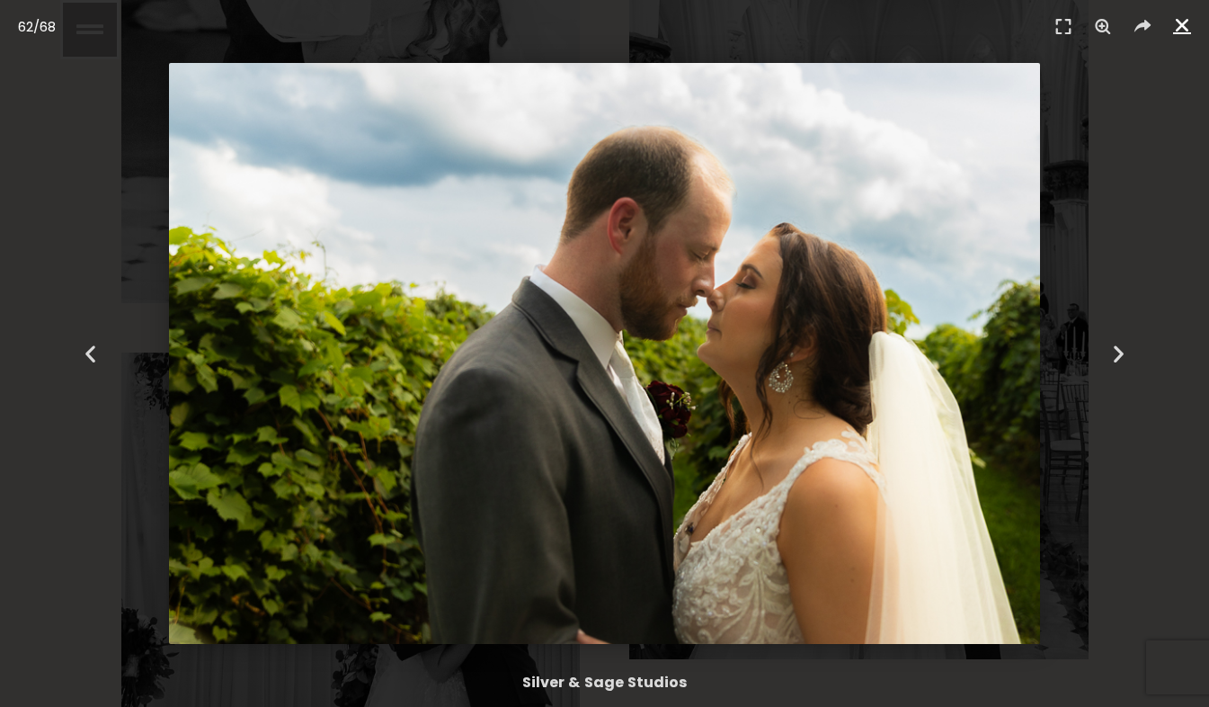
click at [1179, 26] on icon "Close (Esc)" at bounding box center [1183, 25] width 18 height 18
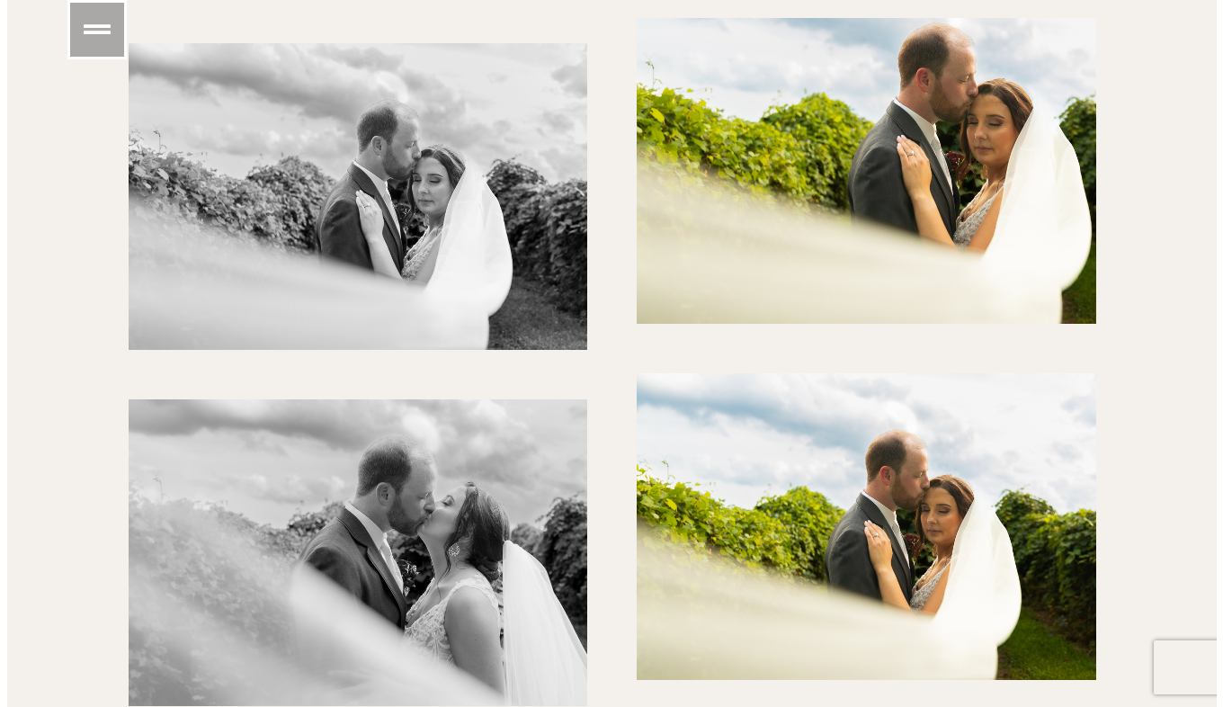
scroll to position [15287, 0]
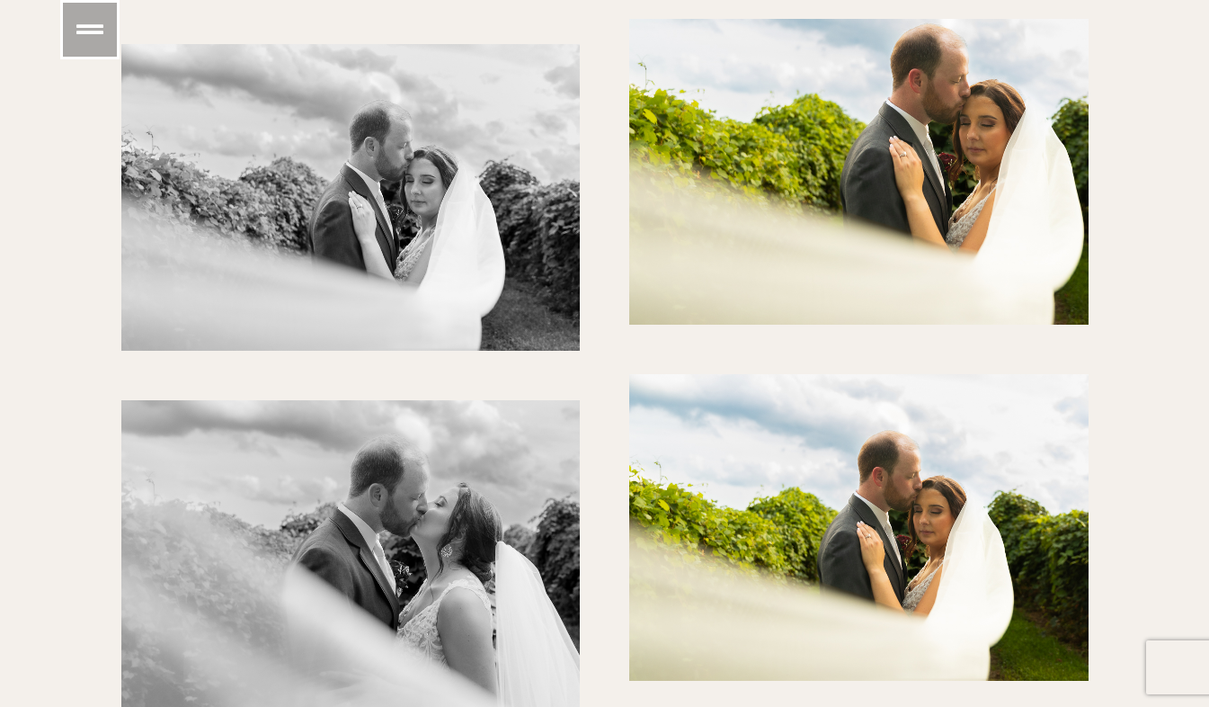
click at [97, 24] on icon at bounding box center [89, 29] width 27 height 27
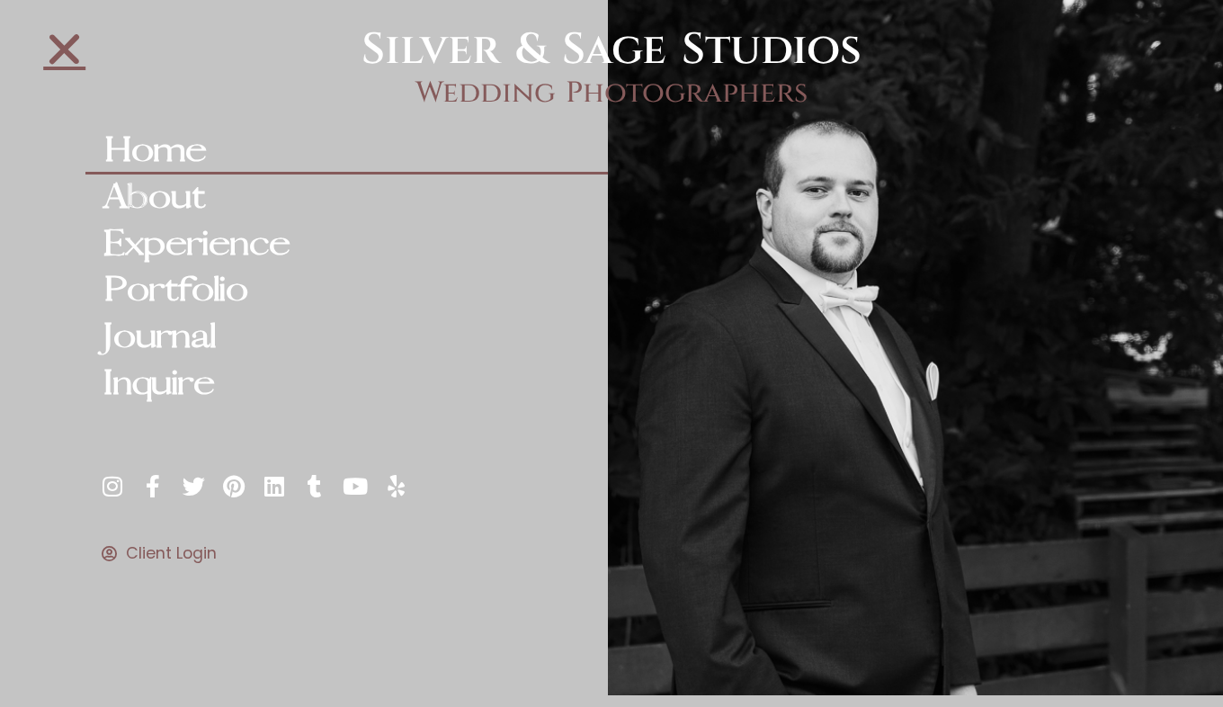
click at [147, 134] on link "Home" at bounding box center [346, 151] width 522 height 47
click at [158, 147] on link "Home" at bounding box center [346, 151] width 522 height 47
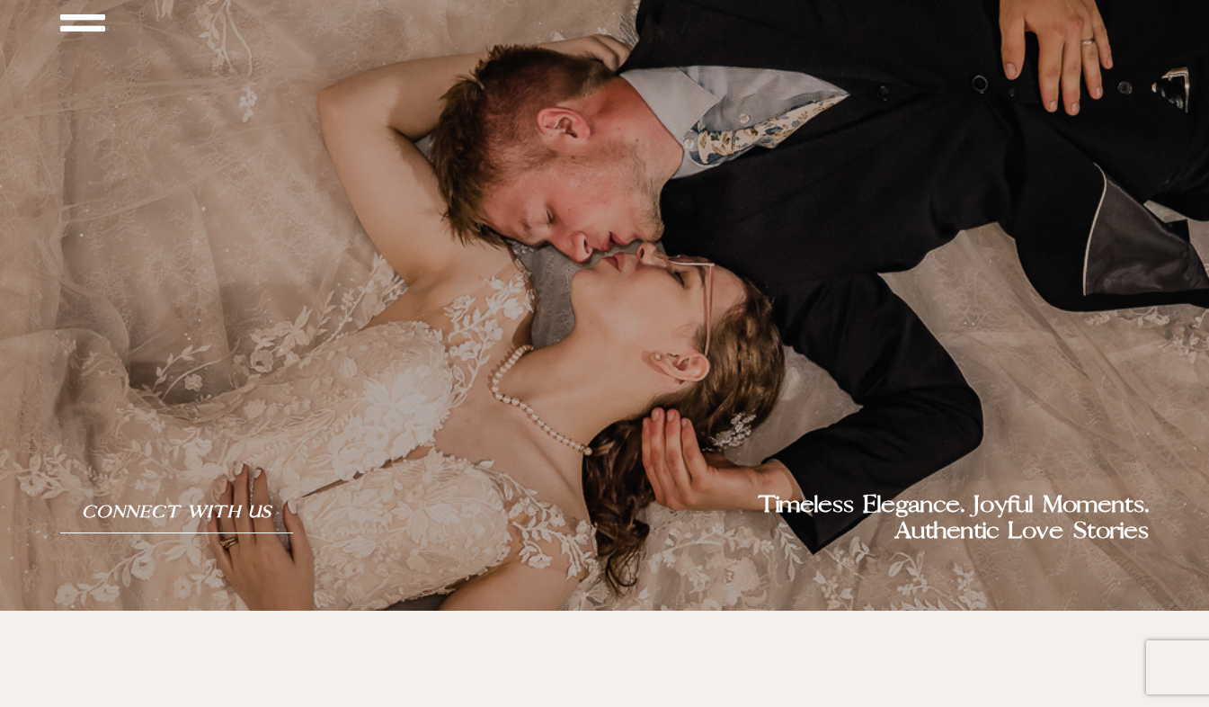
scroll to position [97, 0]
click at [707, 458] on div at bounding box center [604, 243] width 1089 height 495
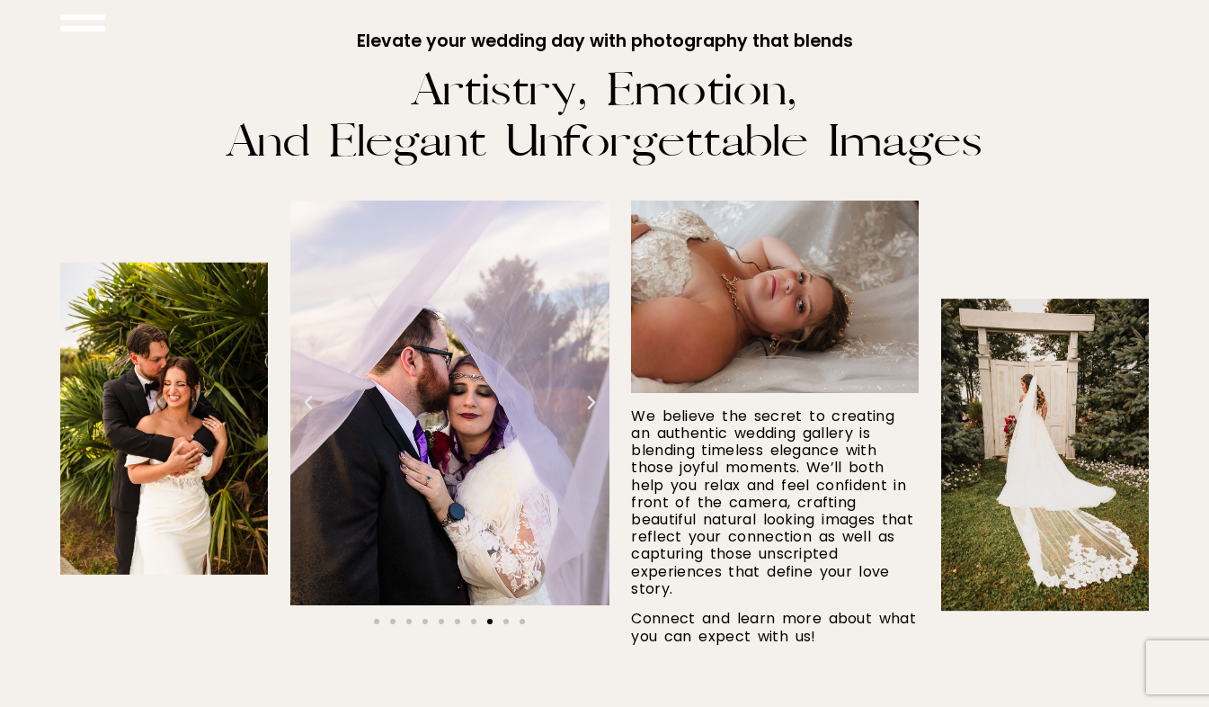
scroll to position [825, 0]
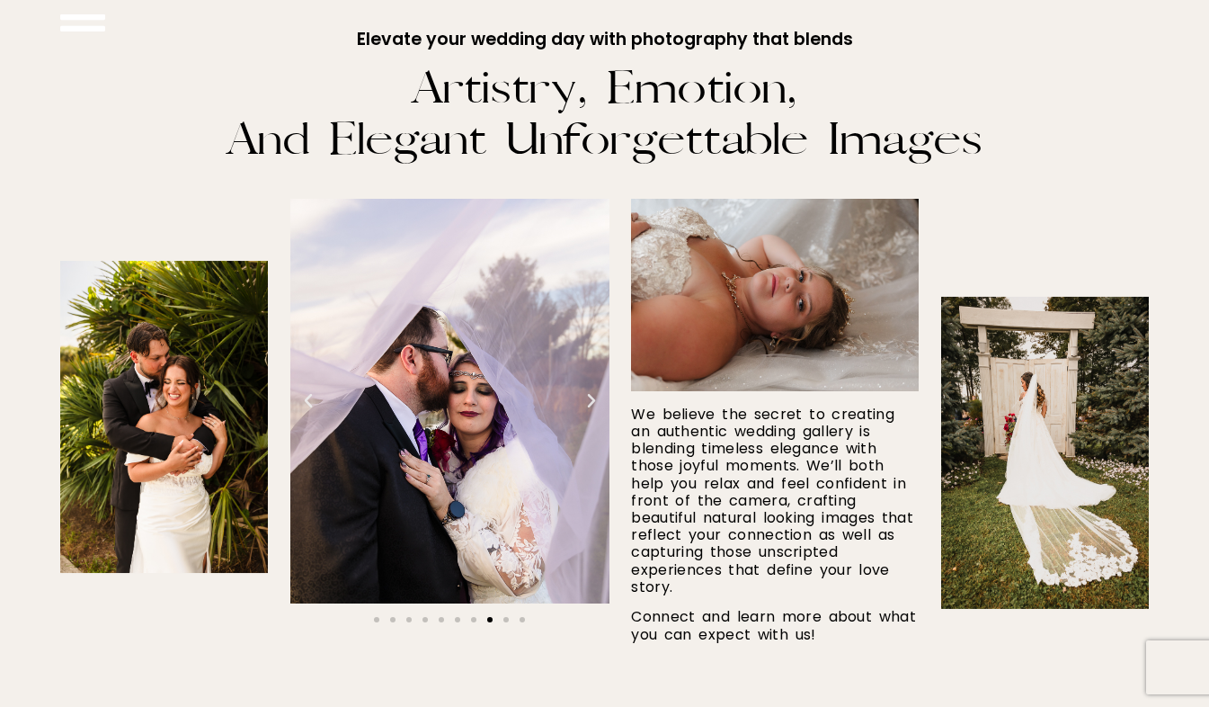
click at [439, 440] on div "8 / 10" at bounding box center [450, 401] width 320 height 405
click at [586, 398] on icon "Next slide" at bounding box center [592, 401] width 18 height 18
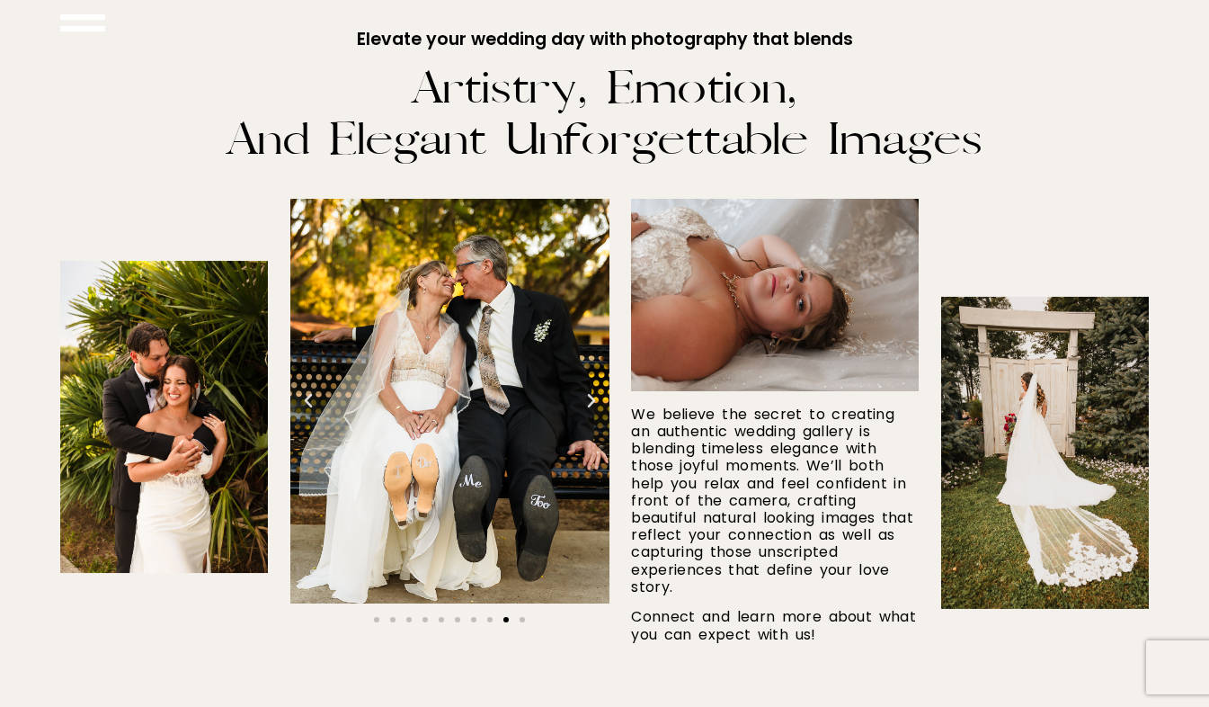
click at [586, 398] on icon "Next slide" at bounding box center [592, 401] width 18 height 18
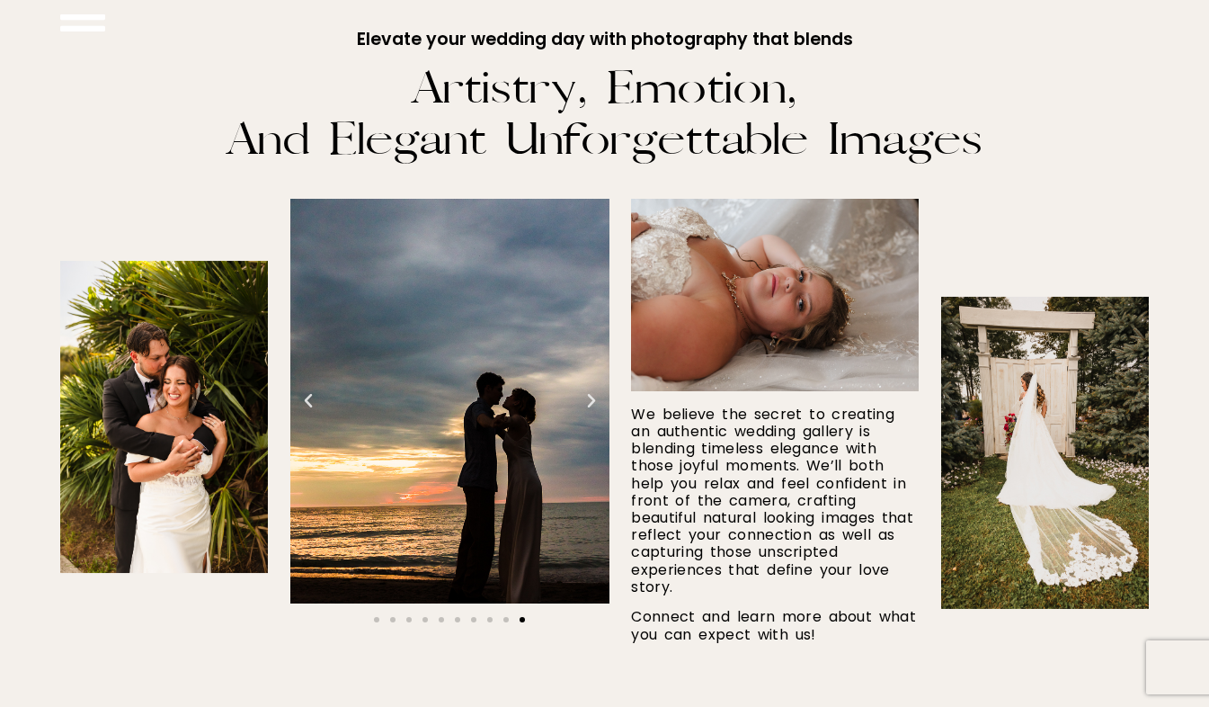
click at [586, 398] on icon "Next slide" at bounding box center [592, 401] width 18 height 18
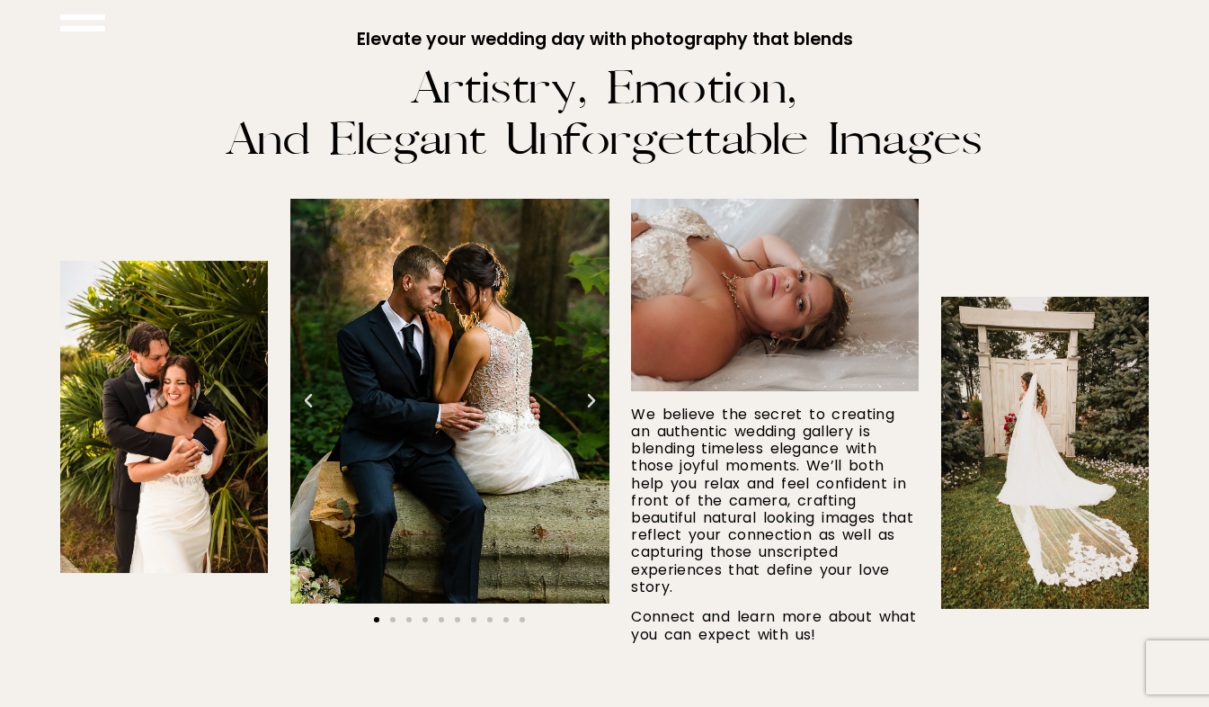
click at [586, 398] on icon "Next slide" at bounding box center [592, 401] width 18 height 18
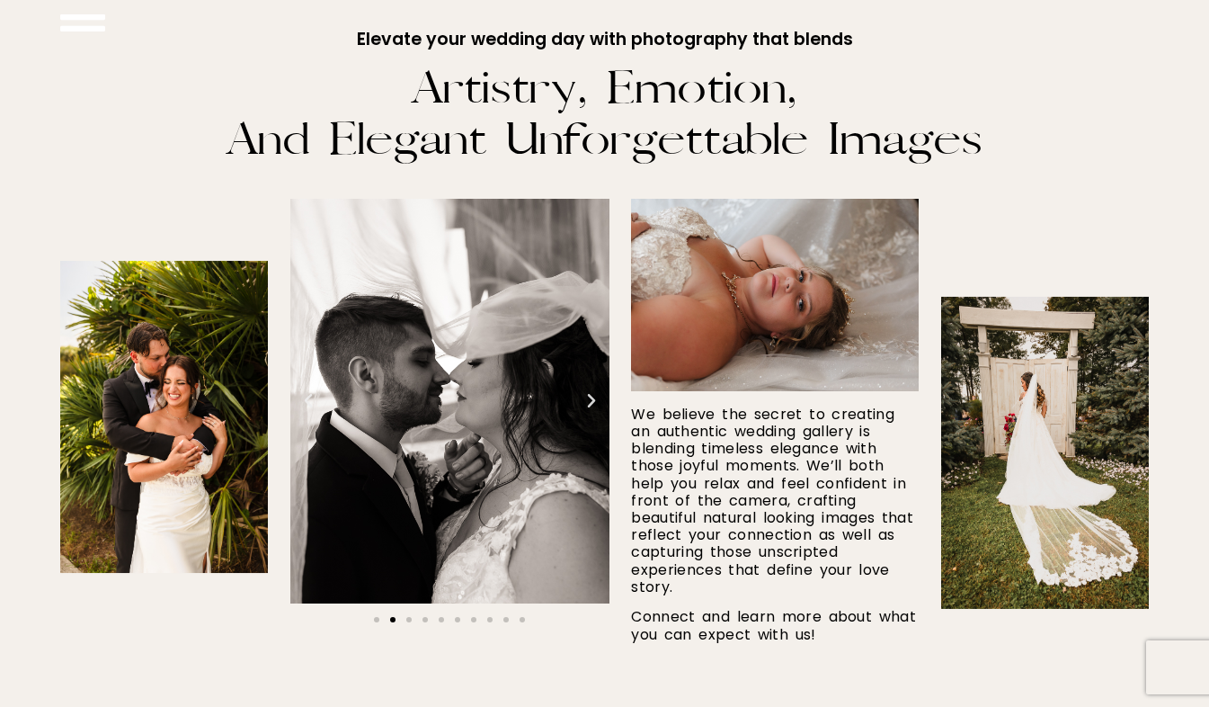
click at [586, 398] on icon "Next slide" at bounding box center [592, 401] width 18 height 18
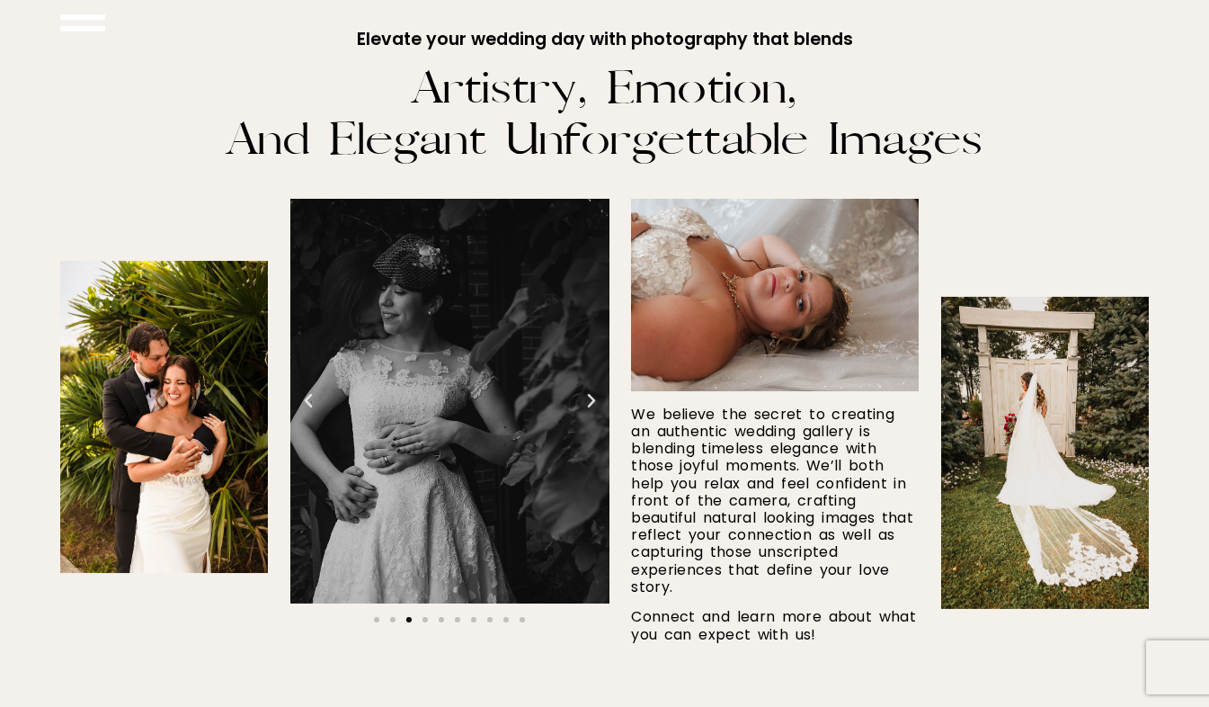
click at [586, 398] on icon "Next slide" at bounding box center [592, 401] width 18 height 18
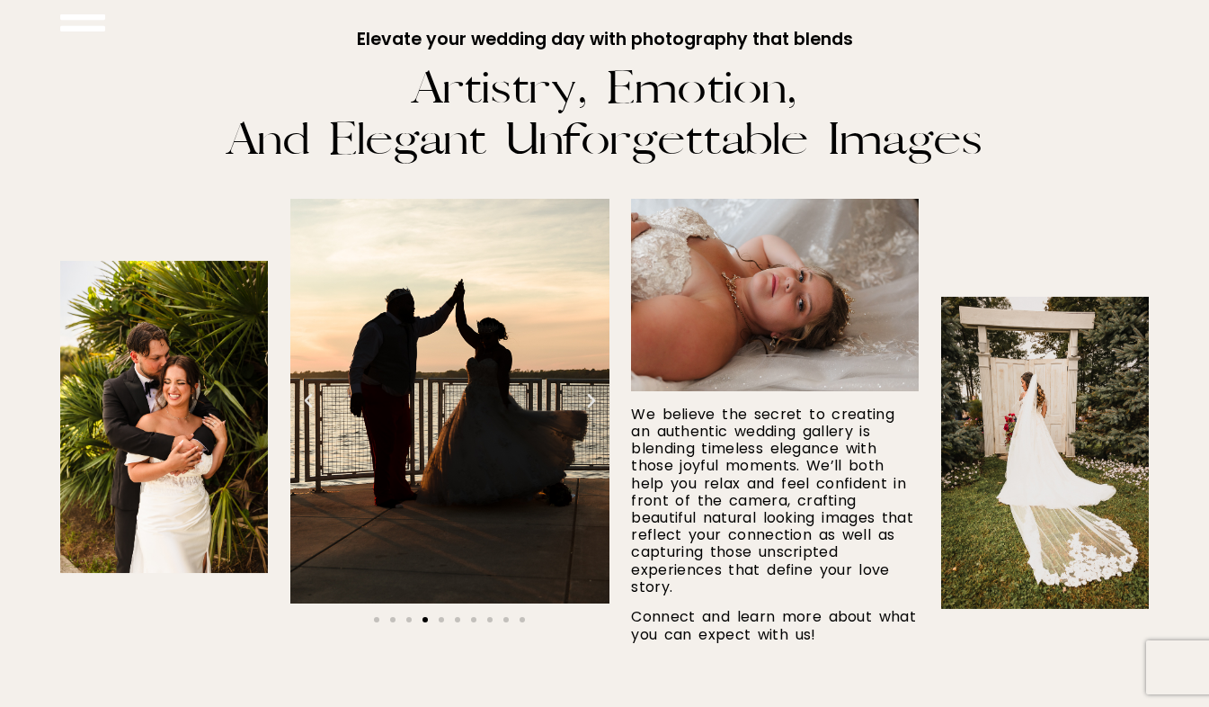
click at [586, 398] on icon "Next slide" at bounding box center [592, 401] width 18 height 18
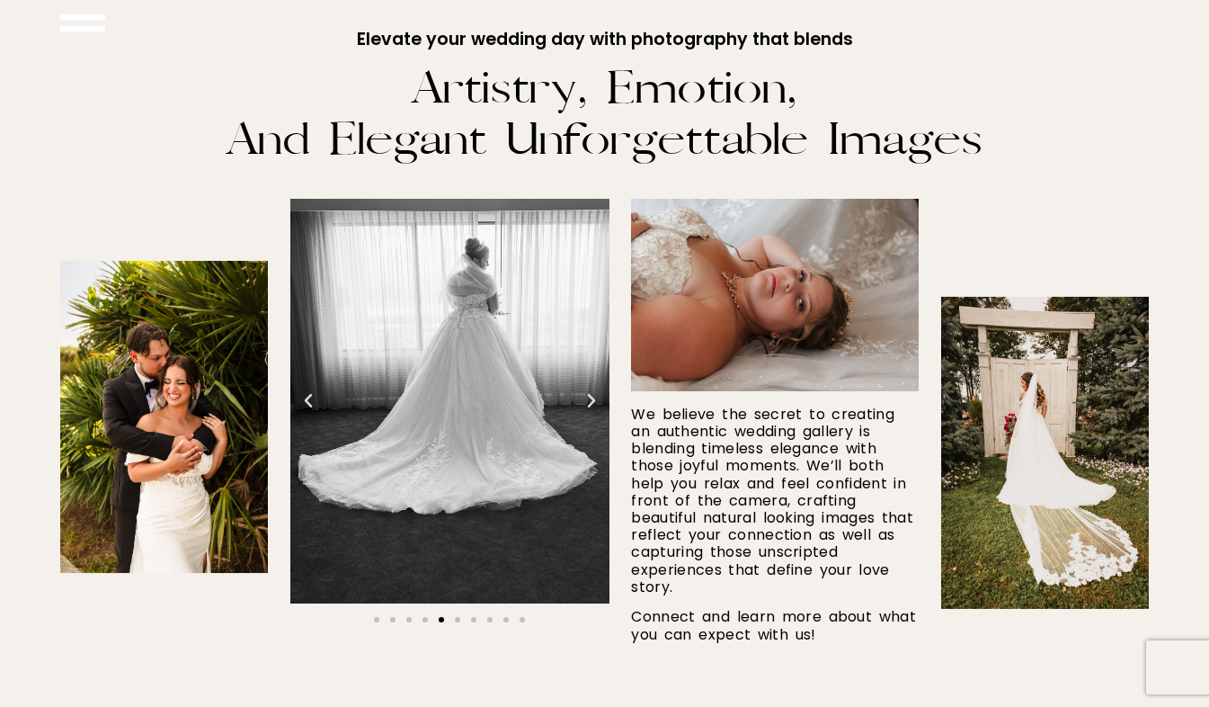
click at [586, 398] on icon "Next slide" at bounding box center [592, 401] width 18 height 18
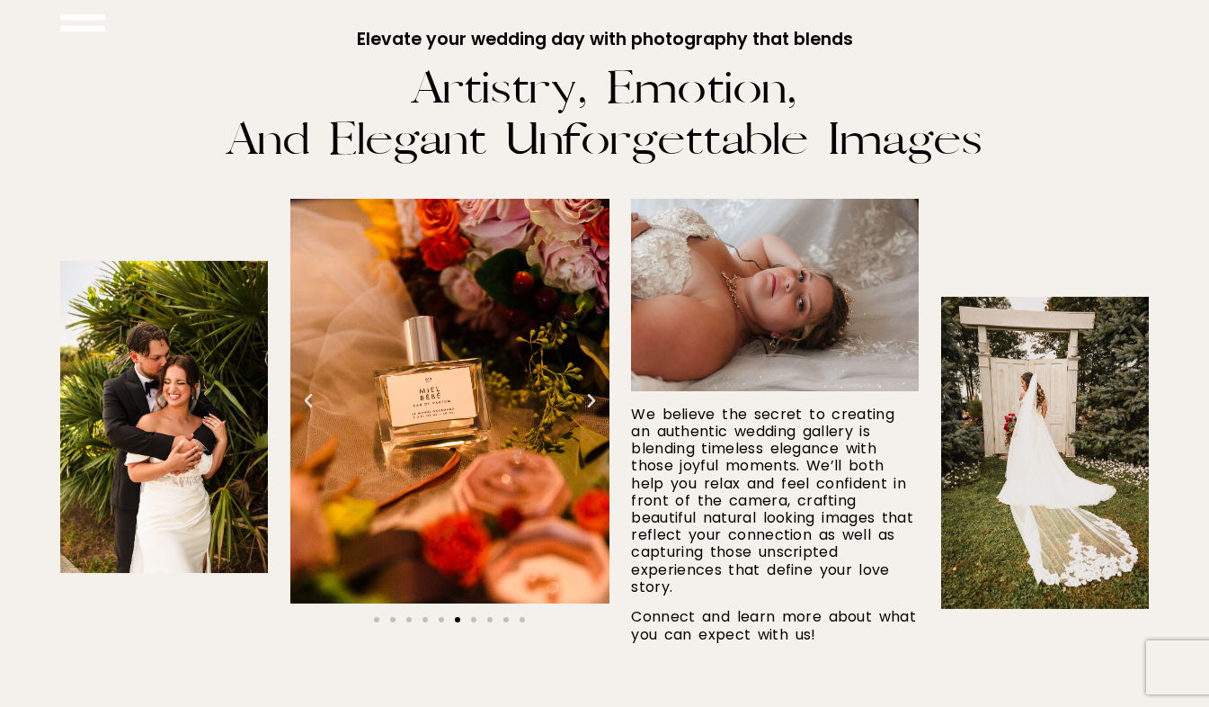
click at [844, 294] on img at bounding box center [775, 295] width 288 height 192
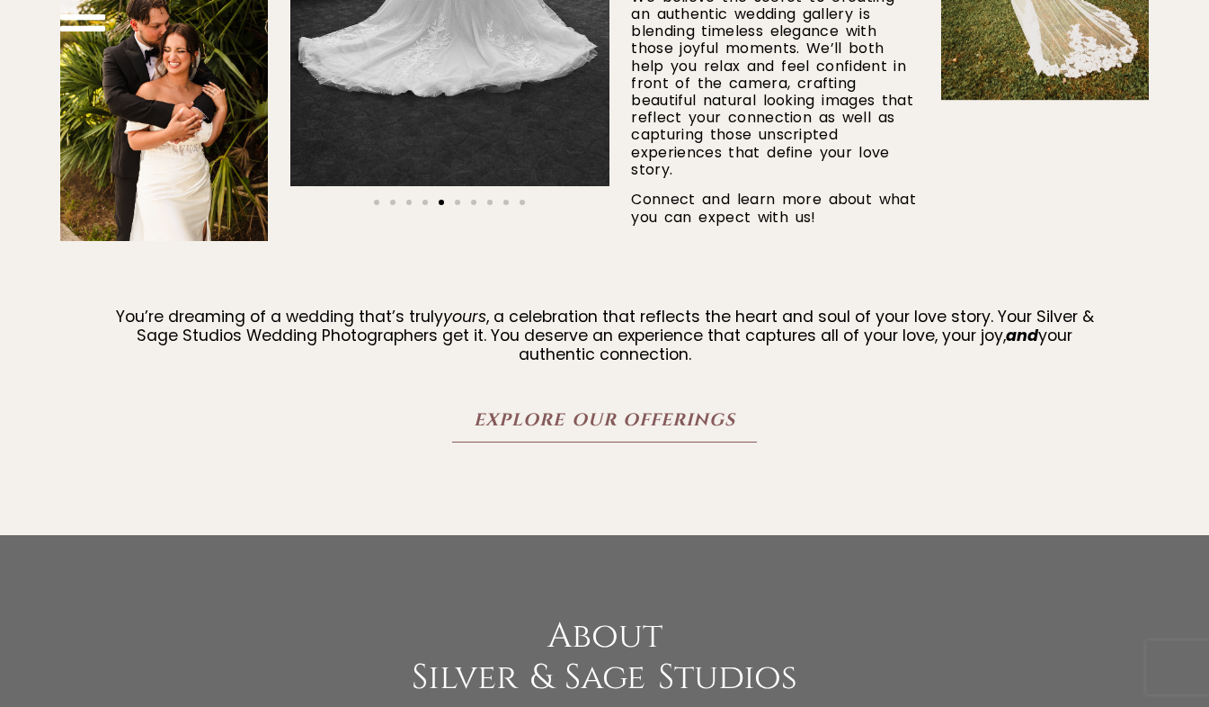
scroll to position [1245, 0]
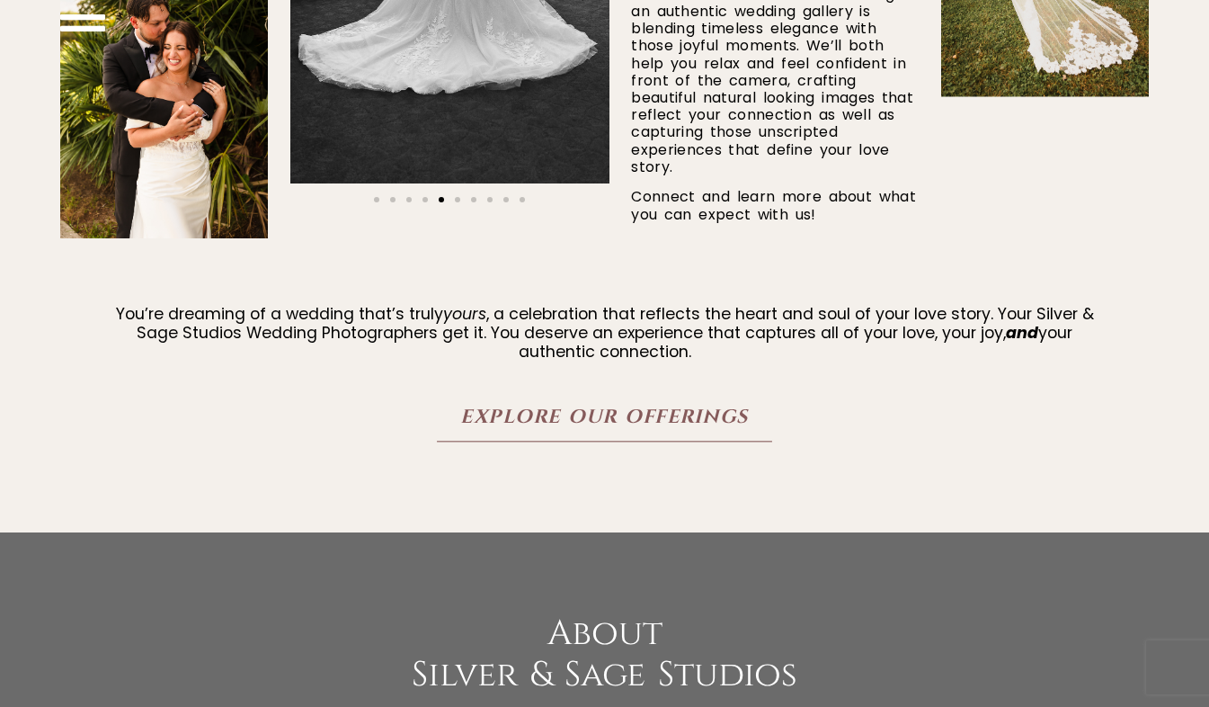
click at [669, 426] on span "Explore Our Offerings" at bounding box center [604, 417] width 288 height 22
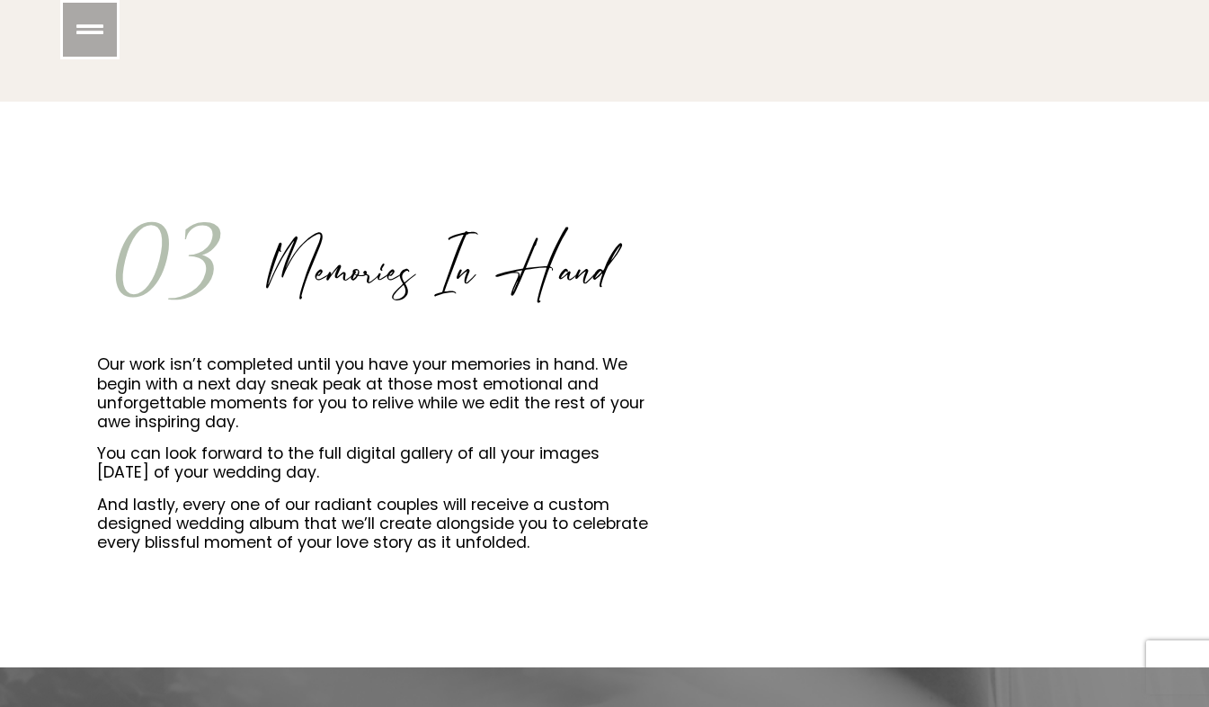
scroll to position [2016, 0]
